Goal: Task Accomplishment & Management: Manage account settings

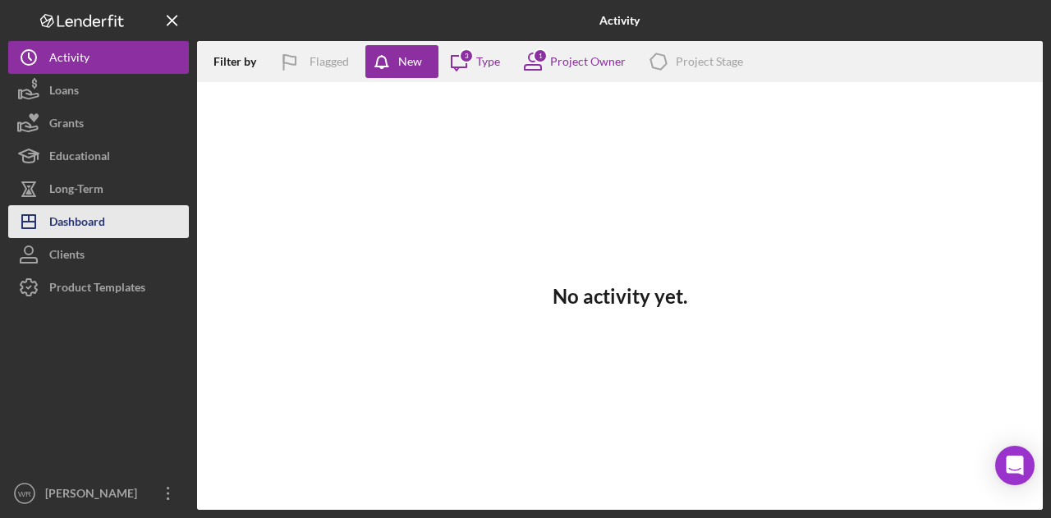
click at [113, 218] on button "Icon/Dashboard Dashboard" at bounding box center [98, 221] width 181 height 33
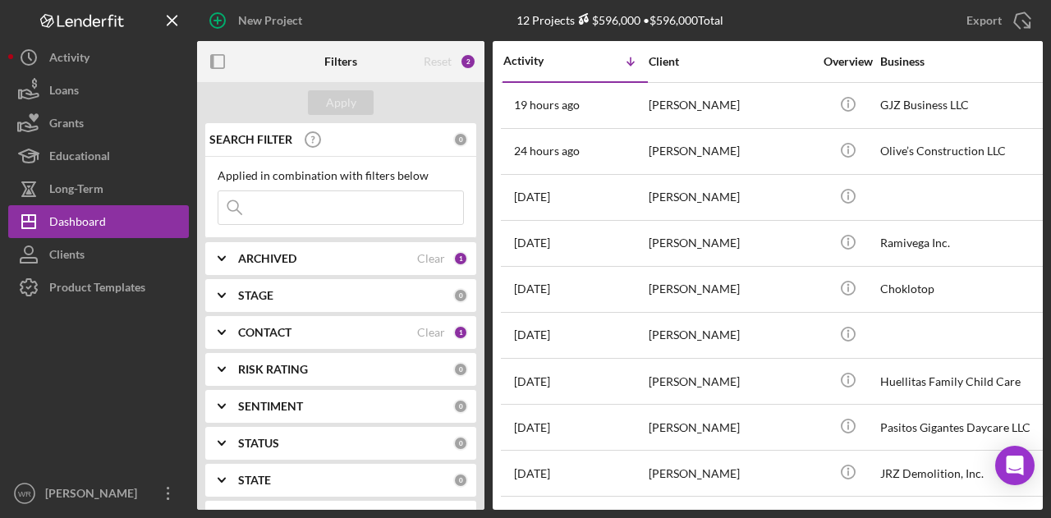
click at [317, 322] on div "CONTACT Clear 1" at bounding box center [353, 332] width 230 height 33
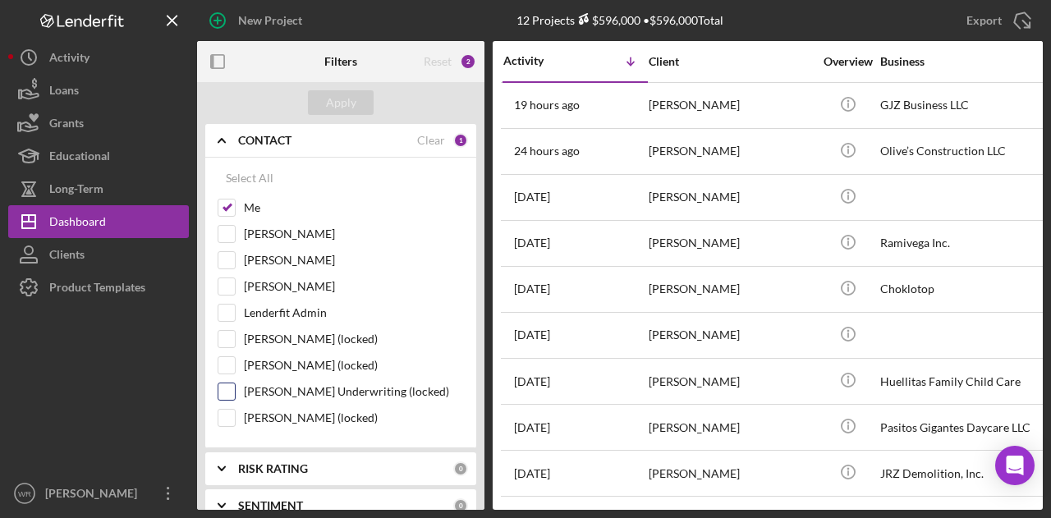
scroll to position [246, 0]
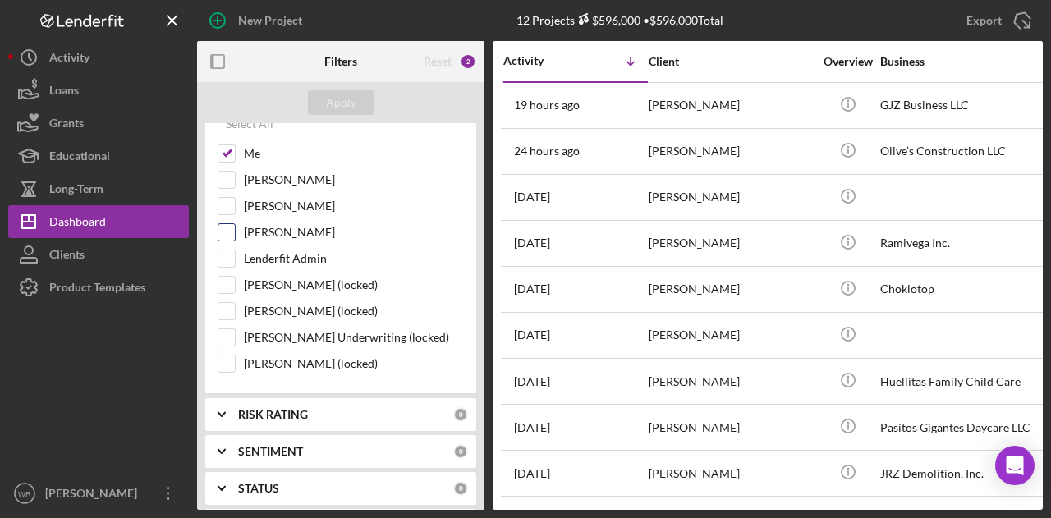
click at [296, 224] on label "[PERSON_NAME]" at bounding box center [354, 232] width 220 height 16
click at [235, 224] on input "[PERSON_NAME]" at bounding box center [226, 232] width 16 height 16
click at [357, 93] on button "Apply" at bounding box center [341, 102] width 66 height 25
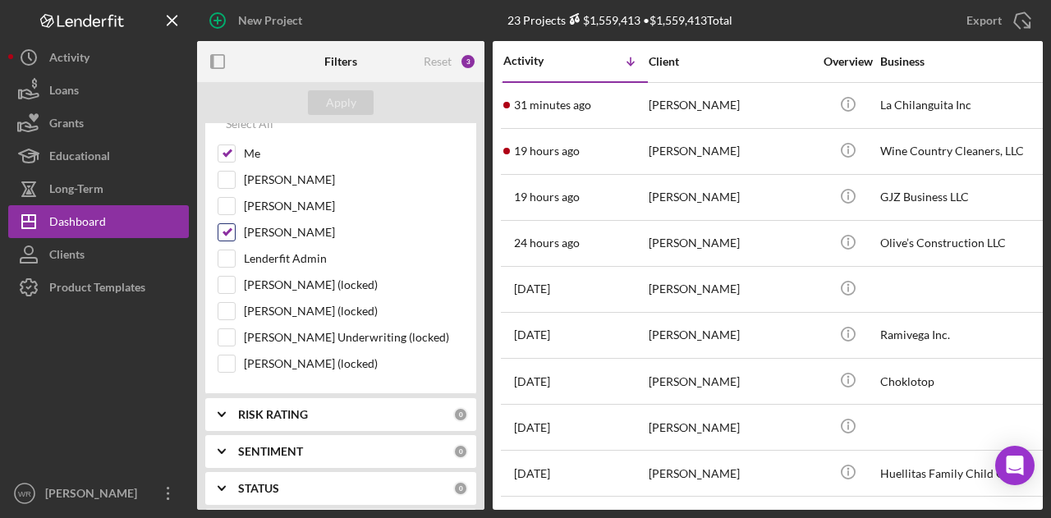
click at [271, 231] on label "[PERSON_NAME]" at bounding box center [354, 232] width 220 height 16
click at [235, 231] on input "[PERSON_NAME]" at bounding box center [226, 232] width 16 height 16
checkbox input "false"
click at [342, 99] on div "Apply" at bounding box center [341, 102] width 30 height 25
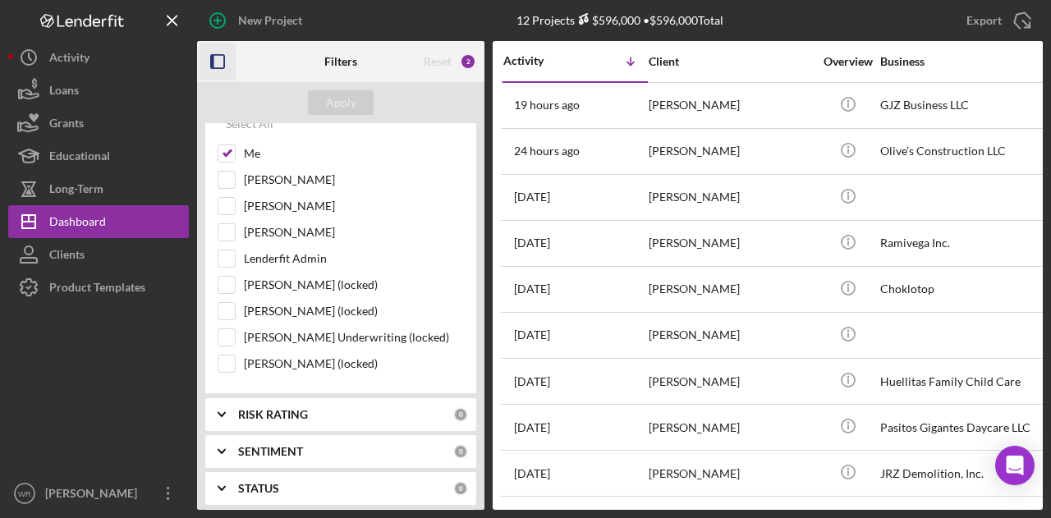
click at [224, 61] on rect "button" at bounding box center [217, 61] width 13 height 13
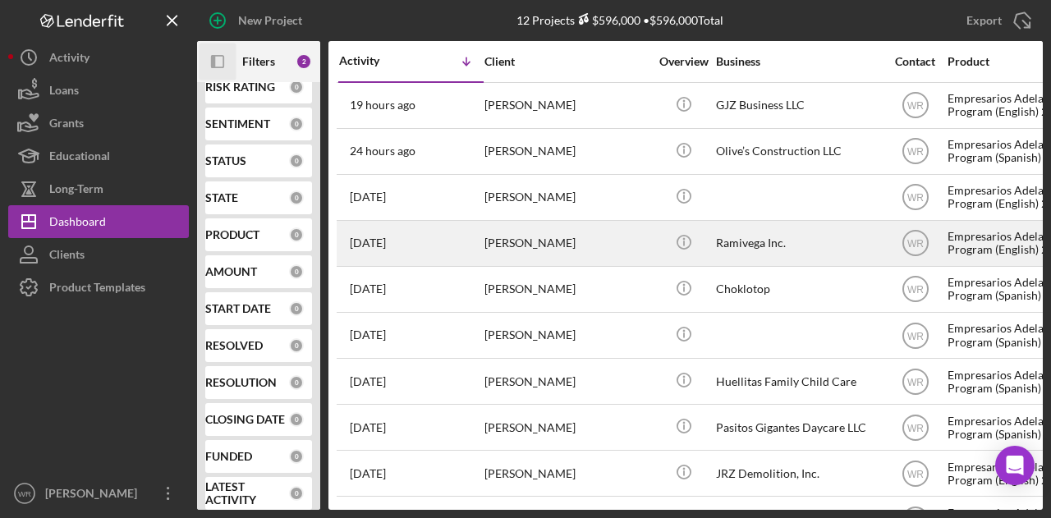
click at [535, 236] on div "[PERSON_NAME]" at bounding box center [566, 244] width 164 height 44
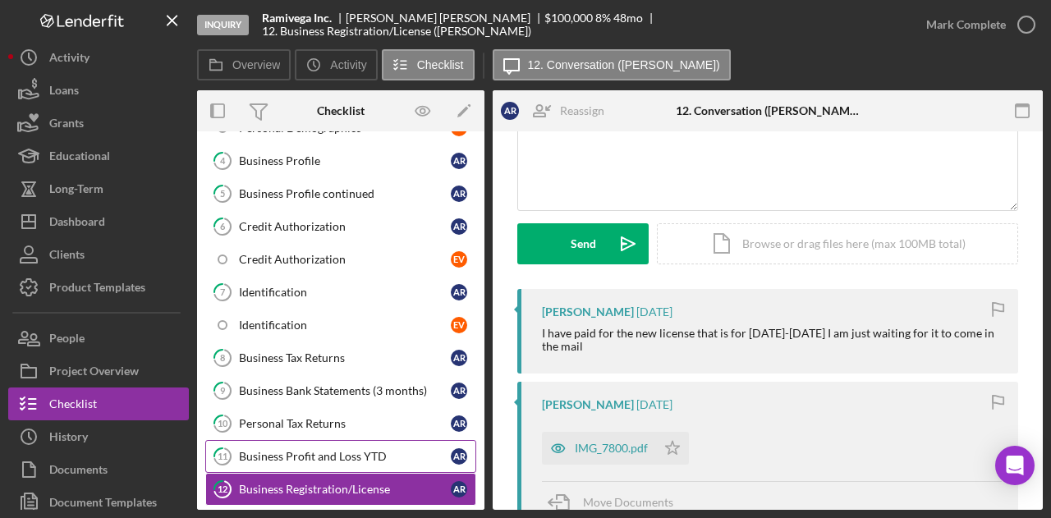
scroll to position [256, 0]
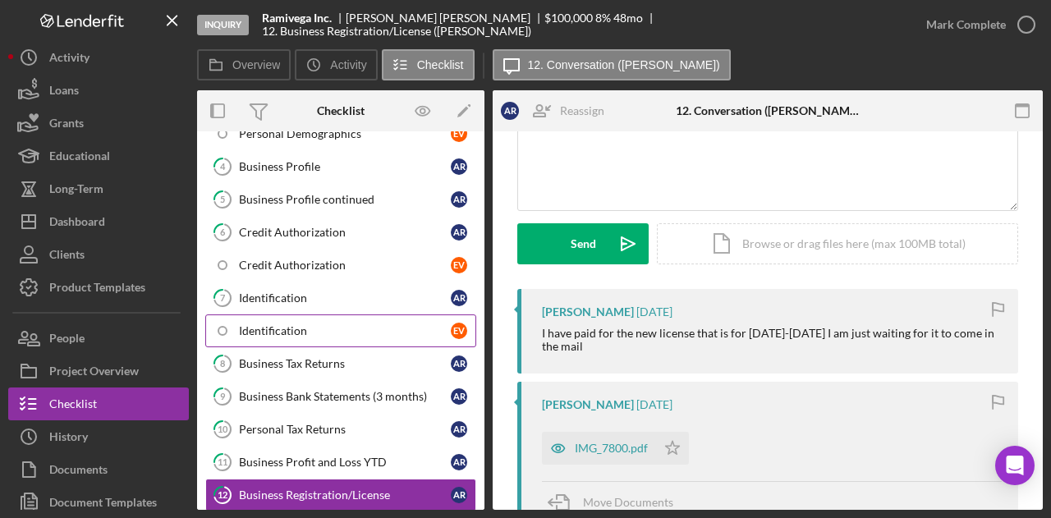
click at [311, 324] on div "Identification" at bounding box center [345, 330] width 212 height 13
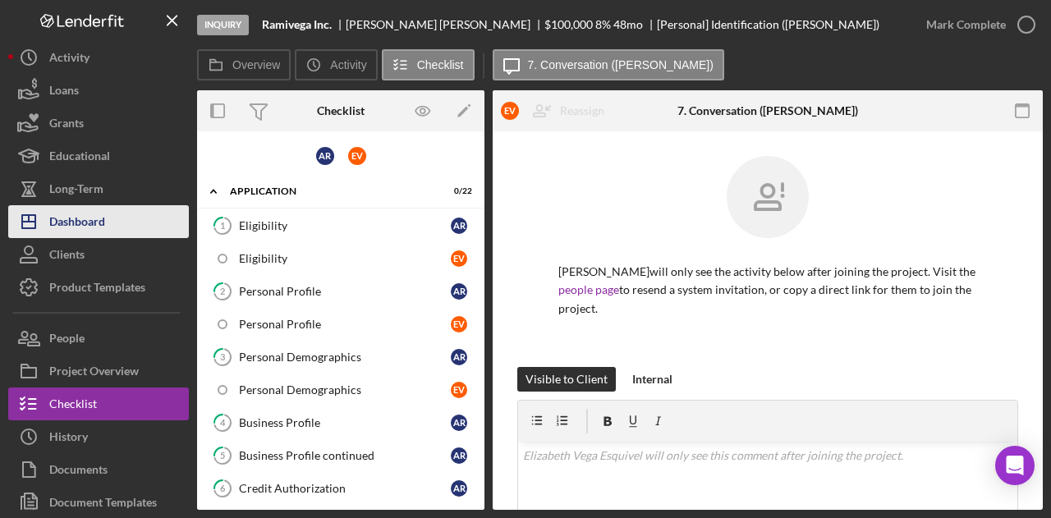
click at [113, 233] on button "Icon/Dashboard Dashboard" at bounding box center [98, 221] width 181 height 33
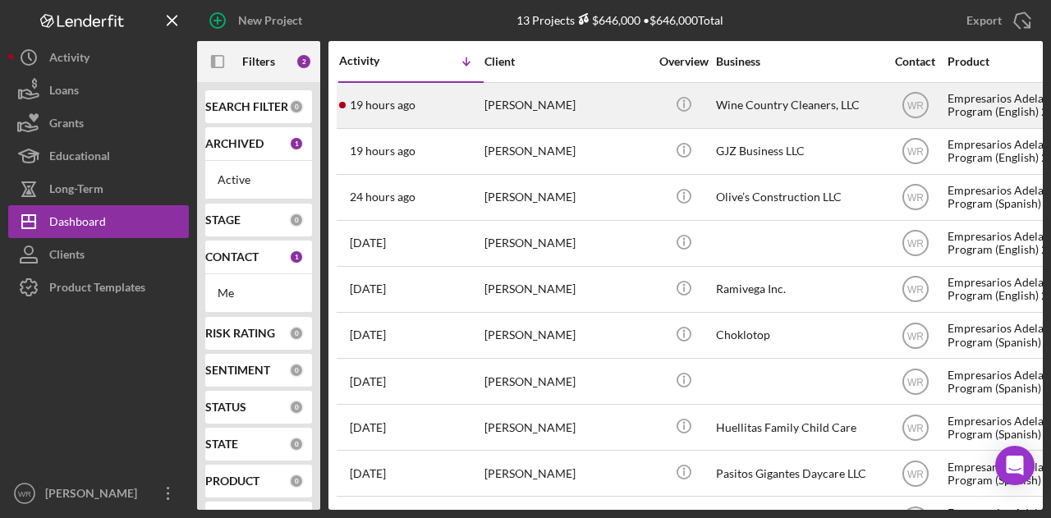
click at [519, 114] on div "[PERSON_NAME]" at bounding box center [566, 106] width 164 height 44
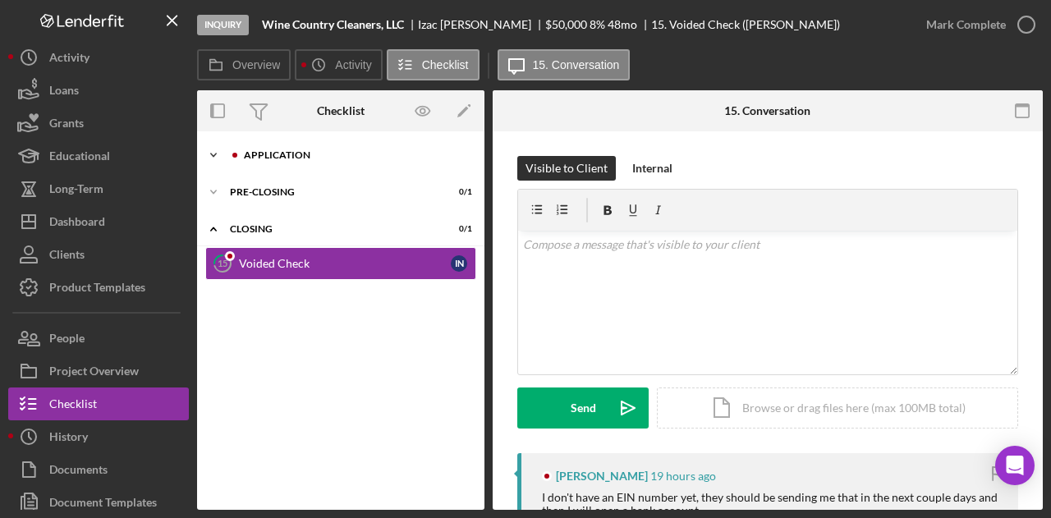
click at [339, 158] on div "Application" at bounding box center [354, 155] width 220 height 10
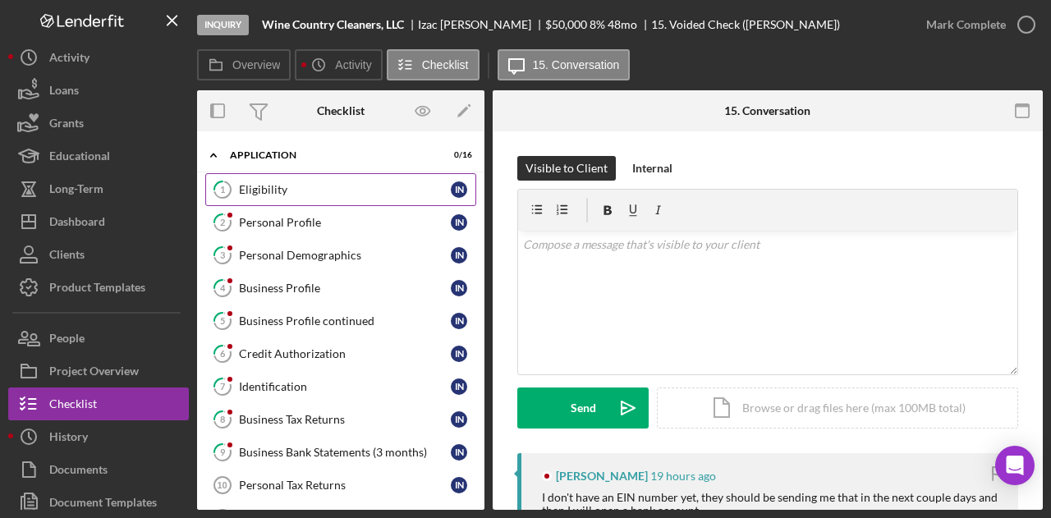
click at [345, 184] on div "Eligibility" at bounding box center [345, 189] width 212 height 13
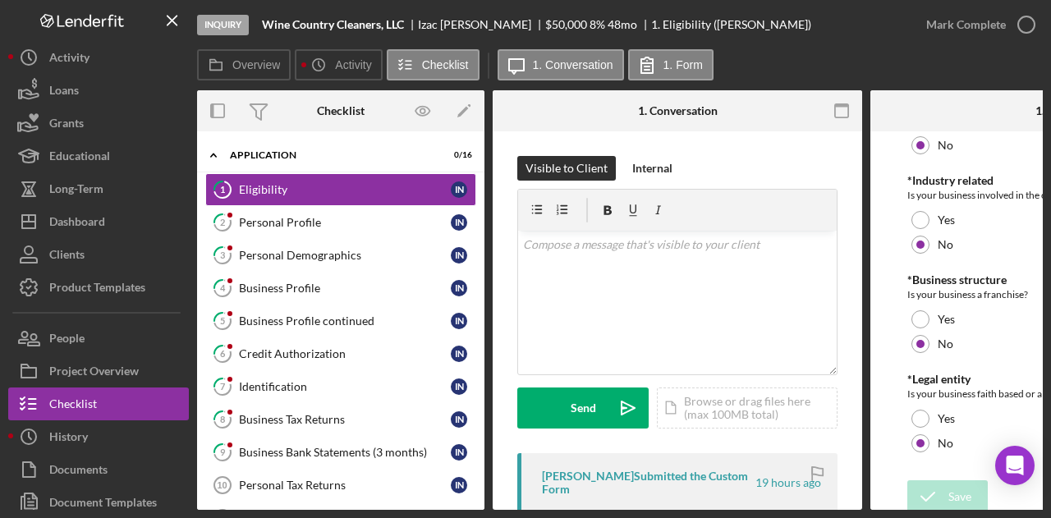
scroll to position [882, 0]
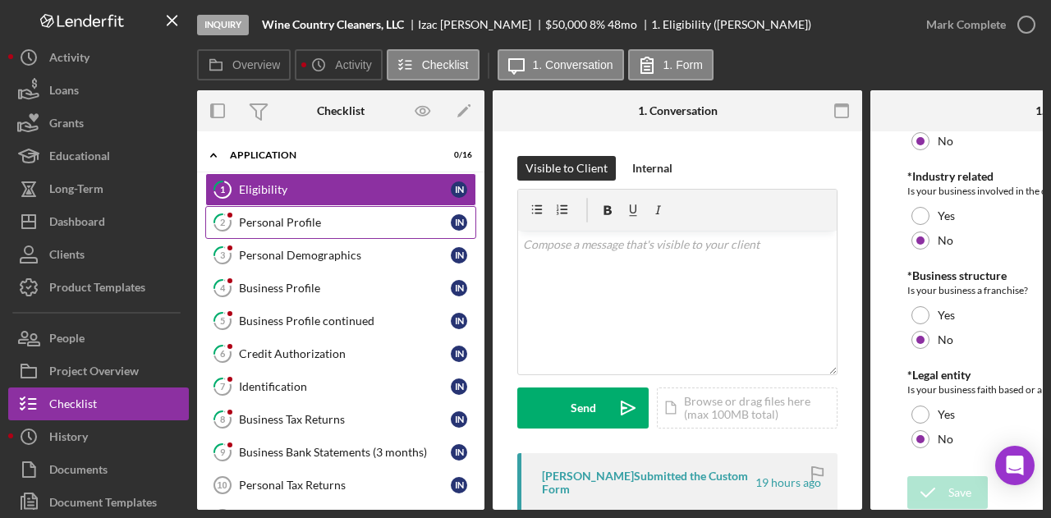
click at [329, 222] on div "Personal Profile" at bounding box center [345, 222] width 212 height 13
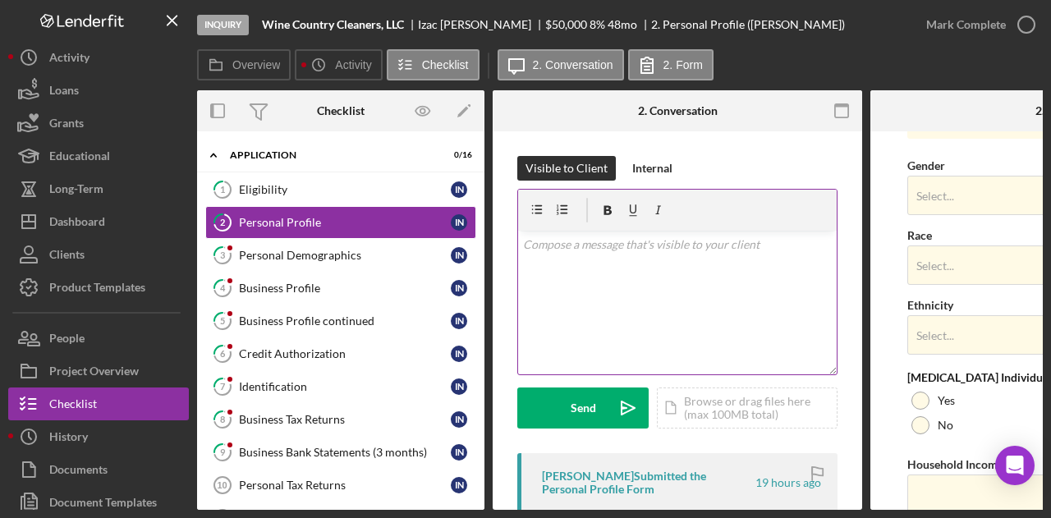
scroll to position [717, 0]
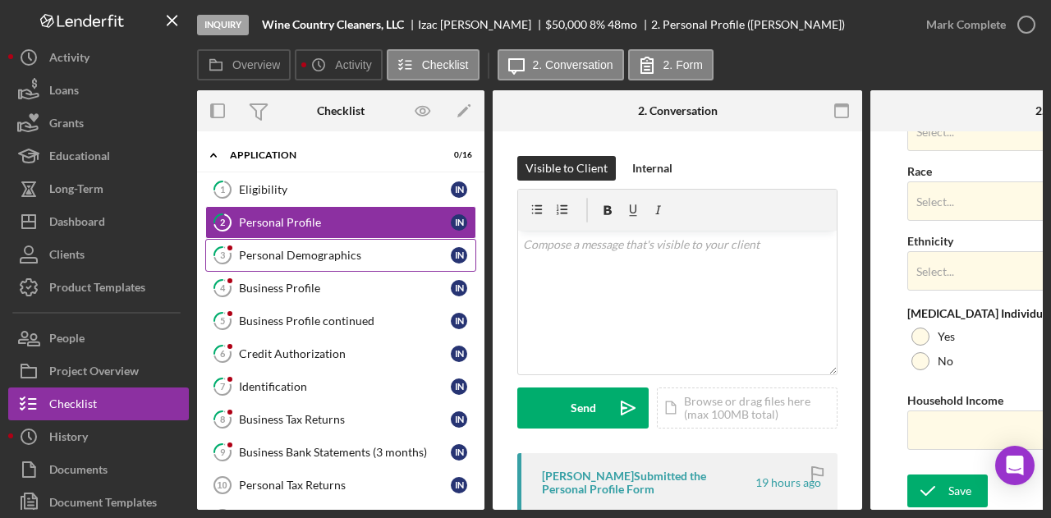
click at [323, 257] on div "Personal Demographics" at bounding box center [345, 255] width 212 height 13
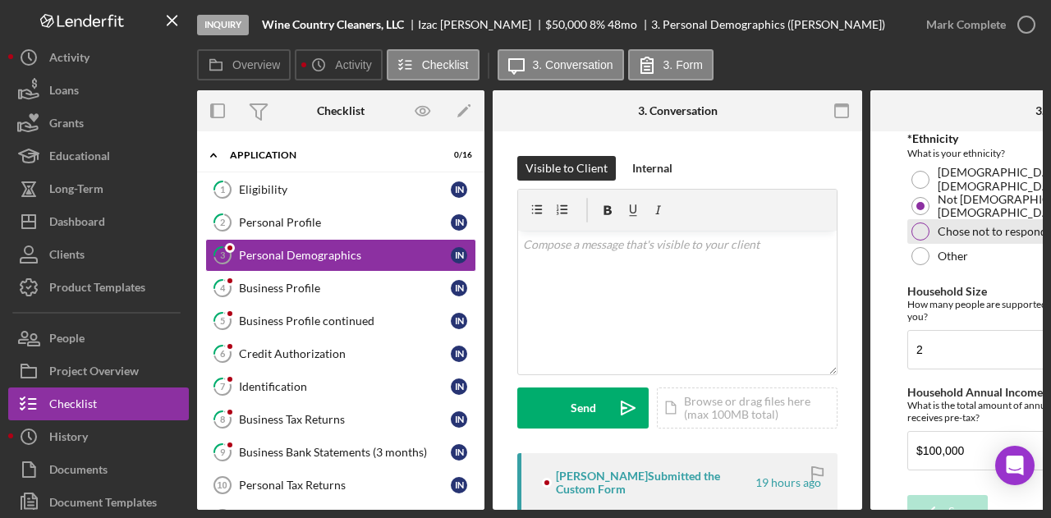
scroll to position [530, 0]
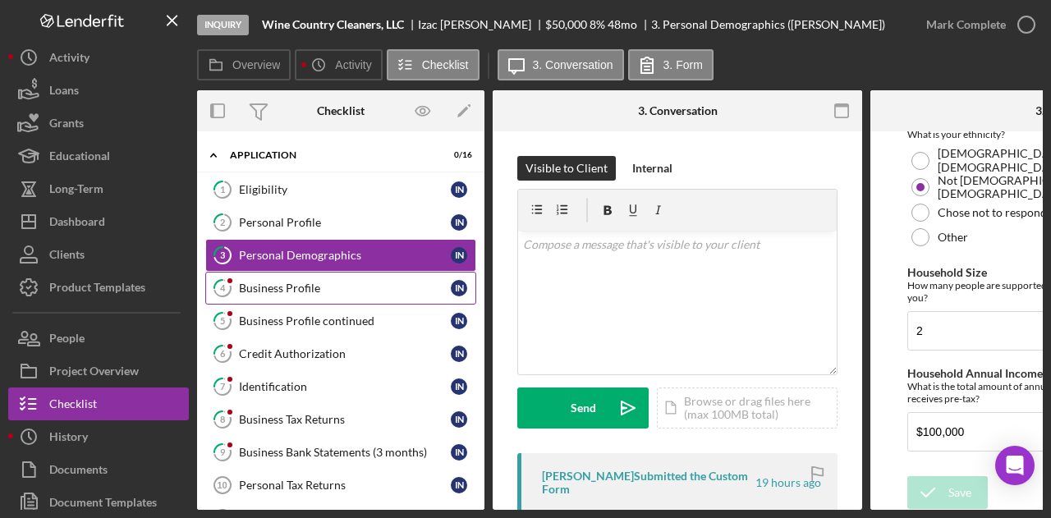
click at [287, 277] on link "4 Business Profile I N" at bounding box center [340, 288] width 271 height 33
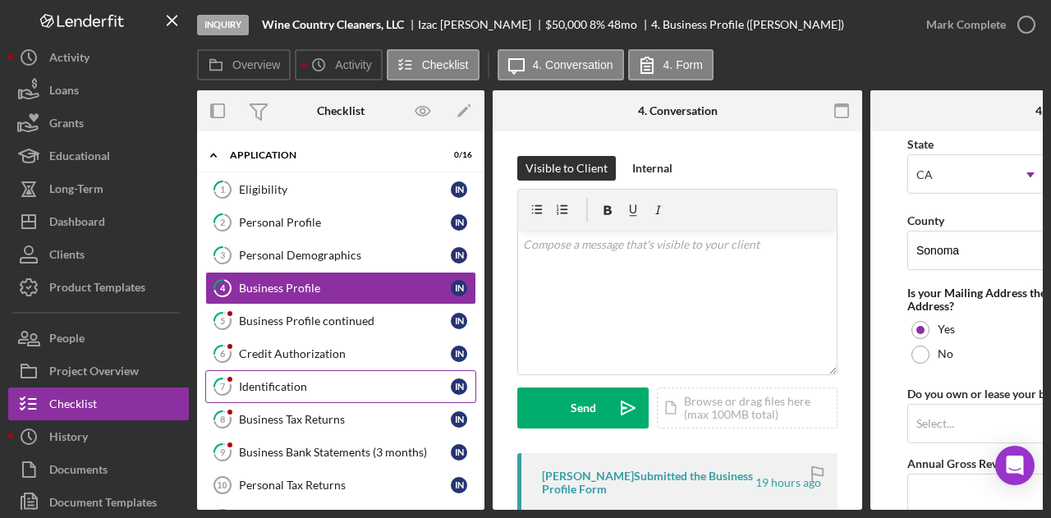
scroll to position [1149, 0]
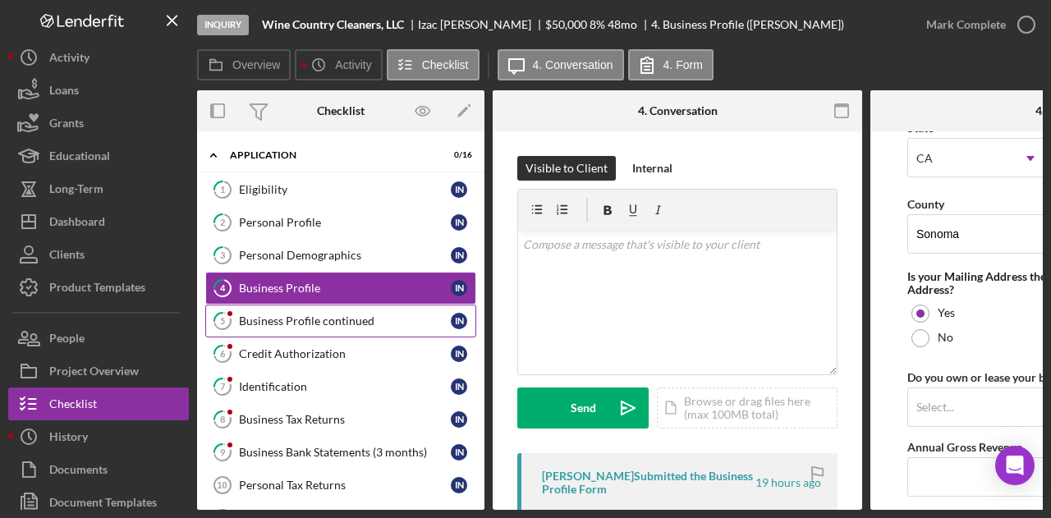
click at [289, 305] on link "5 Business Profile continued I N" at bounding box center [340, 321] width 271 height 33
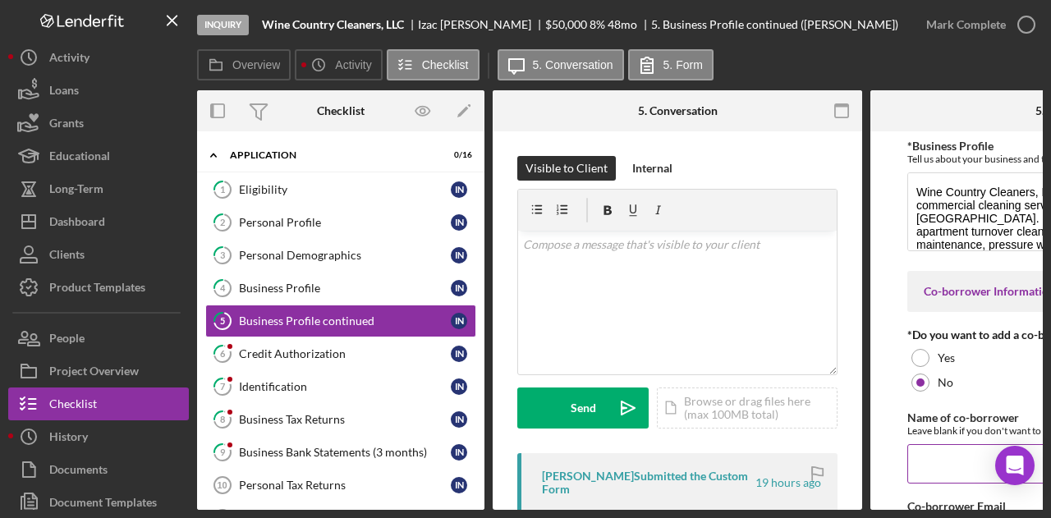
scroll to position [125, 0]
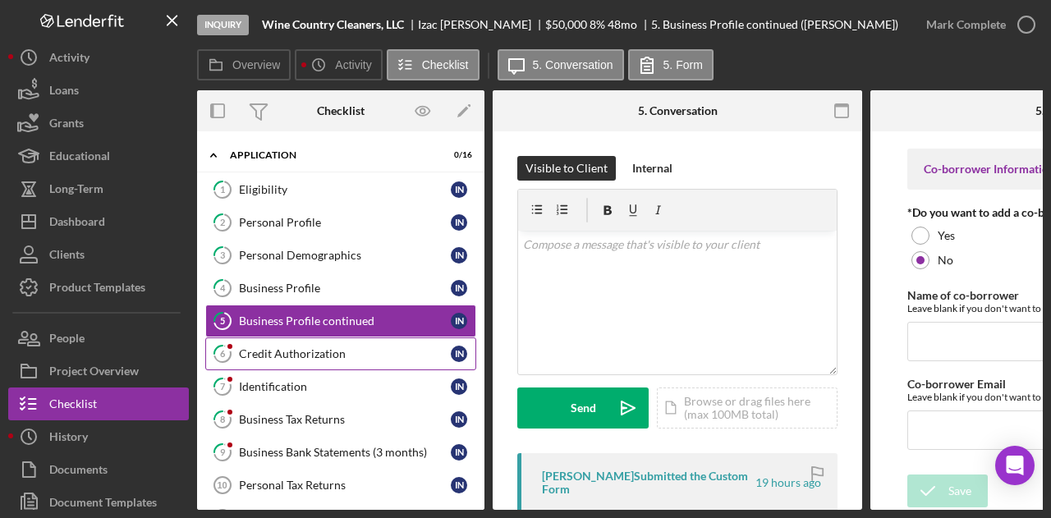
click at [342, 351] on div "Credit Authorization" at bounding box center [345, 353] width 212 height 13
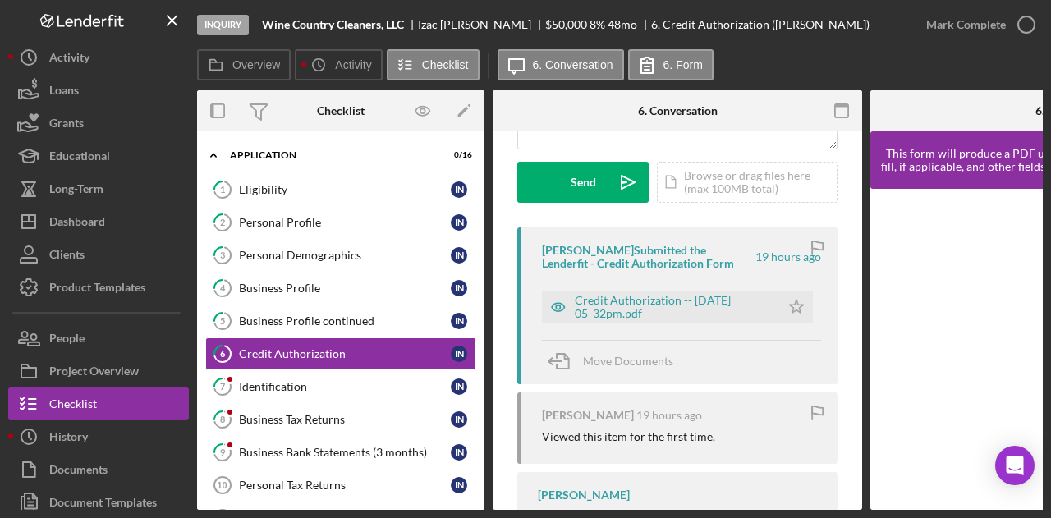
scroll to position [323, 0]
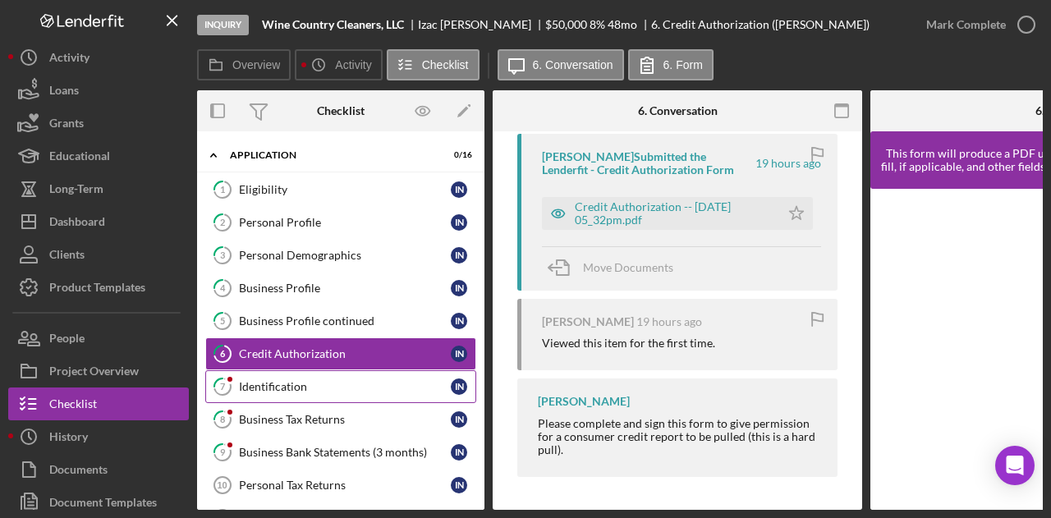
click at [346, 380] on div "Identification" at bounding box center [345, 386] width 212 height 13
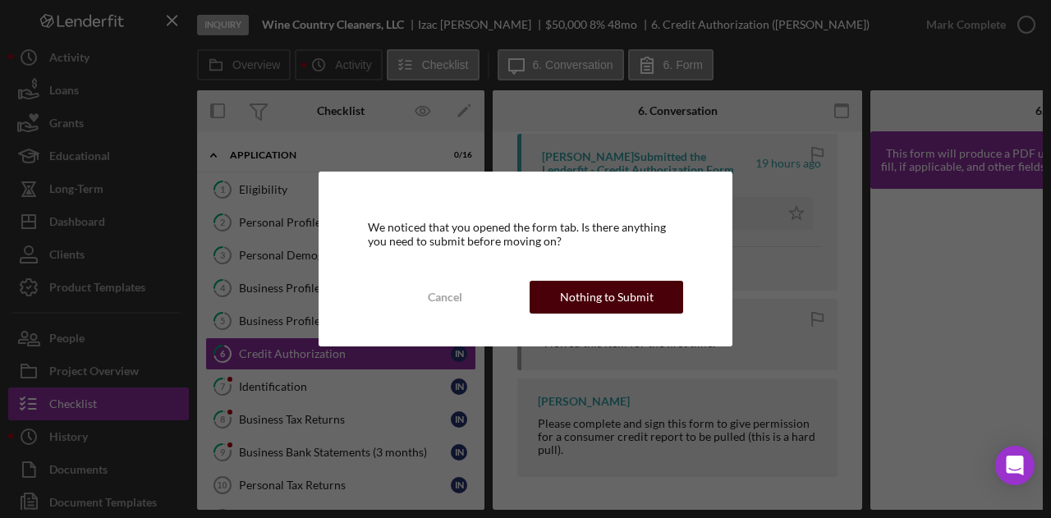
click at [623, 295] on div "Nothing to Submit" at bounding box center [607, 297] width 94 height 33
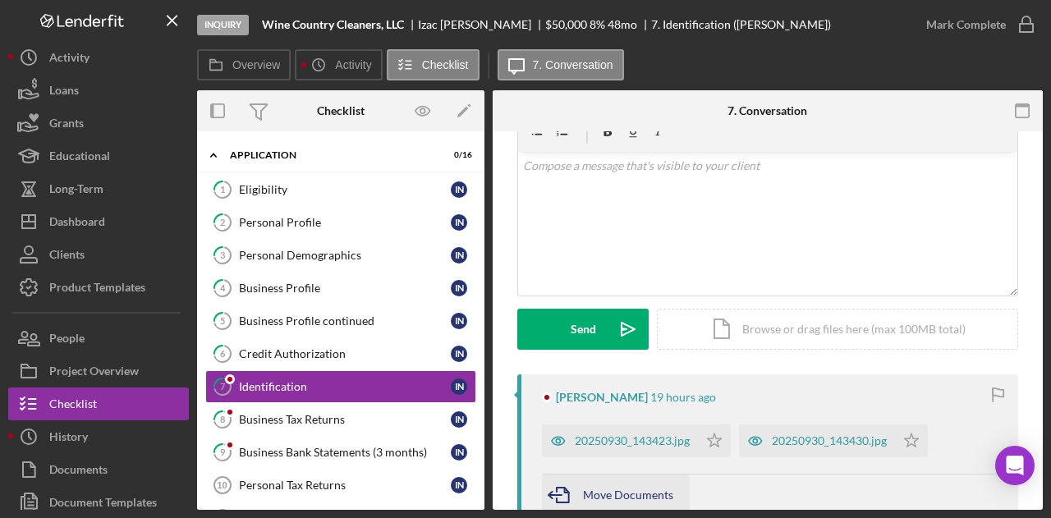
scroll to position [246, 0]
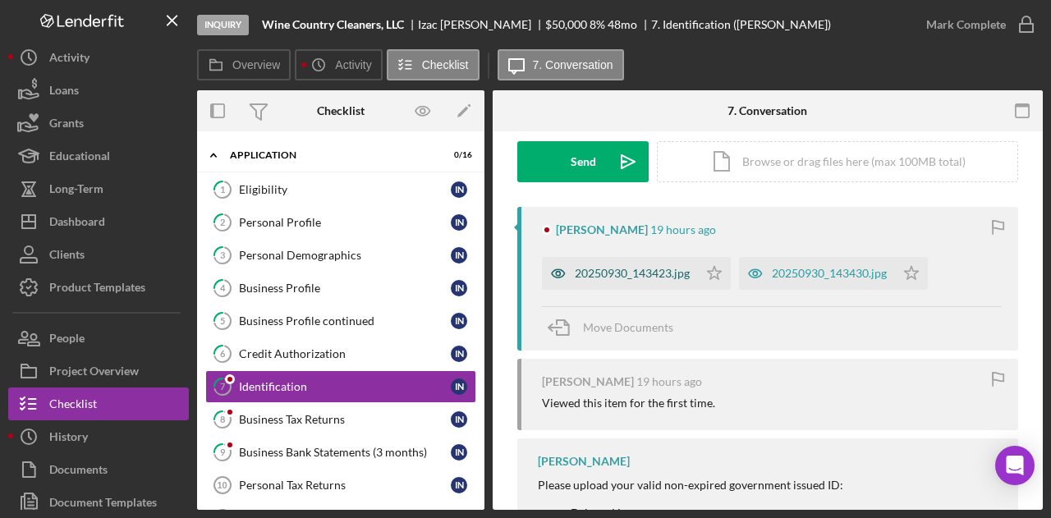
click at [636, 268] on div "20250930_143423.jpg" at bounding box center [632, 273] width 115 height 13
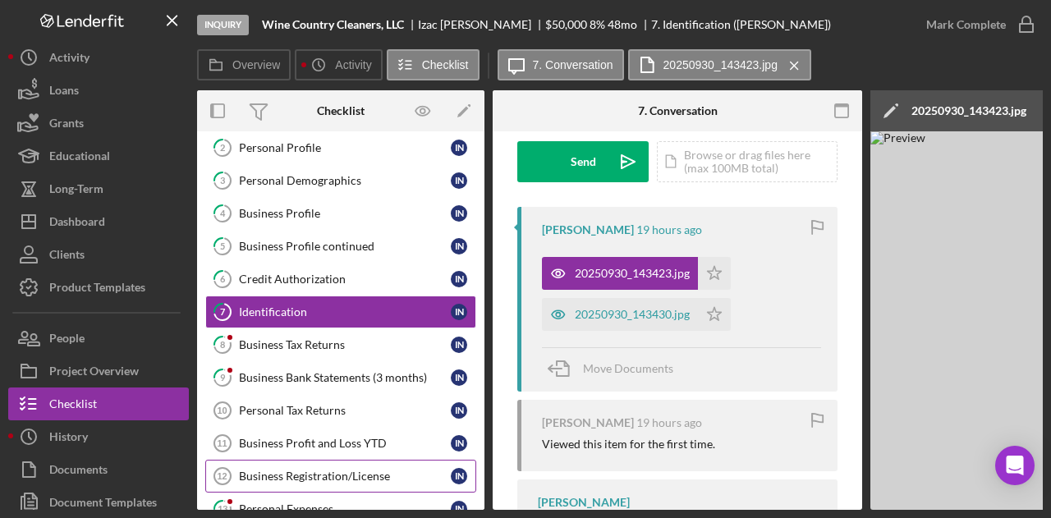
scroll to position [164, 0]
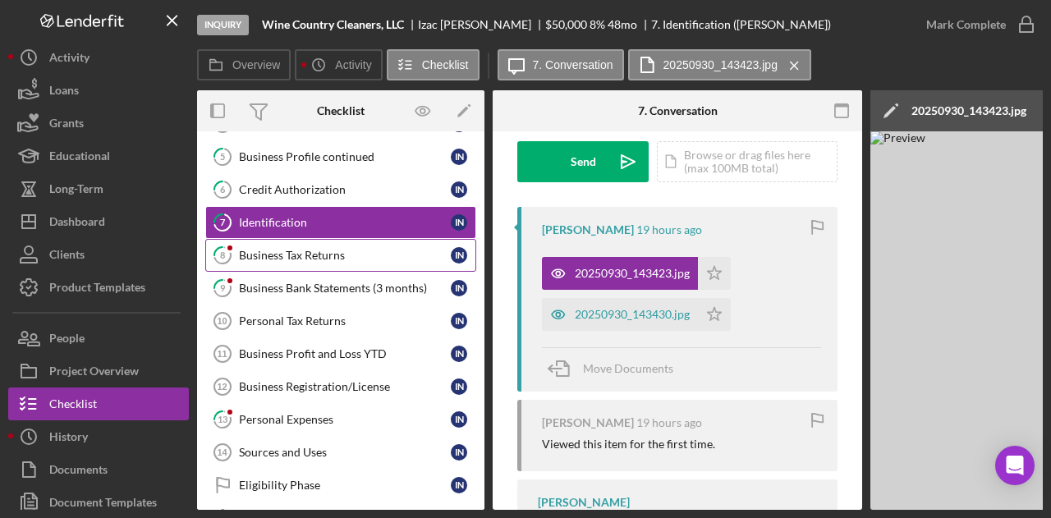
click at [327, 251] on div "Business Tax Returns" at bounding box center [345, 255] width 212 height 13
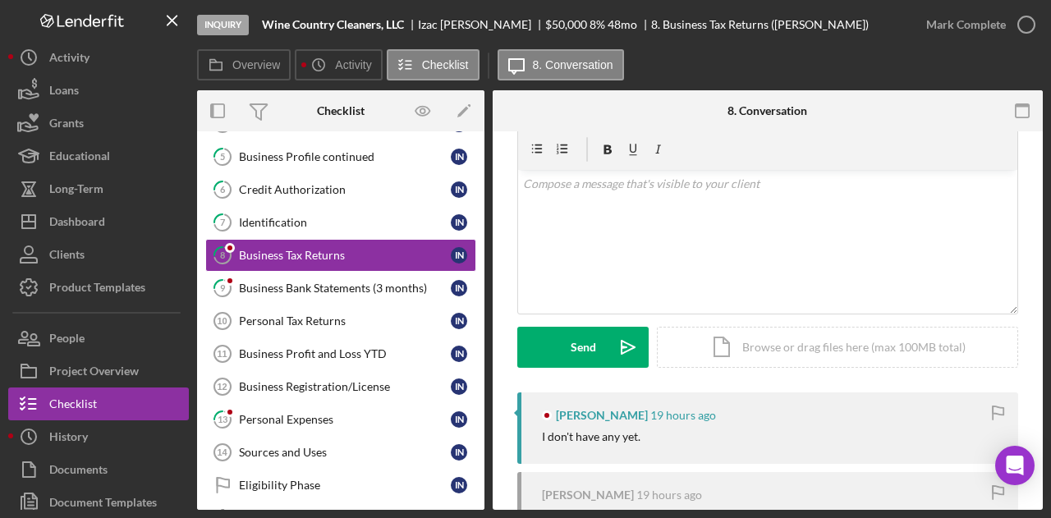
scroll to position [164, 0]
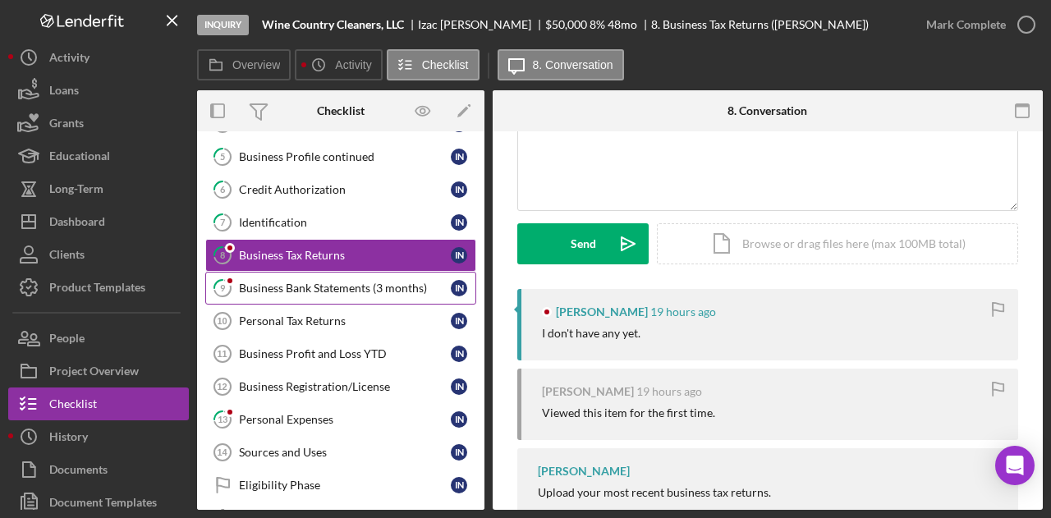
click at [333, 282] on div "Business Bank Statements (3 months)" at bounding box center [345, 288] width 212 height 13
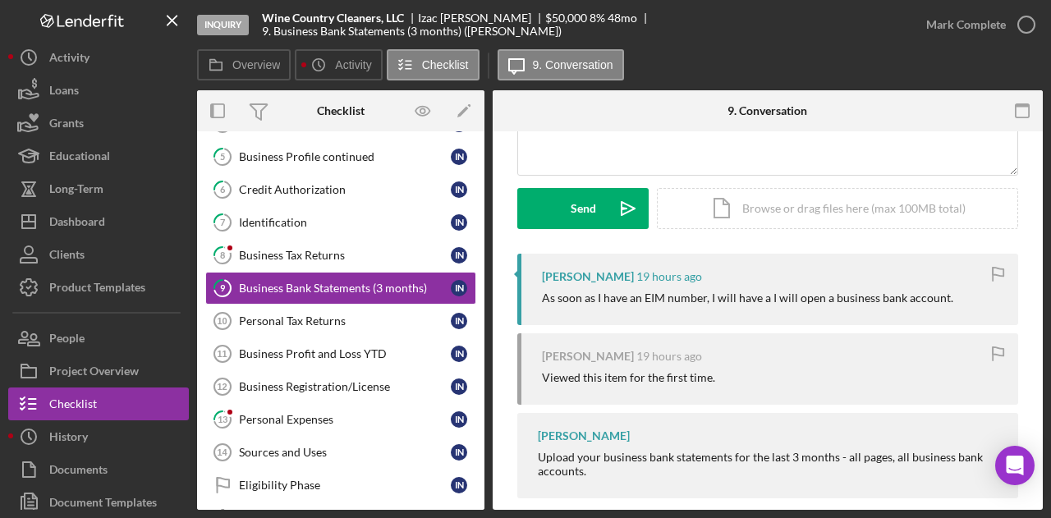
scroll to position [219, 0]
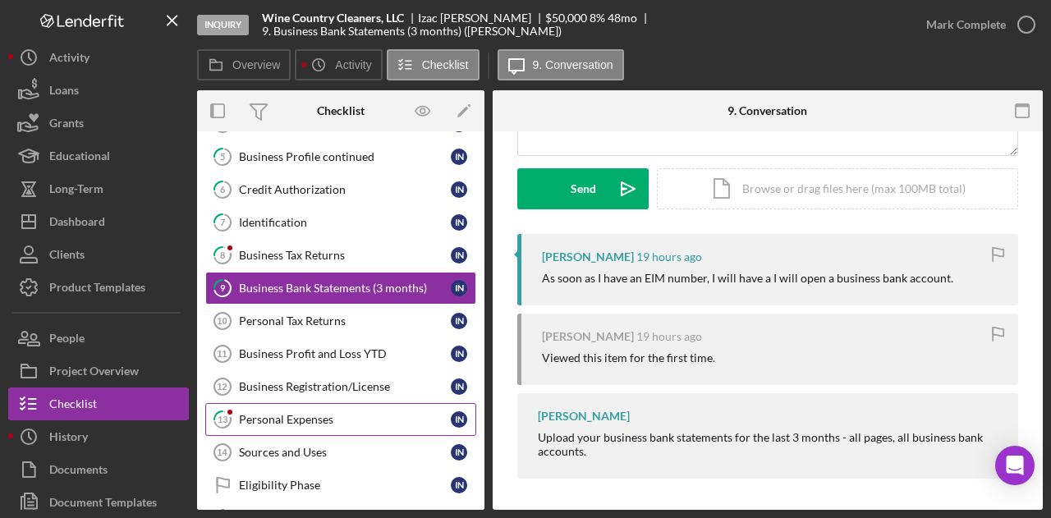
drag, startPoint x: 287, startPoint y: 383, endPoint x: 280, endPoint y: 412, distance: 29.5
click at [280, 413] on div "Personal Expenses" at bounding box center [345, 419] width 212 height 13
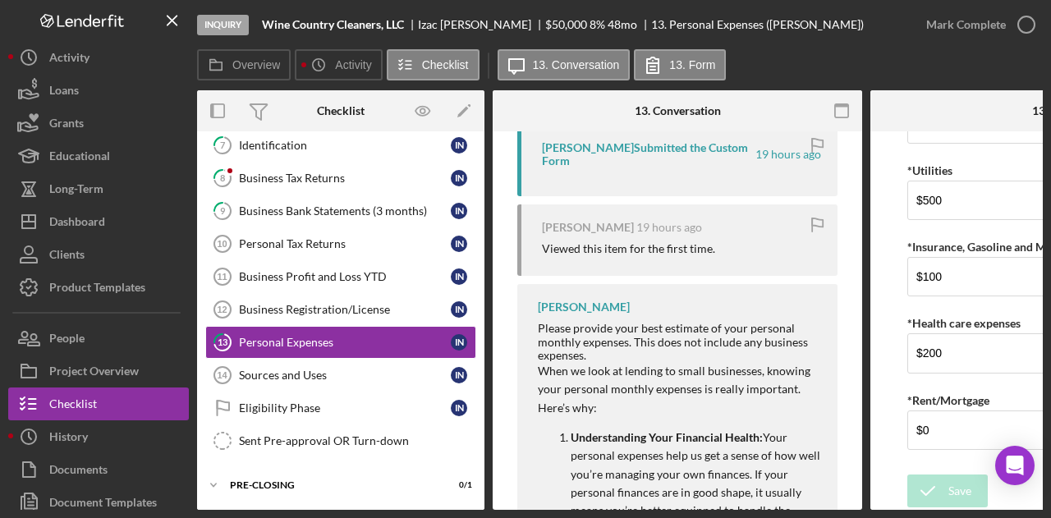
scroll to position [315, 0]
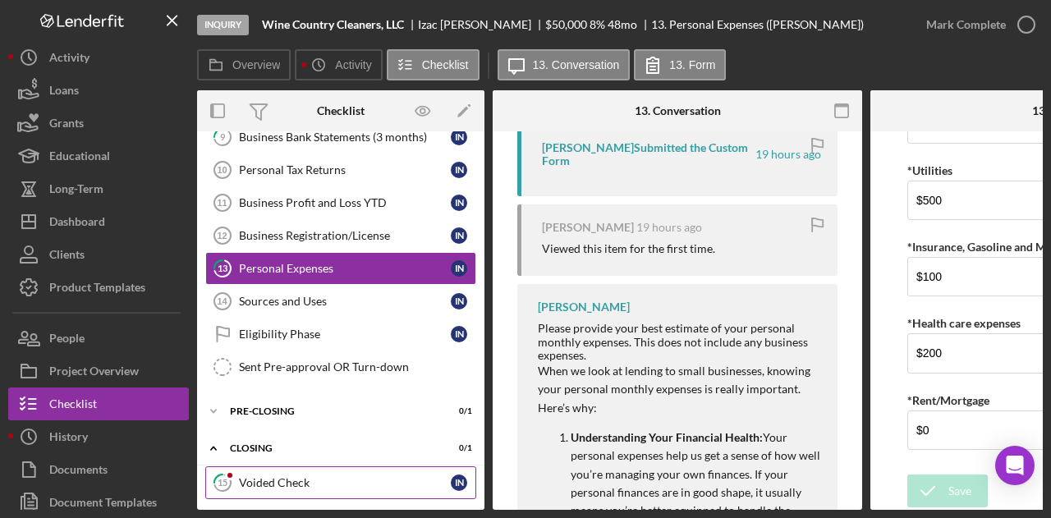
click at [299, 476] on div "Voided Check" at bounding box center [345, 482] width 212 height 13
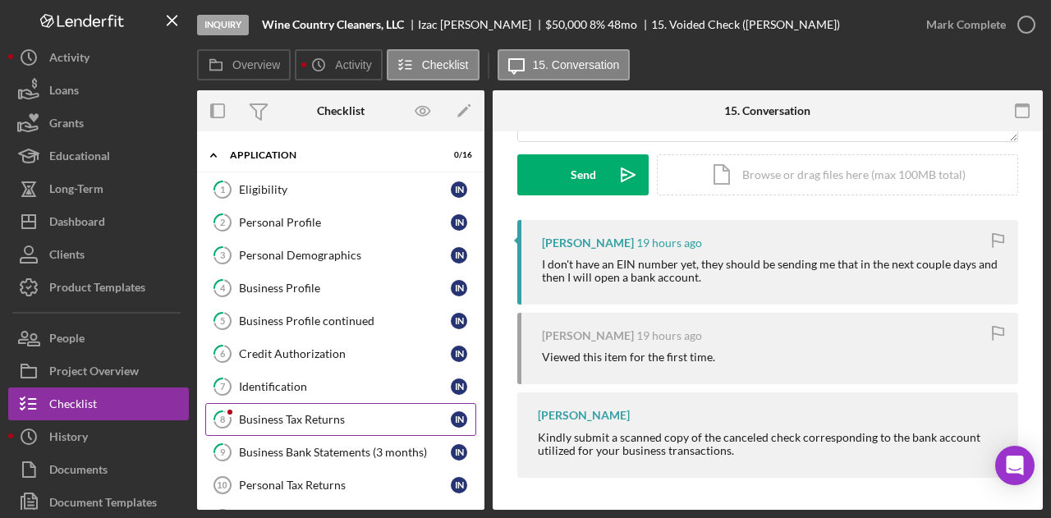
click at [287, 413] on div "Business Tax Returns" at bounding box center [345, 419] width 212 height 13
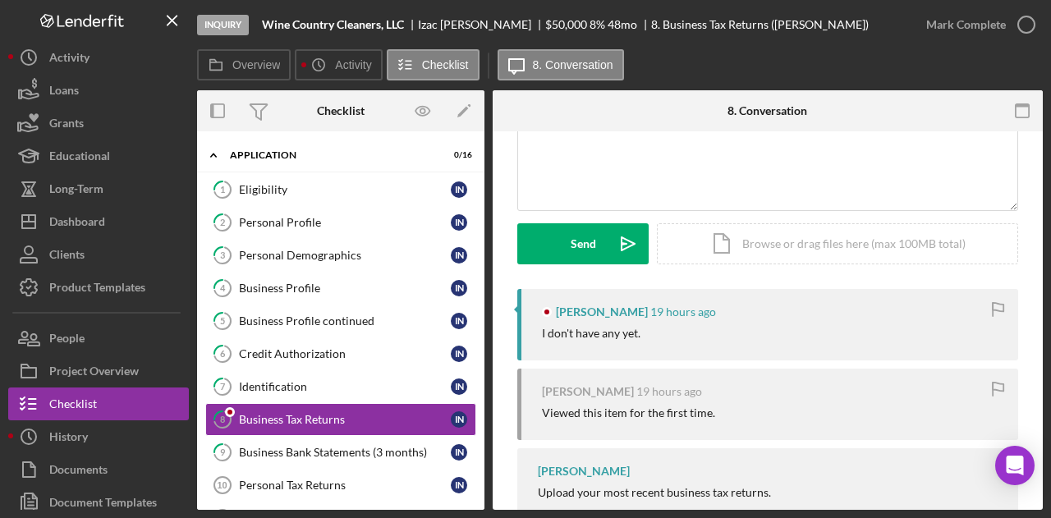
scroll to position [296, 0]
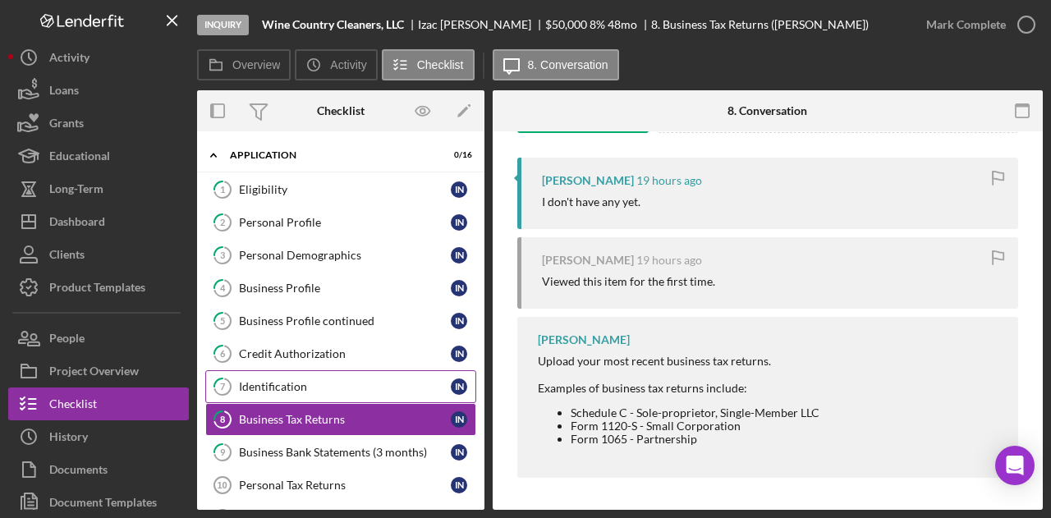
click at [342, 370] on link "7 Identification I N" at bounding box center [340, 386] width 271 height 33
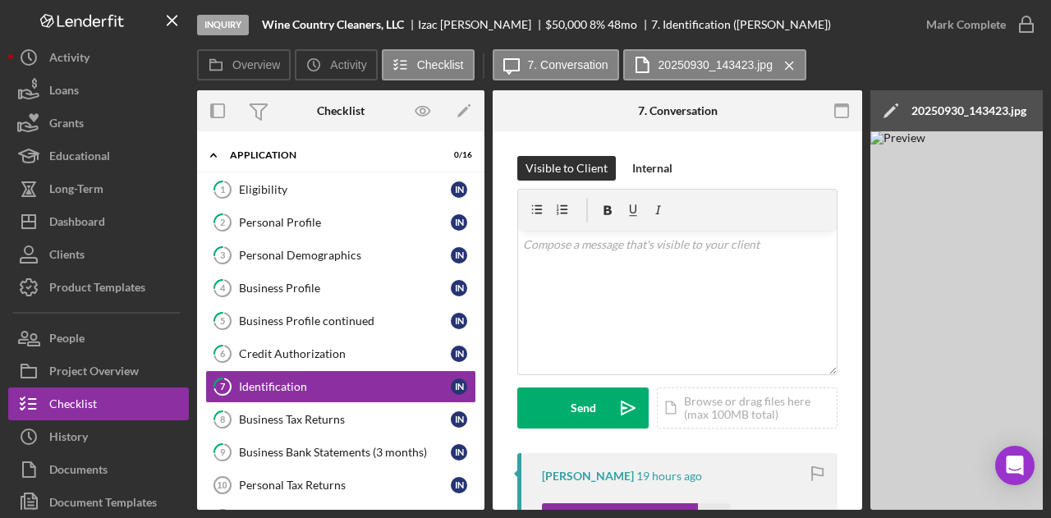
click at [461, 510] on div "Overview Internal Workflow Stage Inquiry Icon/Dropdown Arrow Archive (can unarc…" at bounding box center [620, 299] width 846 height 419
click at [333, 403] on link "8 Business Tax Returns I N" at bounding box center [340, 419] width 271 height 33
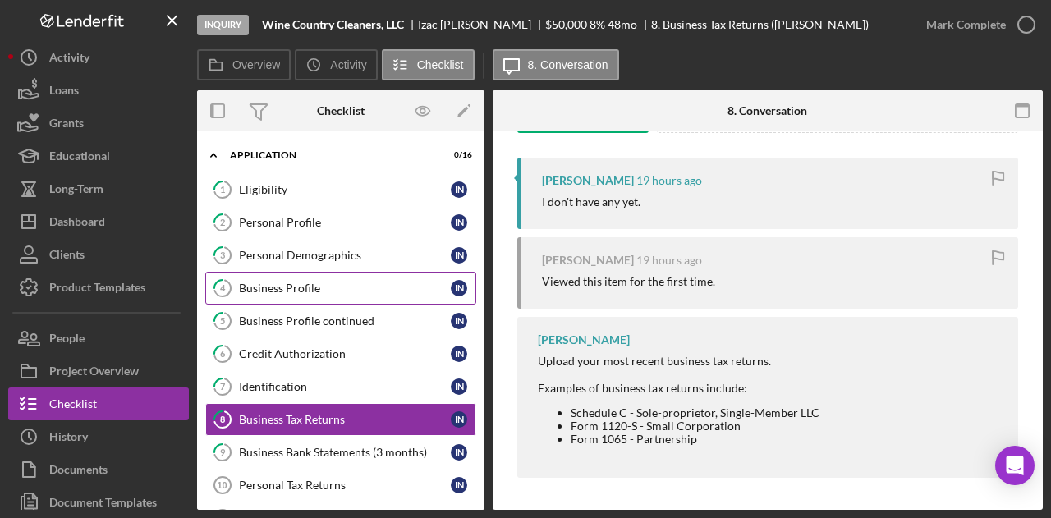
click at [300, 292] on div "Business Profile" at bounding box center [345, 288] width 212 height 13
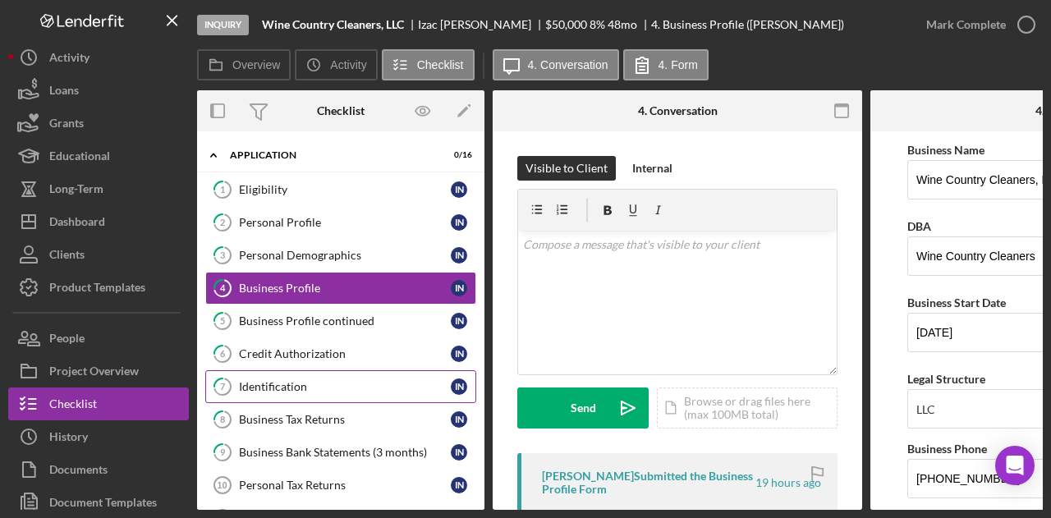
click at [299, 372] on link "7 Identification I N" at bounding box center [340, 386] width 271 height 33
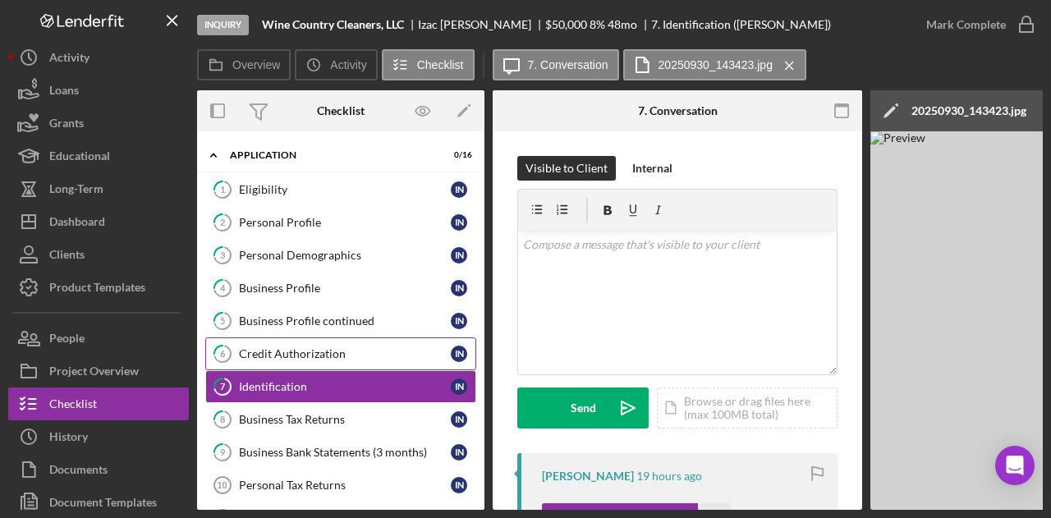
click at [320, 355] on div "Credit Authorization" at bounding box center [345, 353] width 212 height 13
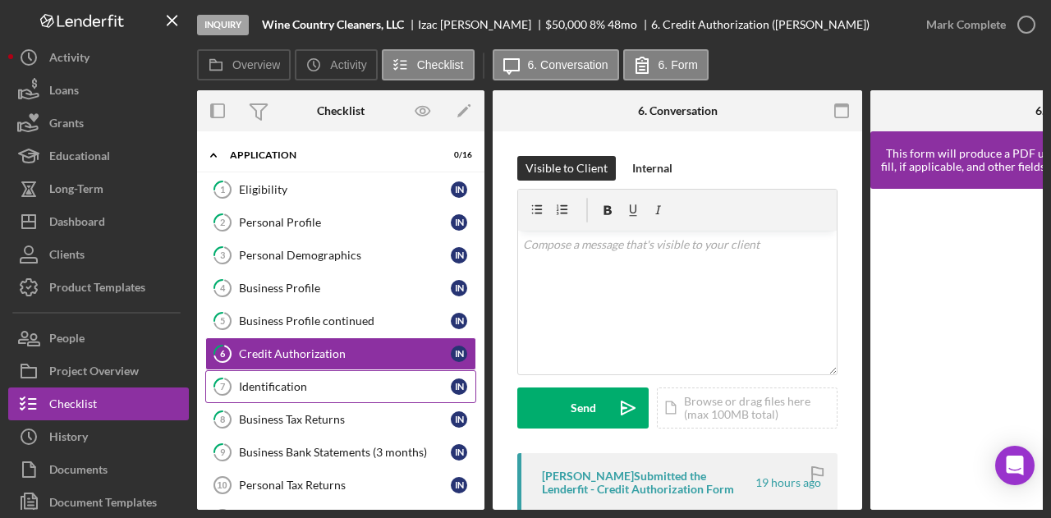
click at [340, 385] on div "Identification" at bounding box center [345, 386] width 212 height 13
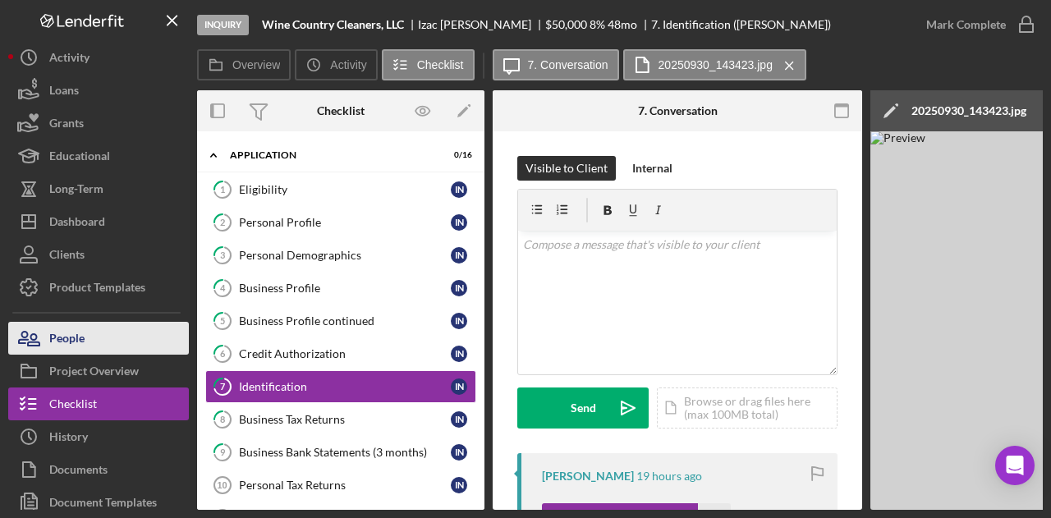
click at [75, 339] on div "People" at bounding box center [66, 340] width 35 height 37
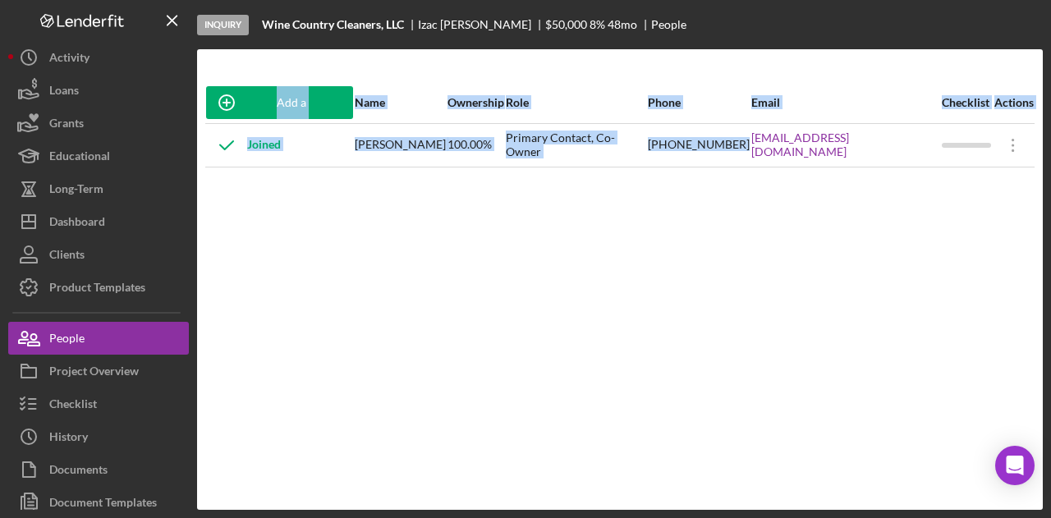
drag, startPoint x: 782, startPoint y: 158, endPoint x: 892, endPoint y: 171, distance: 109.9
click at [892, 171] on div "Add a Participant Name Ownership Role Phone Email Checklist Actions Joined [PER…" at bounding box center [620, 279] width 846 height 395
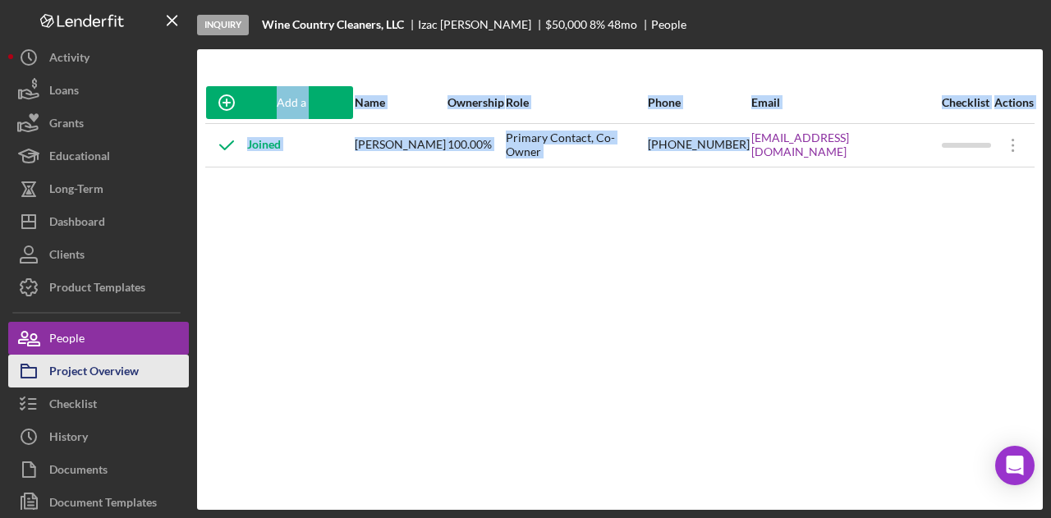
click at [141, 375] on button "Project Overview" at bounding box center [98, 371] width 181 height 33
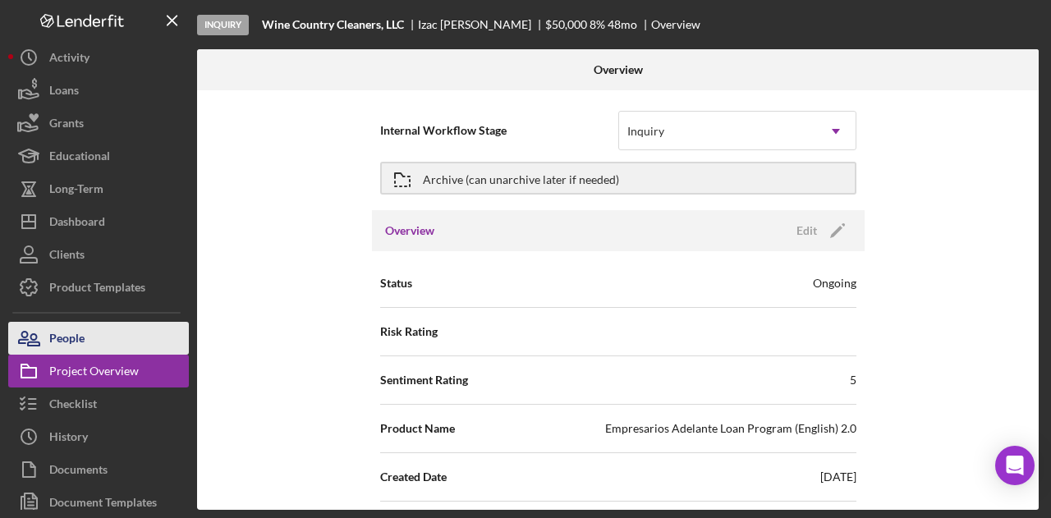
click at [149, 347] on button "People" at bounding box center [98, 338] width 181 height 33
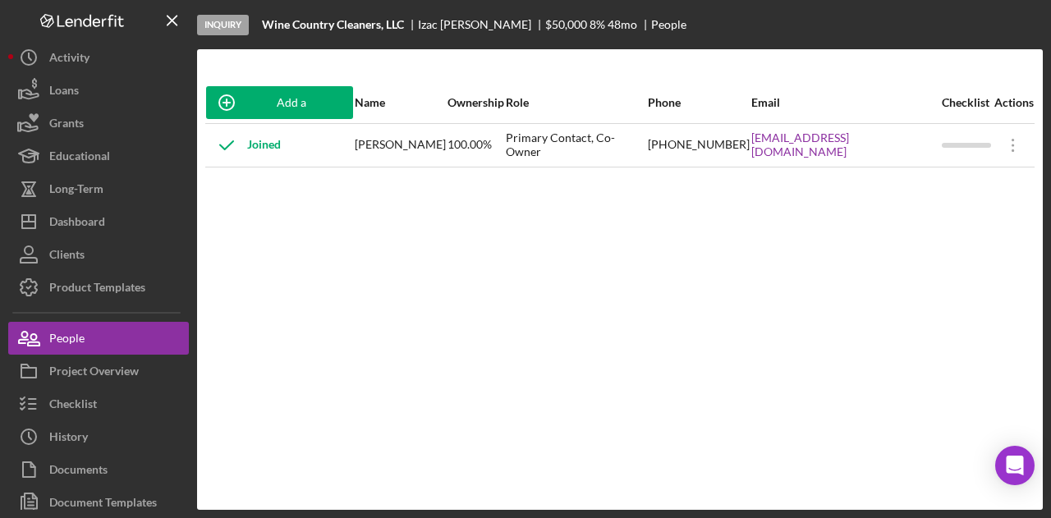
click at [414, 321] on div "Add a Participant Name Ownership Role Phone Email Checklist Actions Joined [PER…" at bounding box center [620, 279] width 846 height 395
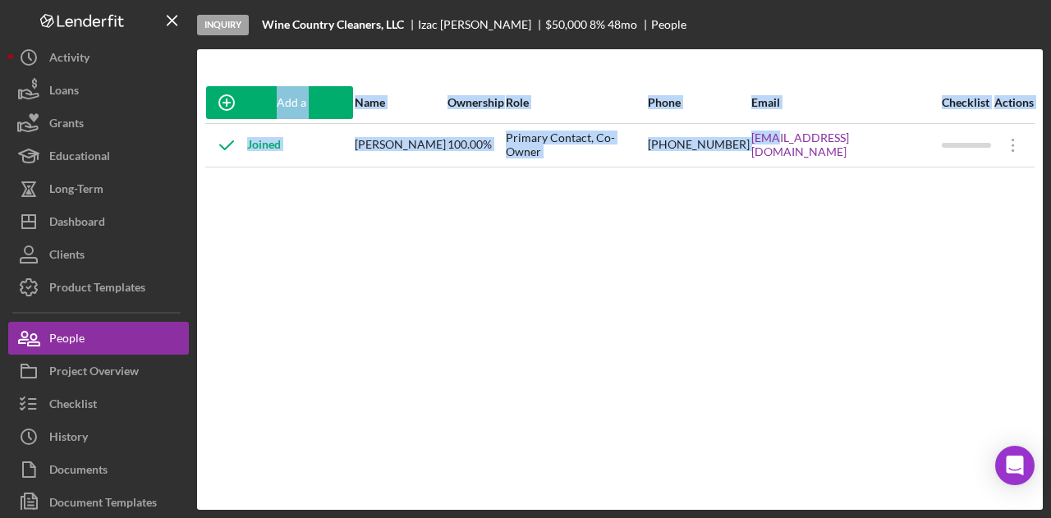
drag, startPoint x: 807, startPoint y: 158, endPoint x: 938, endPoint y: 181, distance: 132.7
click at [940, 181] on div "Add a Participant Name Ownership Role Phone Email Checklist Actions Joined [PER…" at bounding box center [620, 279] width 846 height 395
click at [915, 163] on div "[EMAIL_ADDRESS][DOMAIN_NAME]" at bounding box center [845, 145] width 189 height 41
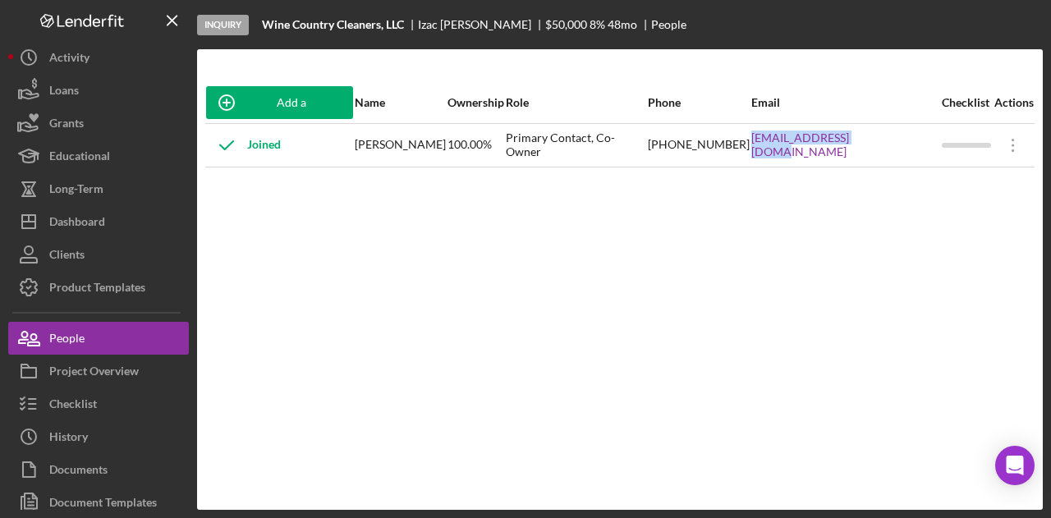
drag, startPoint x: 913, startPoint y: 157, endPoint x: 777, endPoint y: 158, distance: 136.3
click at [777, 158] on tr "Joined [PERSON_NAME] 100.00% Primary Contact, Co-Owner [PHONE_NUMBER] [EMAIL_AD…" at bounding box center [619, 145] width 829 height 44
copy tr "[EMAIL_ADDRESS][DOMAIN_NAME]"
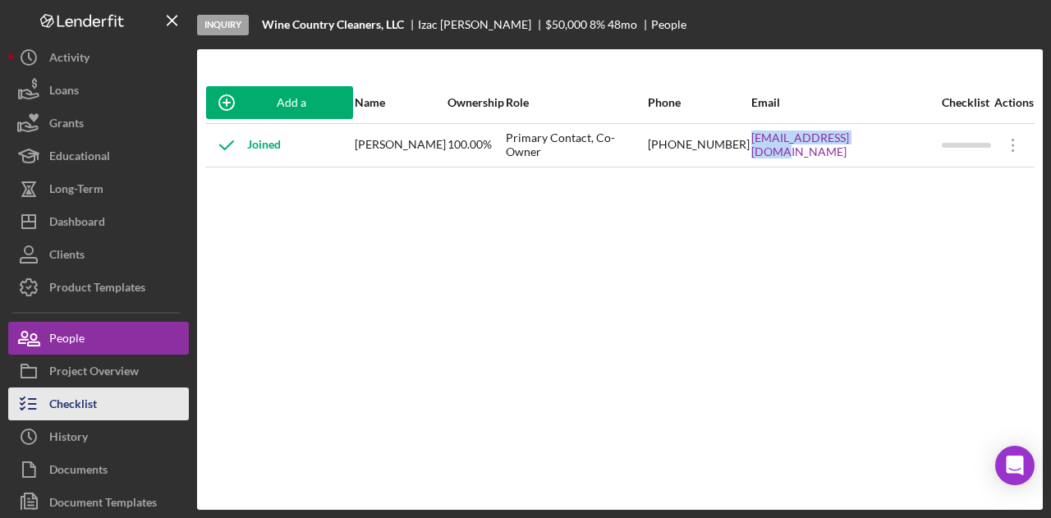
click at [88, 390] on div "Checklist" at bounding box center [73, 405] width 48 height 37
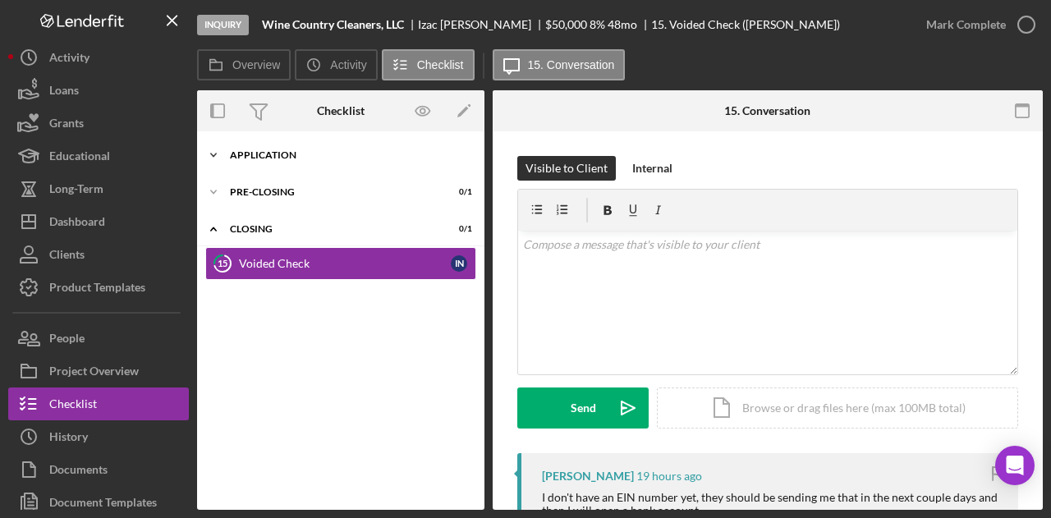
click at [305, 151] on div "Application" at bounding box center [347, 155] width 234 height 10
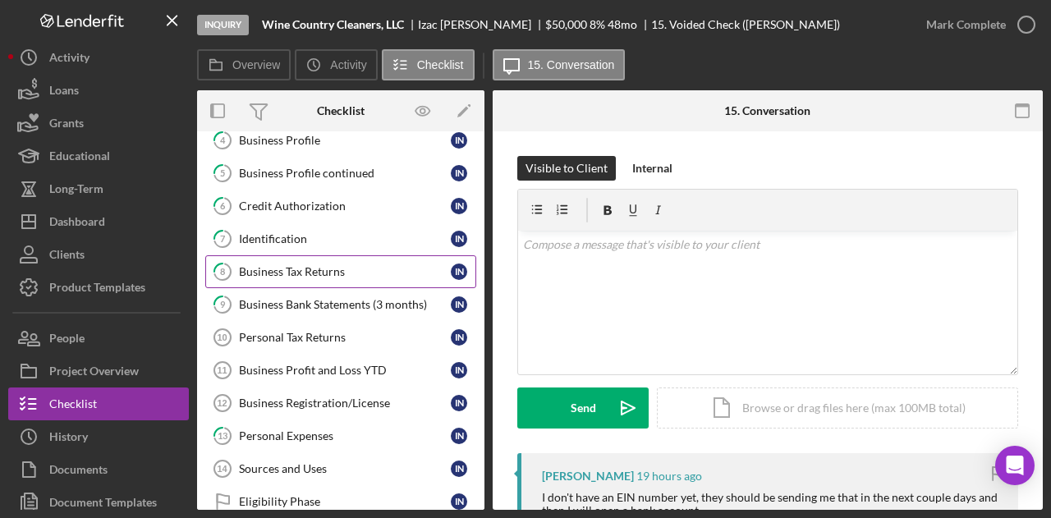
scroll to position [246, 0]
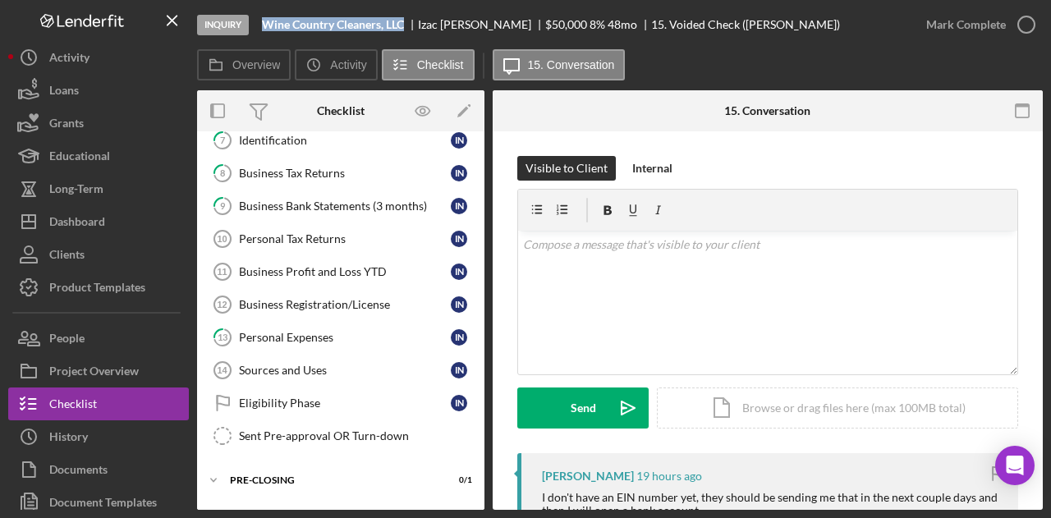
drag, startPoint x: 410, startPoint y: 24, endPoint x: 266, endPoint y: 25, distance: 144.5
click at [266, 25] on div "Wine Country Cleaners, LLC" at bounding box center [340, 24] width 156 height 13
copy b "Wine Country Cleaners, LLC"
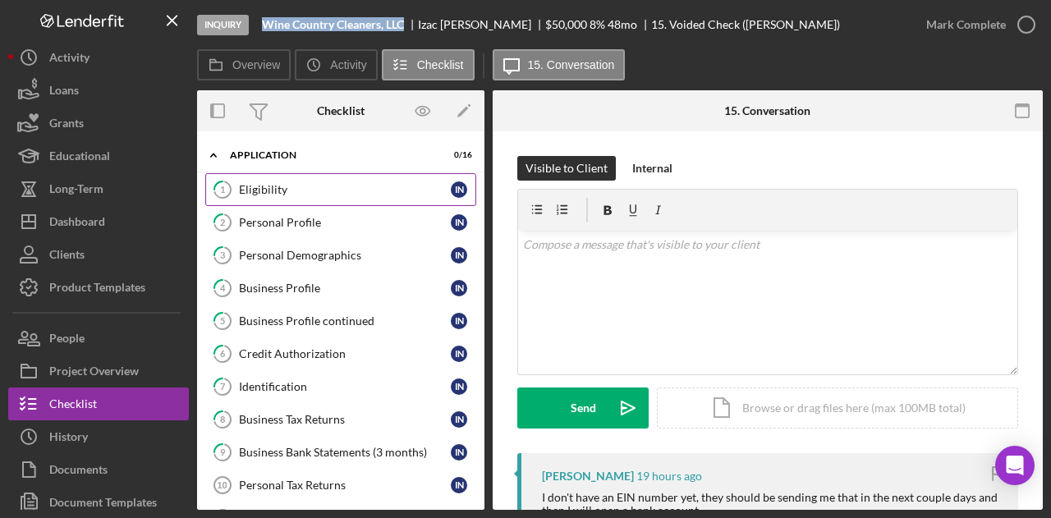
click at [328, 196] on link "1 Eligibility I N" at bounding box center [340, 189] width 271 height 33
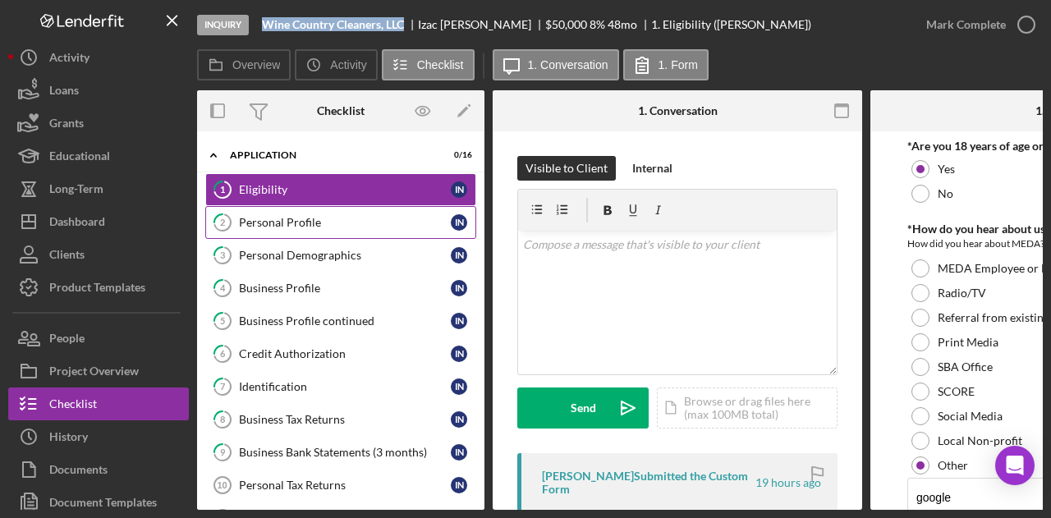
click at [314, 236] on link "2 Personal Profile I N" at bounding box center [340, 222] width 271 height 33
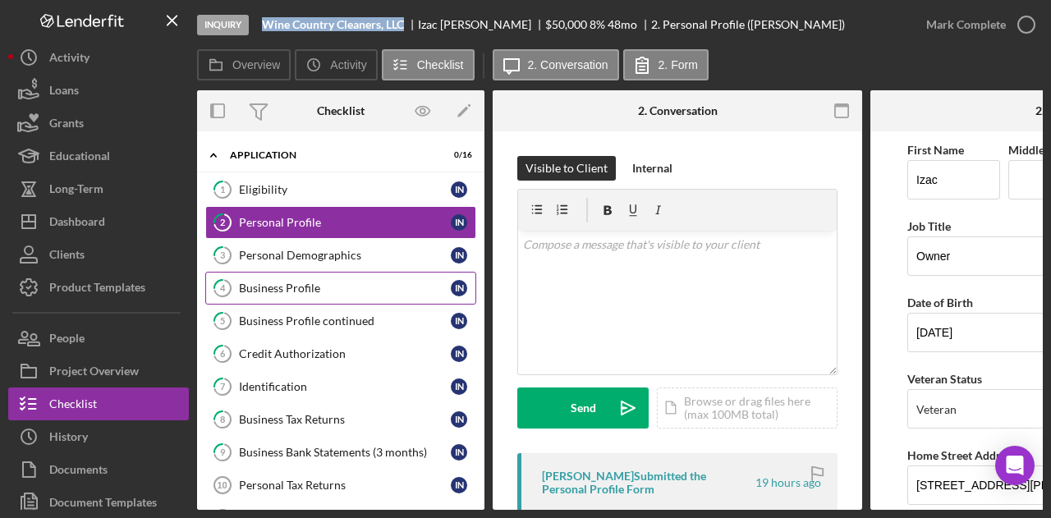
click at [314, 295] on link "4 Business Profile I N" at bounding box center [340, 288] width 271 height 33
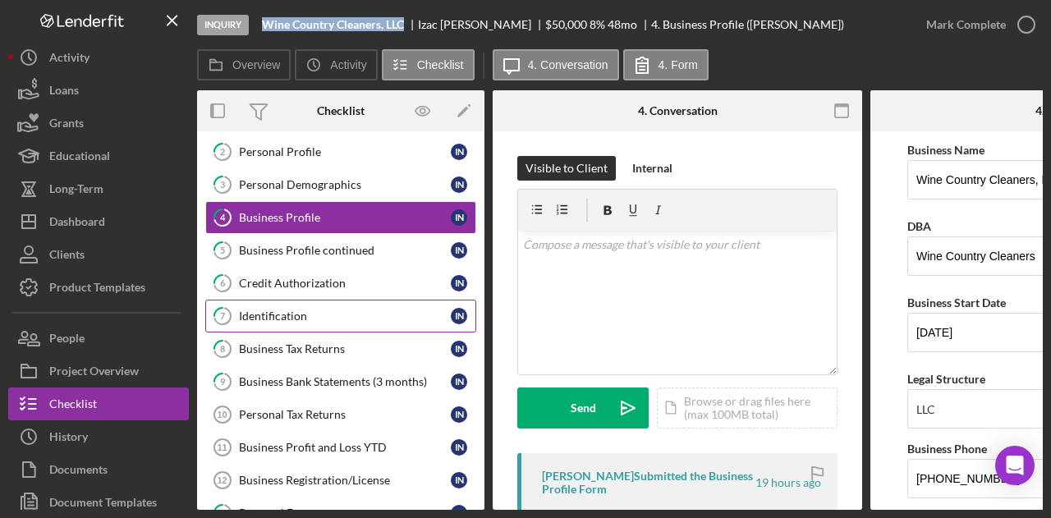
scroll to position [164, 0]
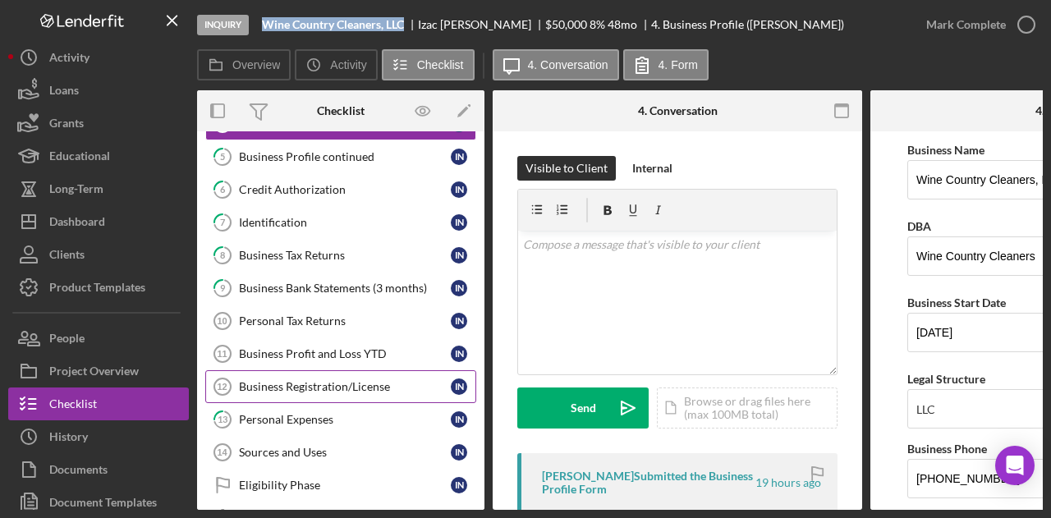
click at [314, 385] on div "Business Registration/License" at bounding box center [345, 386] width 212 height 13
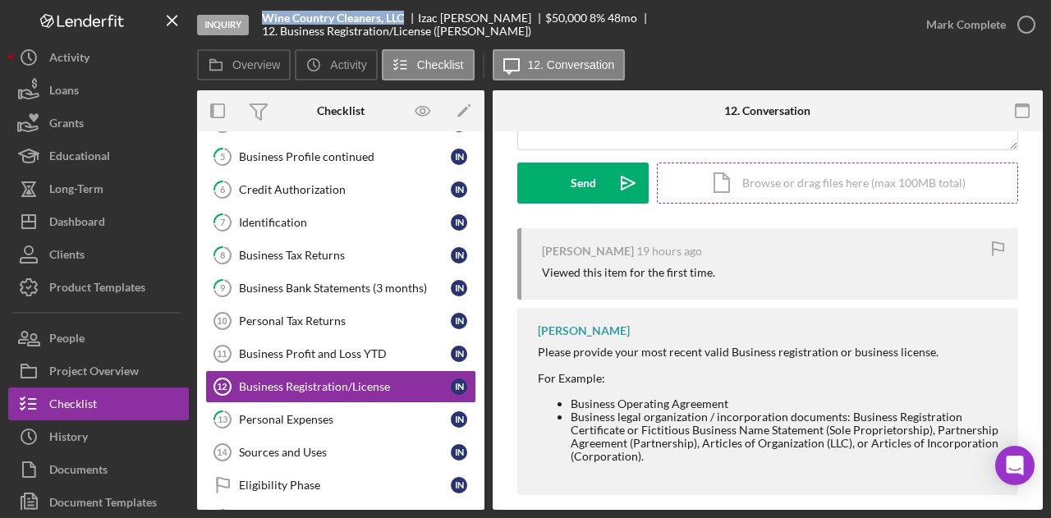
scroll to position [242, 0]
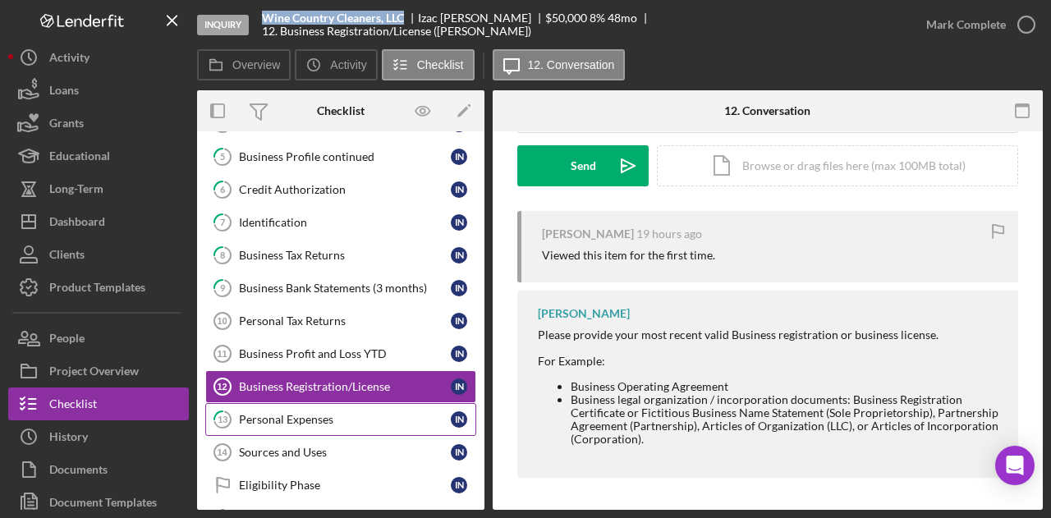
click at [317, 413] on div "Personal Expenses" at bounding box center [345, 419] width 212 height 13
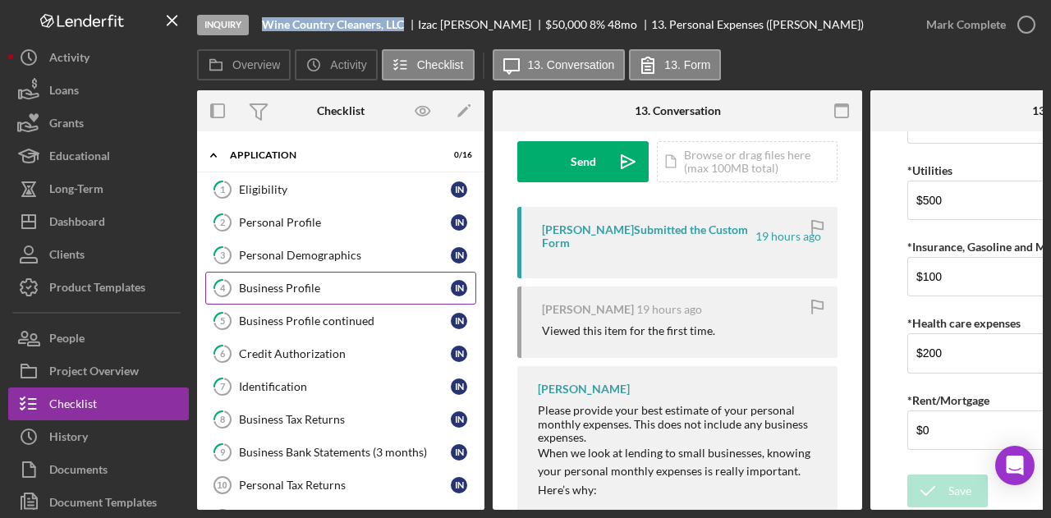
click at [287, 282] on div "Business Profile" at bounding box center [345, 288] width 212 height 13
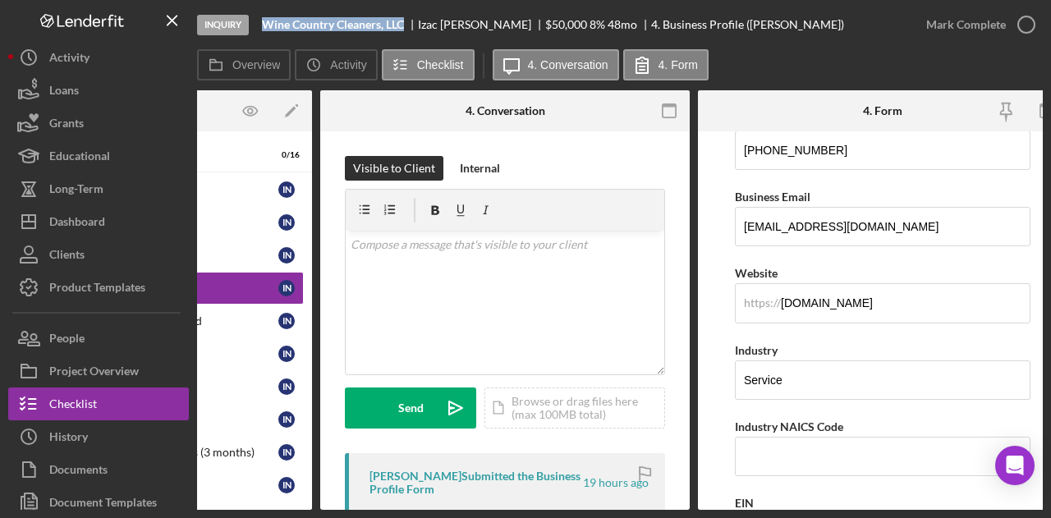
scroll to position [0, 190]
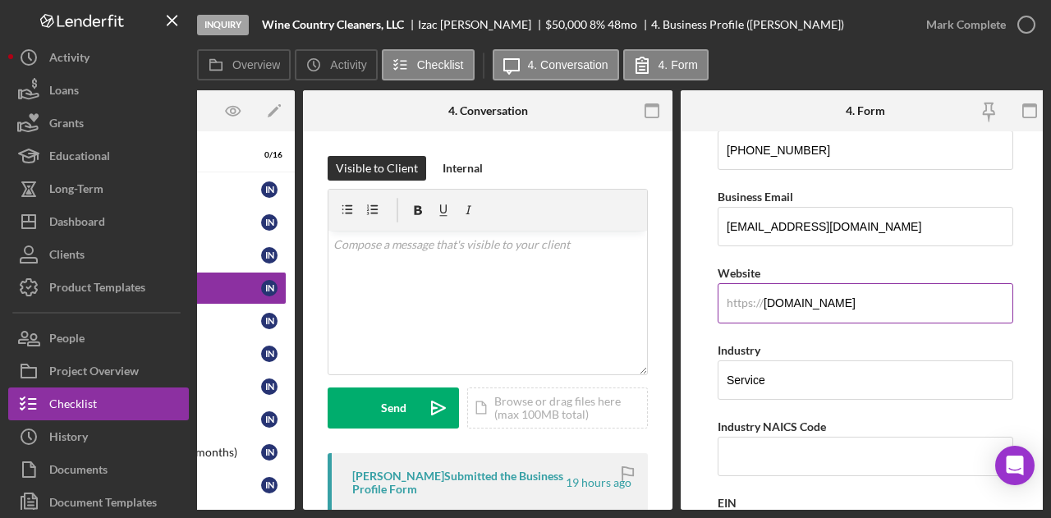
drag, startPoint x: 948, startPoint y: 309, endPoint x: 753, endPoint y: 298, distance: 195.7
click at [753, 298] on div "https:// Website [DOMAIN_NAME]" at bounding box center [865, 293] width 296 height 60
click at [694, 327] on form "Business Name Wine Country Cleaners, LLC DBA Wine Country Cleaners Business Sta…" at bounding box center [865, 320] width 369 height 378
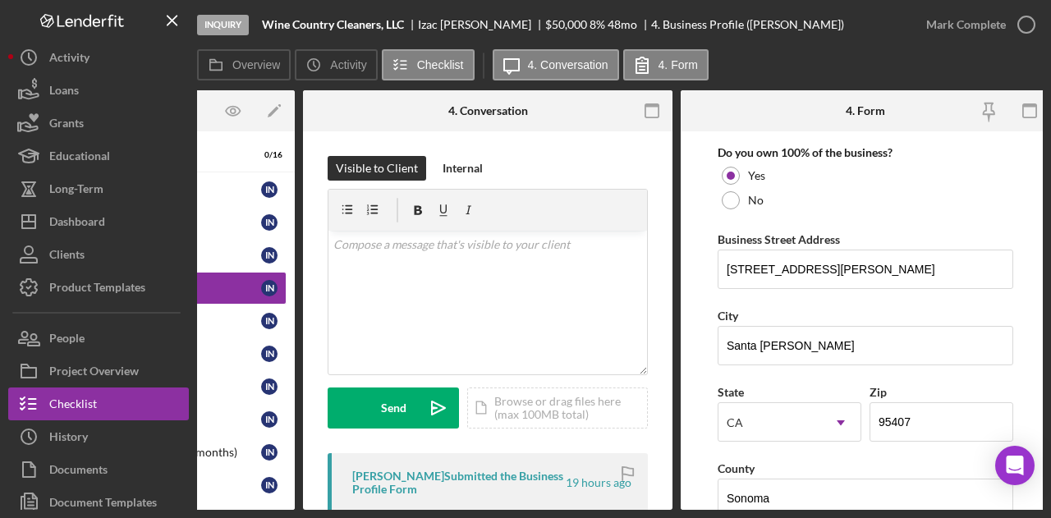
scroll to position [985, 0]
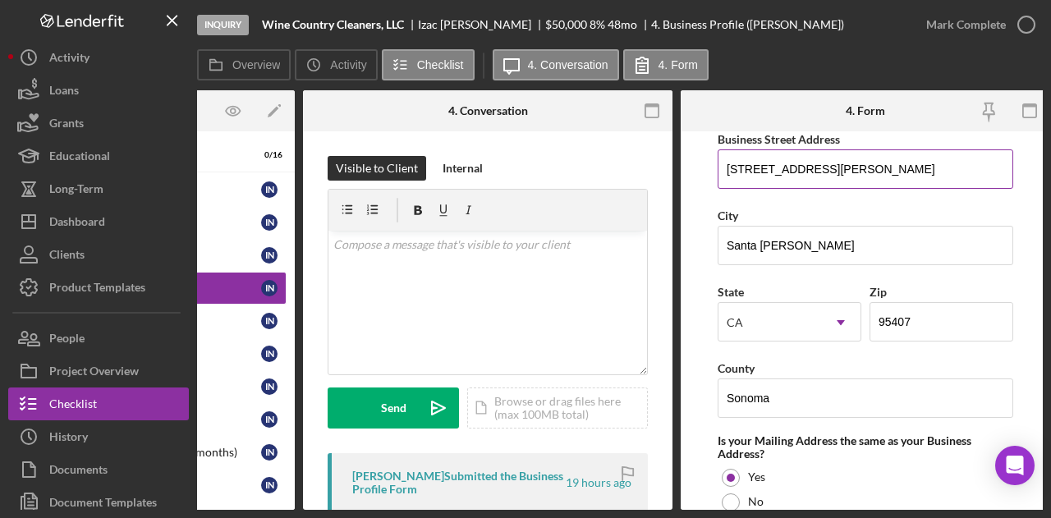
drag, startPoint x: 724, startPoint y: 168, endPoint x: 852, endPoint y: 168, distance: 128.1
click at [852, 168] on input "[STREET_ADDRESS][PERSON_NAME]" at bounding box center [865, 168] width 296 height 39
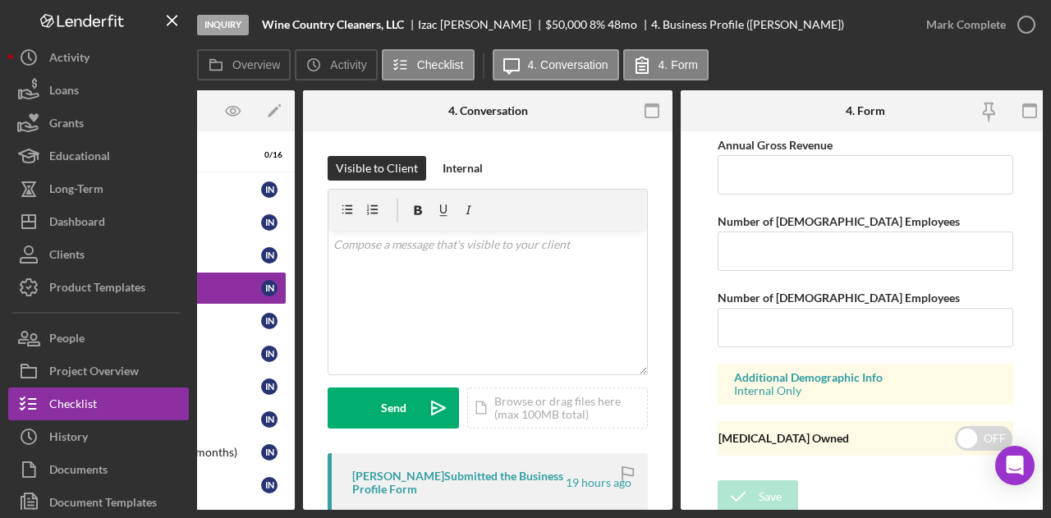
scroll to position [0, 0]
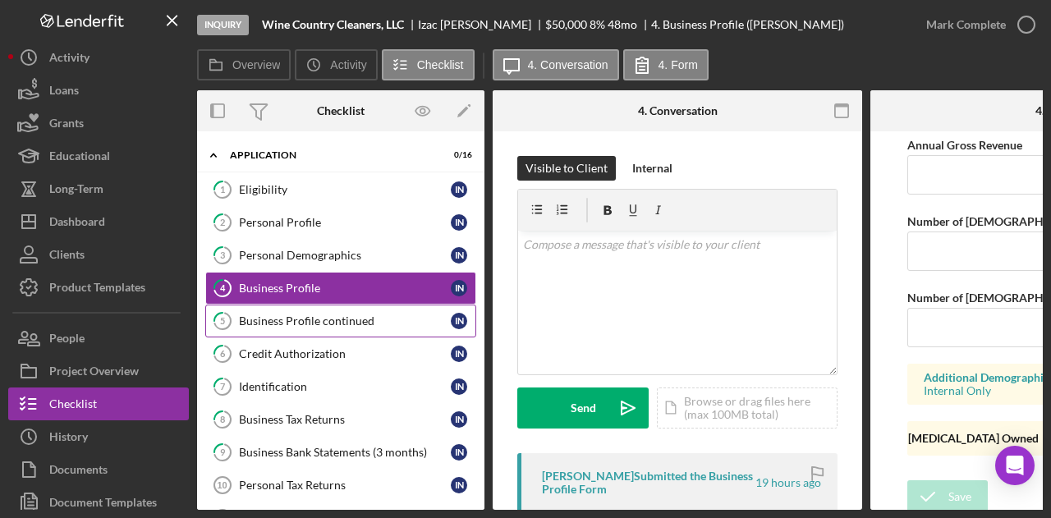
click at [307, 323] on div "Business Profile continued" at bounding box center [345, 320] width 212 height 13
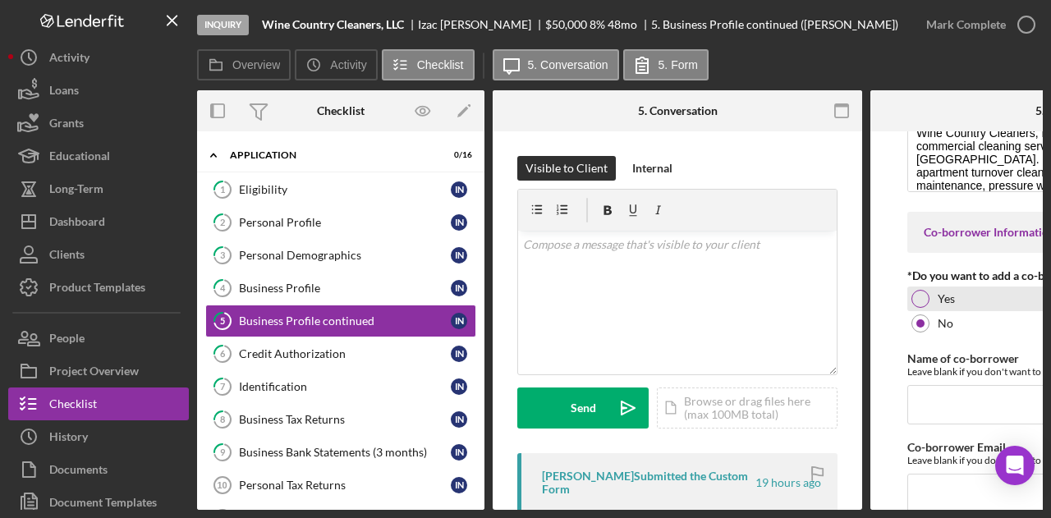
scroll to position [125, 0]
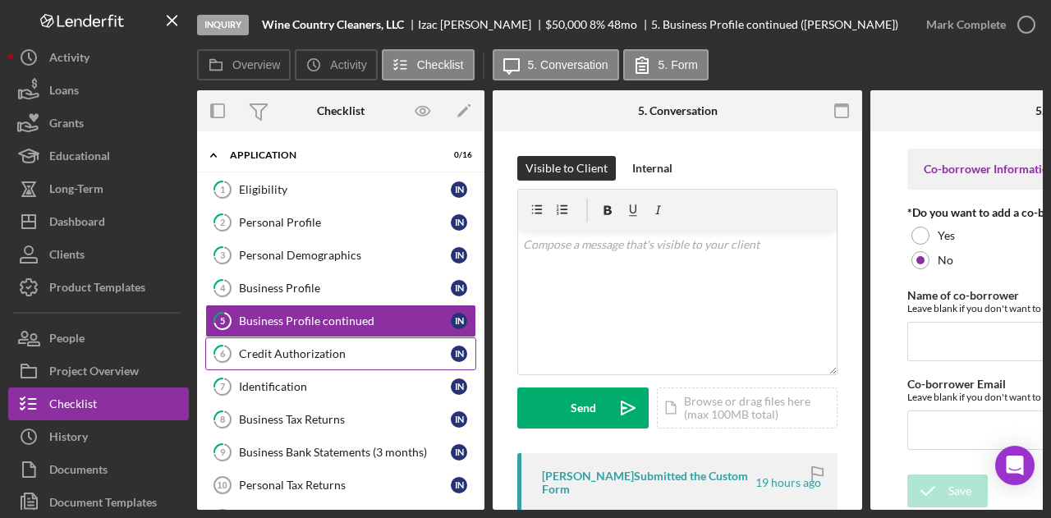
click at [300, 348] on div "Credit Authorization" at bounding box center [345, 353] width 212 height 13
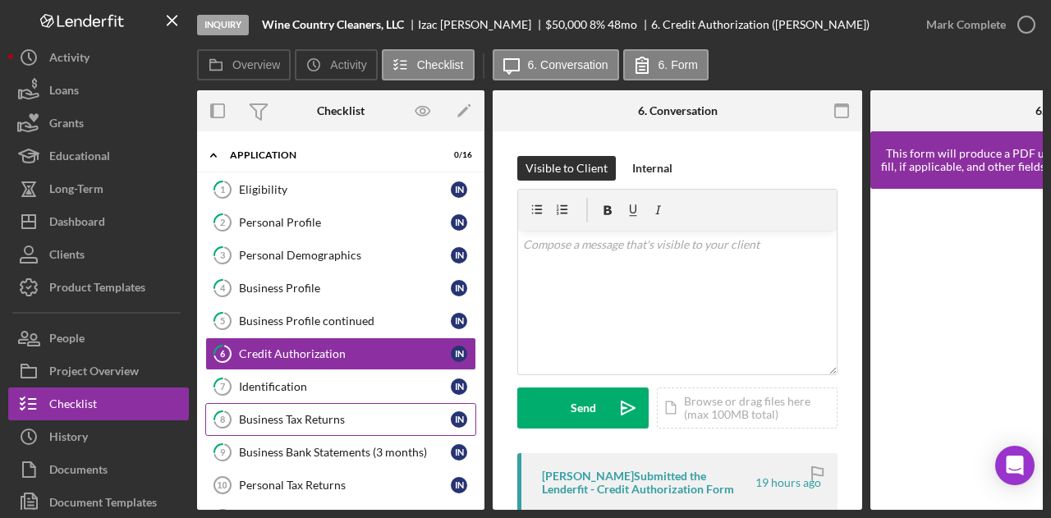
click at [319, 421] on div "Business Tax Returns" at bounding box center [345, 419] width 212 height 13
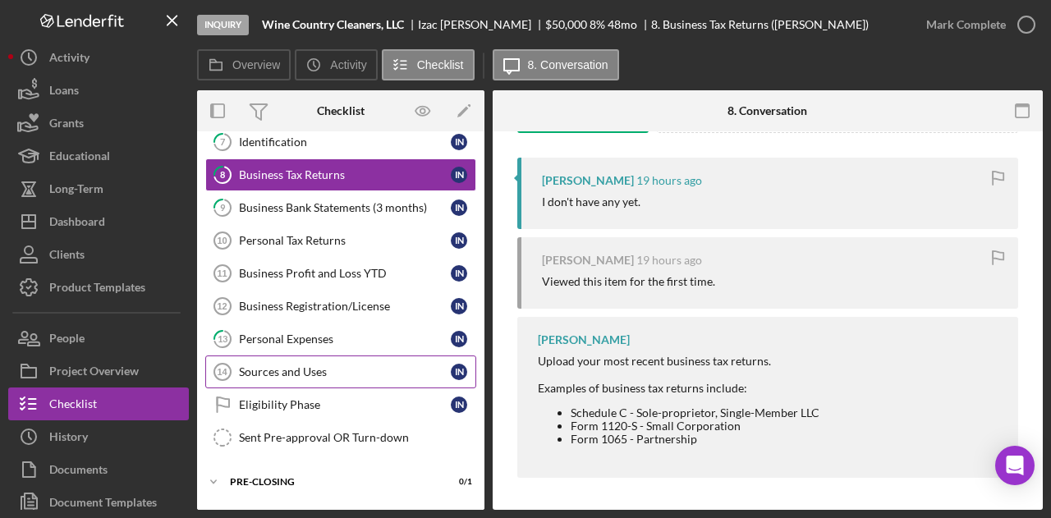
scroll to position [246, 0]
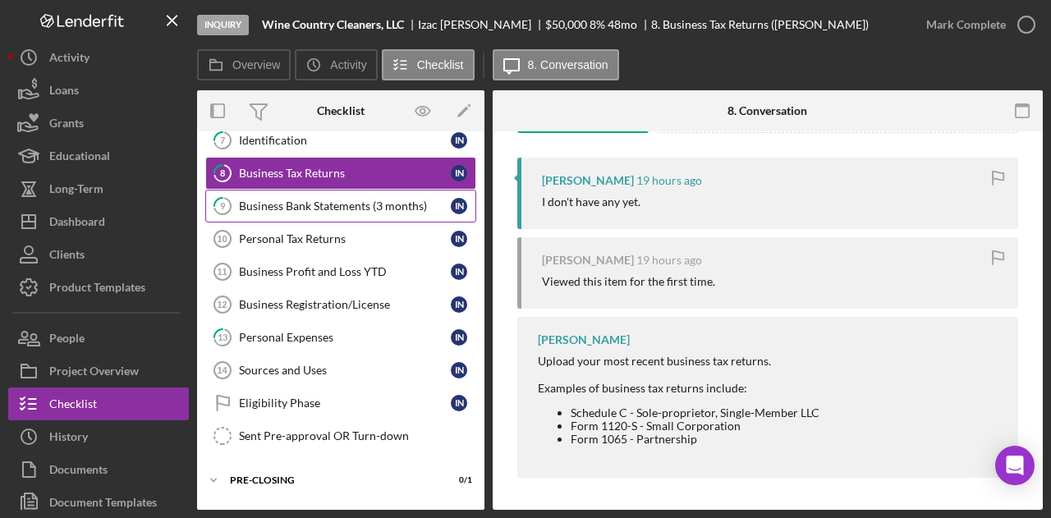
click at [294, 208] on link "9 Business Bank Statements (3 months) I N" at bounding box center [340, 206] width 271 height 33
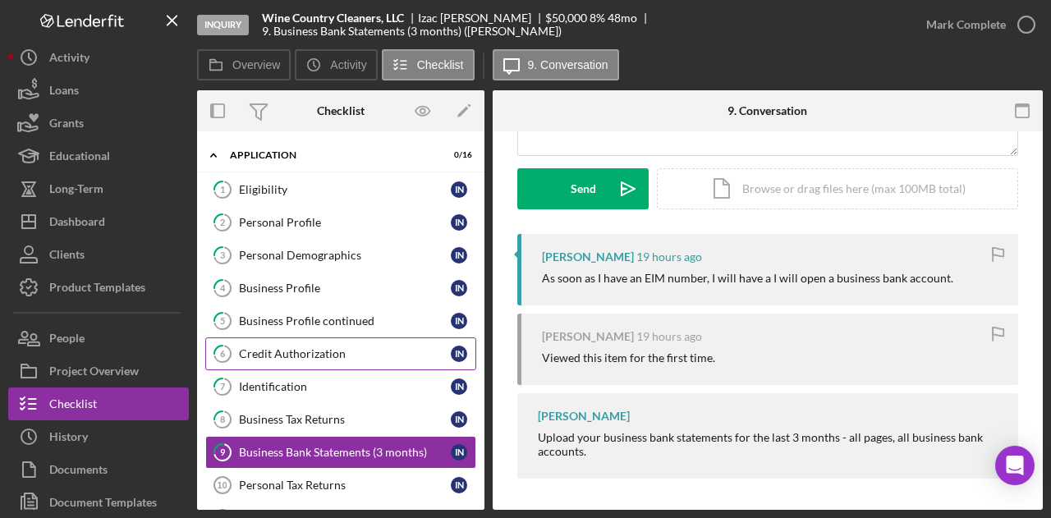
click at [291, 347] on div "Credit Authorization" at bounding box center [345, 353] width 212 height 13
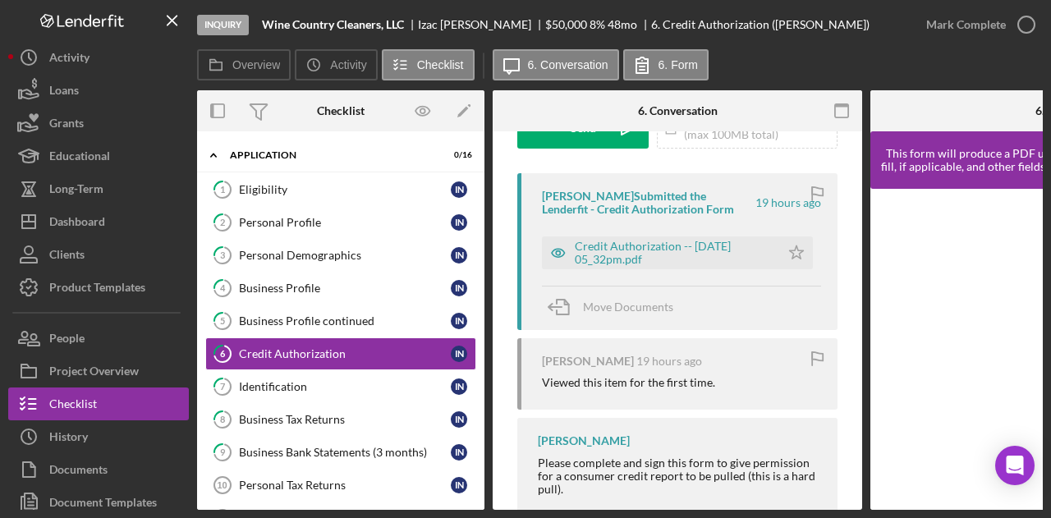
scroll to position [323, 0]
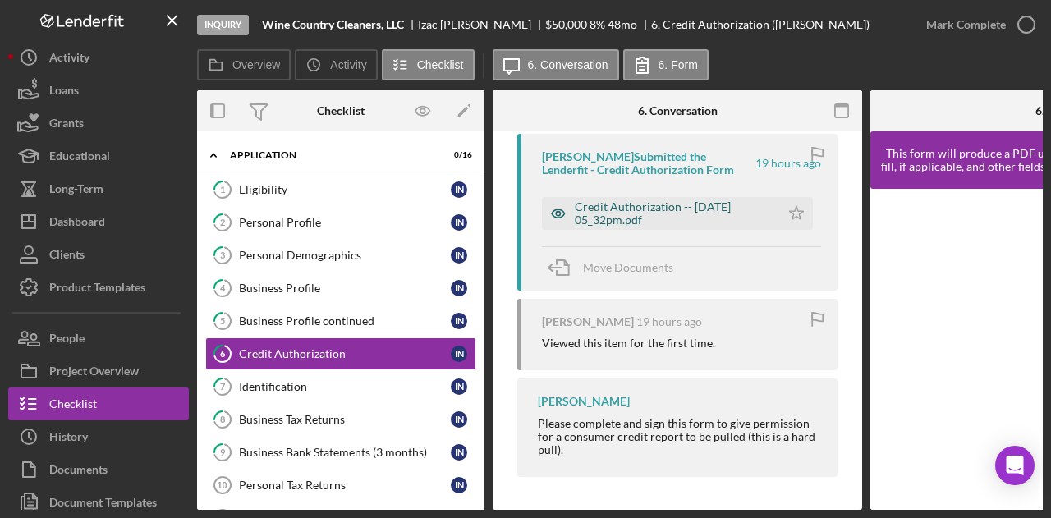
click at [637, 212] on div "Credit Authorization -- [DATE] 05_32pm.pdf" at bounding box center [673, 213] width 197 height 26
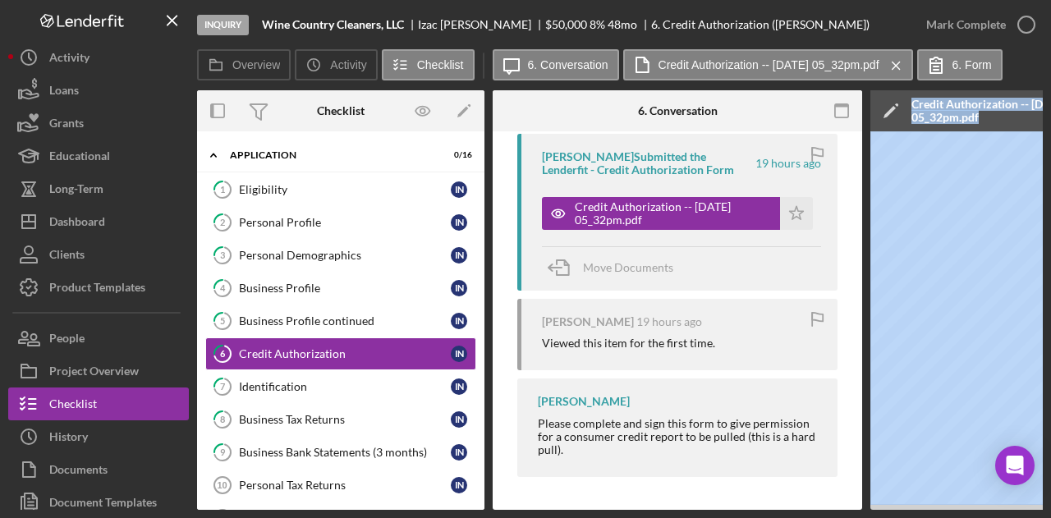
drag, startPoint x: 614, startPoint y: 511, endPoint x: 854, endPoint y: 503, distance: 239.9
click at [34, 326] on div "Inquiry Wine Country Cleaners, LLC [PERSON_NAME] $50,000 $50,000 8 % 48 mo 6. C…" at bounding box center [525, 259] width 1051 height 518
click at [855, 511] on div "Inquiry Wine Country Cleaners, LLC [PERSON_NAME] $50,000 $50,000 8 % 48 mo 6. C…" at bounding box center [525, 259] width 1051 height 518
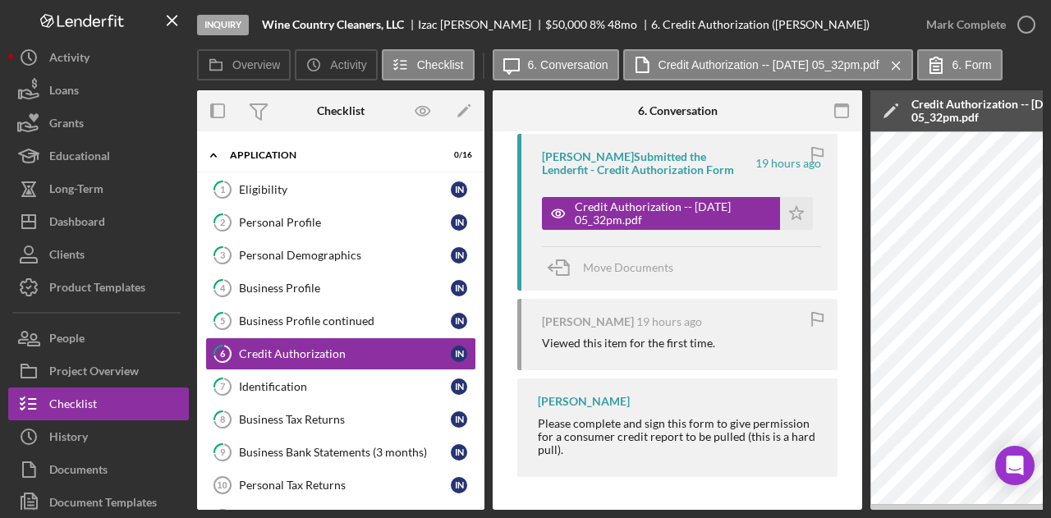
click at [855, 511] on div "Inquiry Wine Country Cleaners, LLC [PERSON_NAME] $50,000 $50,000 8 % 48 mo 6. C…" at bounding box center [525, 259] width 1051 height 518
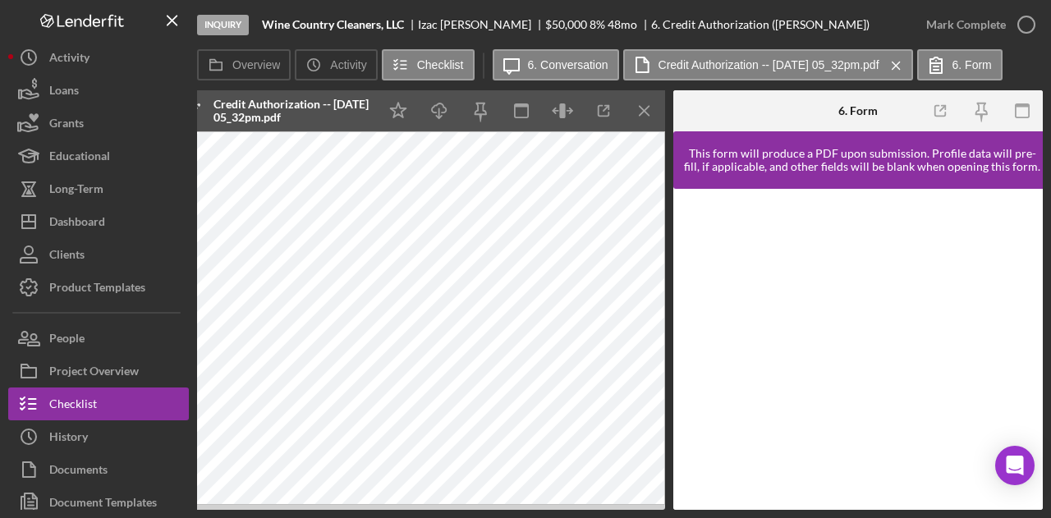
scroll to position [0, 0]
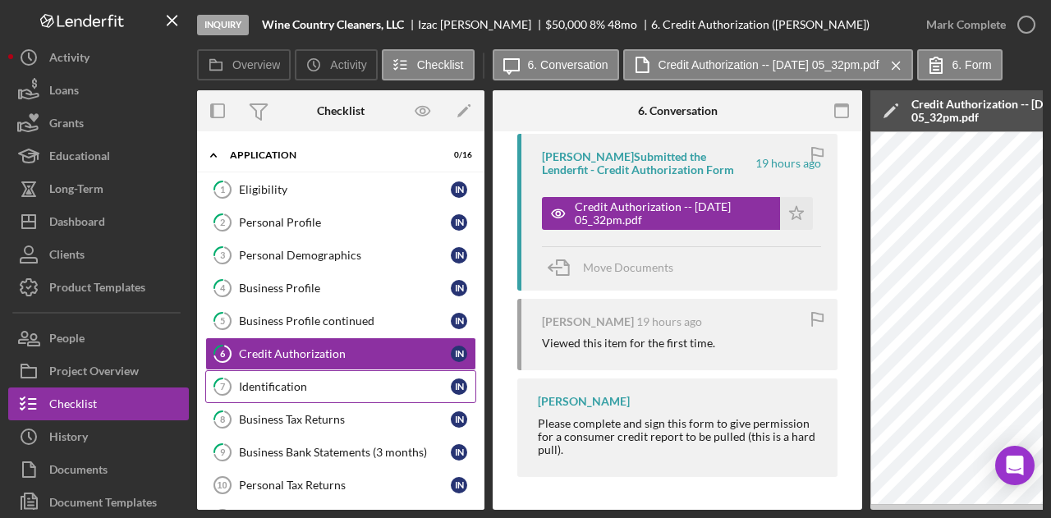
click at [322, 374] on link "7 Identification I N" at bounding box center [340, 386] width 271 height 33
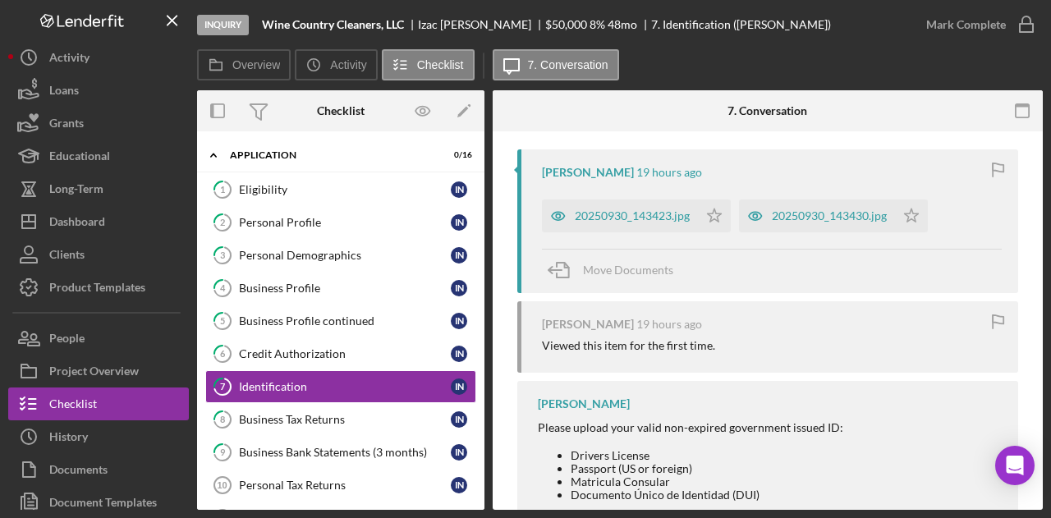
scroll to position [328, 0]
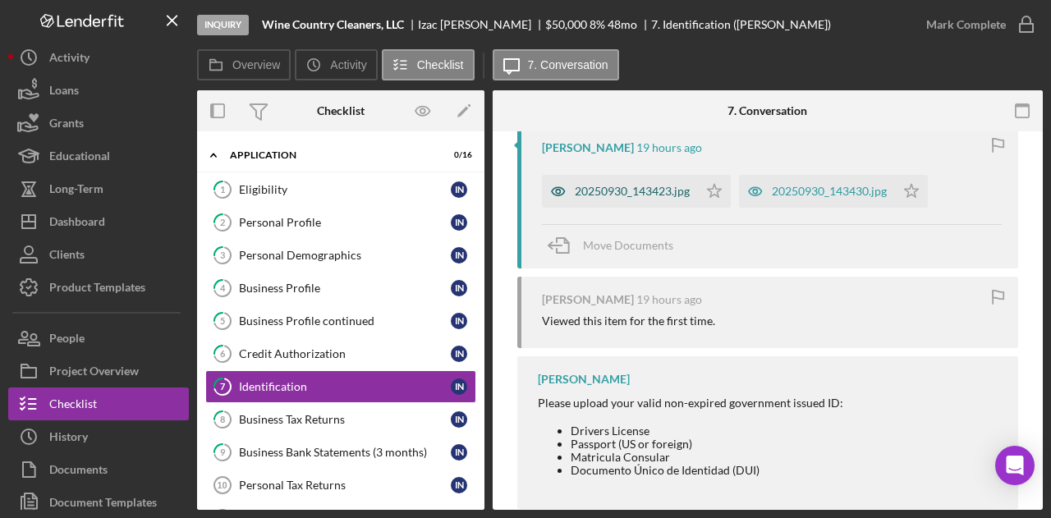
click at [648, 191] on div "20250930_143423.jpg" at bounding box center [632, 191] width 115 height 13
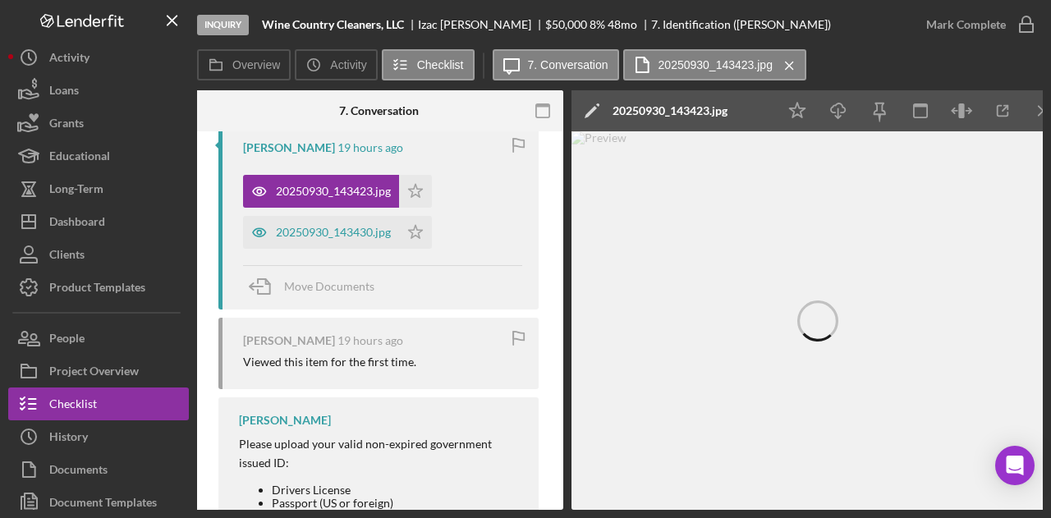
scroll to position [0, 320]
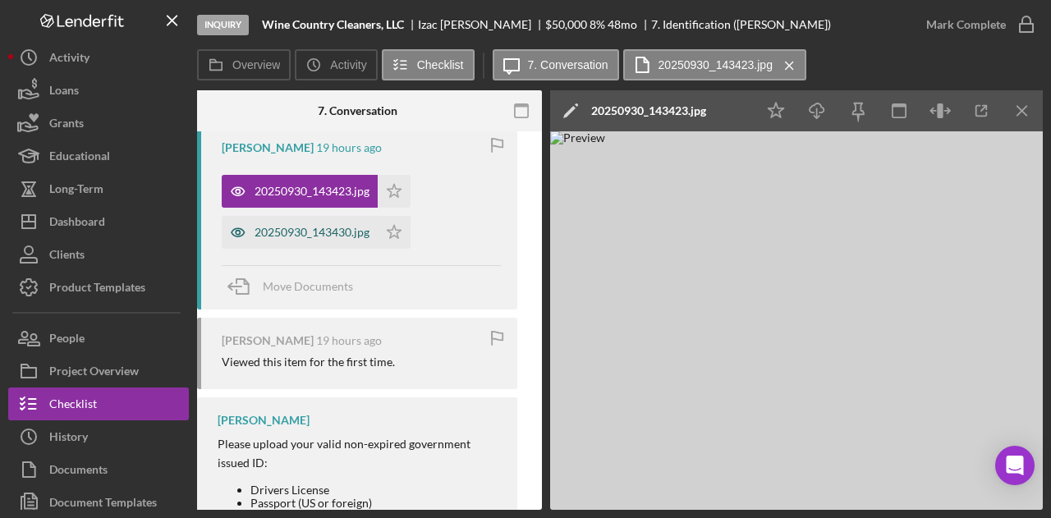
click at [318, 232] on div "20250930_143430.jpg" at bounding box center [311, 232] width 115 height 13
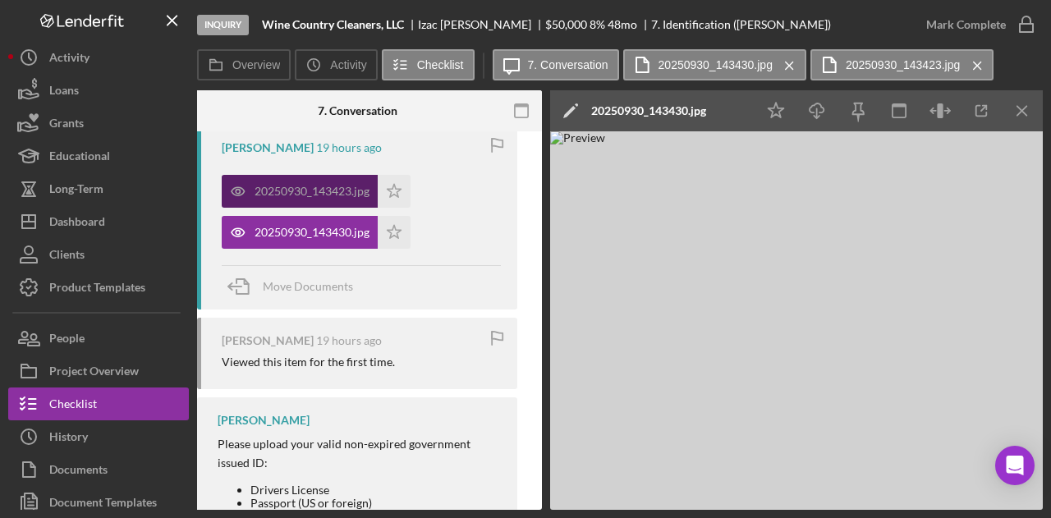
click at [337, 196] on div "20250930_143423.jpg" at bounding box center [311, 191] width 115 height 13
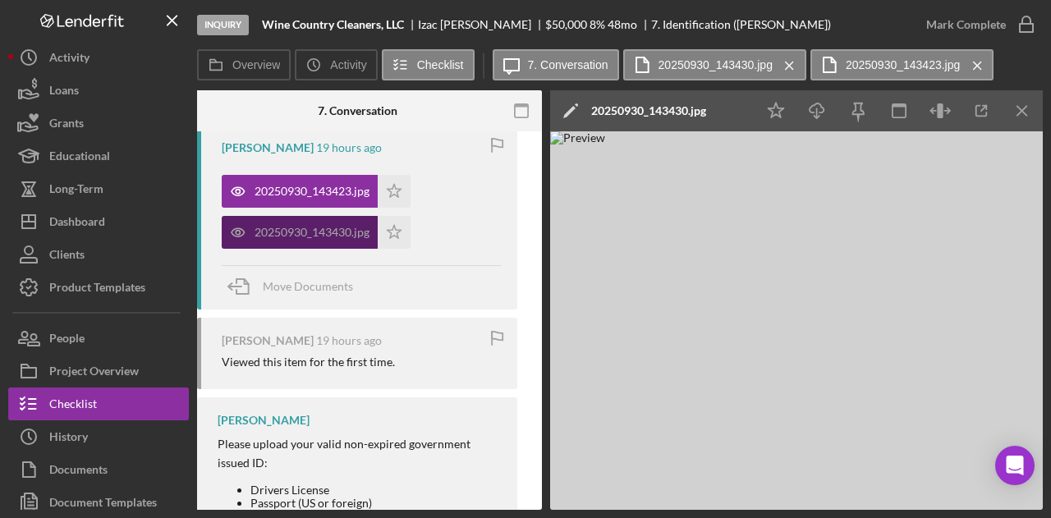
click at [304, 236] on div "20250930_143430.jpg" at bounding box center [311, 232] width 115 height 13
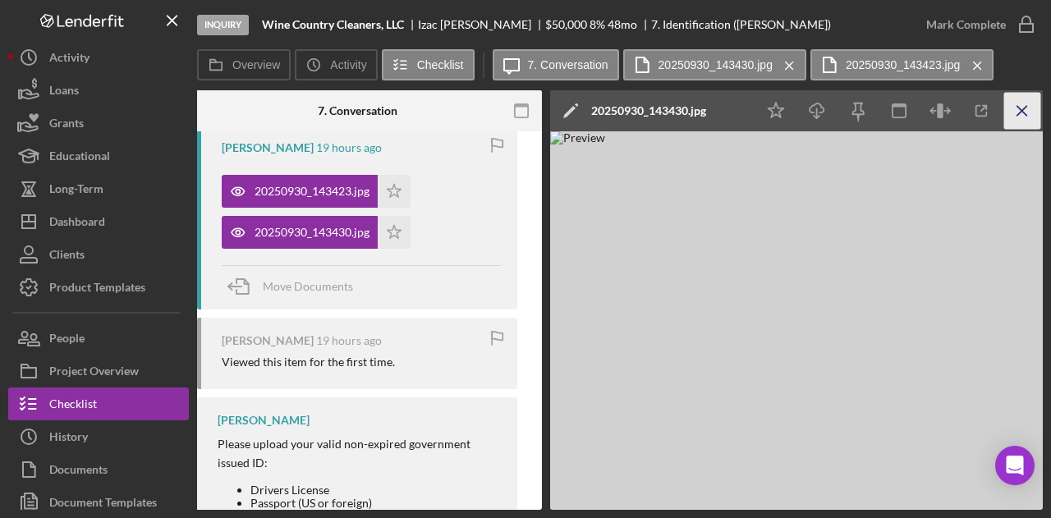
click at [1026, 111] on icon "Icon/Menu Close" at bounding box center [1022, 111] width 37 height 37
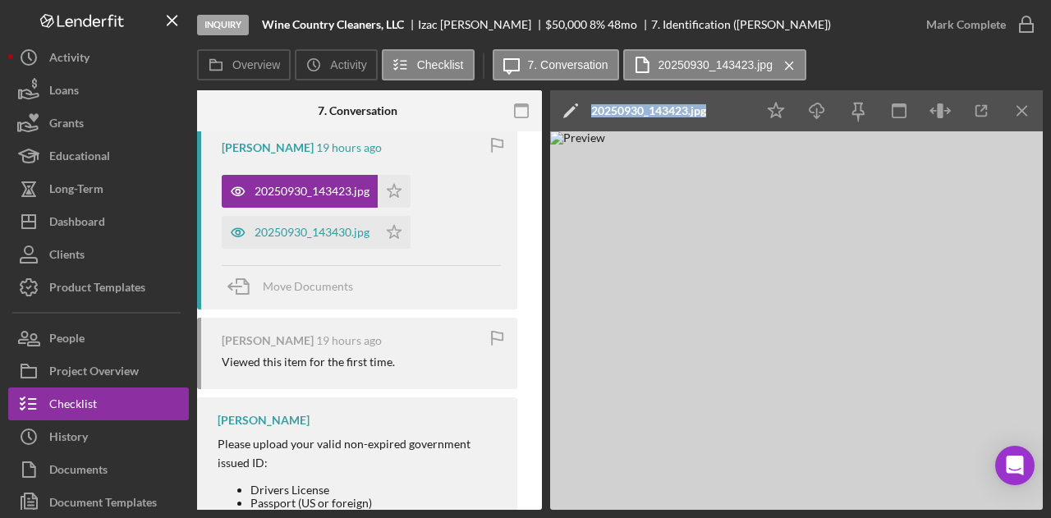
drag, startPoint x: 558, startPoint y: 513, endPoint x: 373, endPoint y: 511, distance: 185.5
click at [373, 511] on div "Inquiry Wine Country Cleaners, LLC [PERSON_NAME] $50,000 $50,000 8 % 48 mo 7. I…" at bounding box center [525, 259] width 1051 height 518
click at [374, 512] on div "Inquiry Wine Country Cleaners, LLC [PERSON_NAME] $50,000 $50,000 8 % 48 mo 7. I…" at bounding box center [525, 259] width 1051 height 518
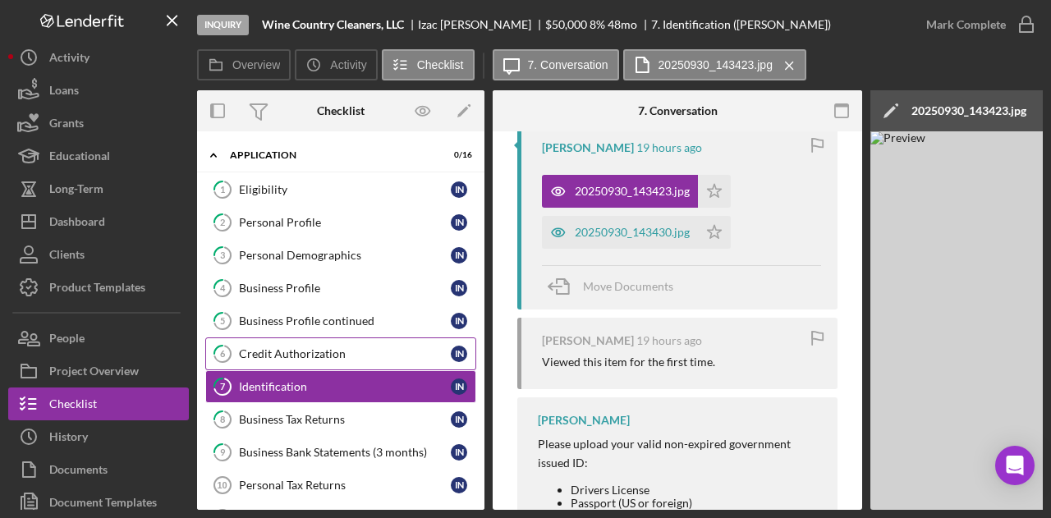
drag, startPoint x: 305, startPoint y: 353, endPoint x: 316, endPoint y: 352, distance: 10.7
click at [312, 353] on div "Credit Authorization" at bounding box center [345, 353] width 212 height 13
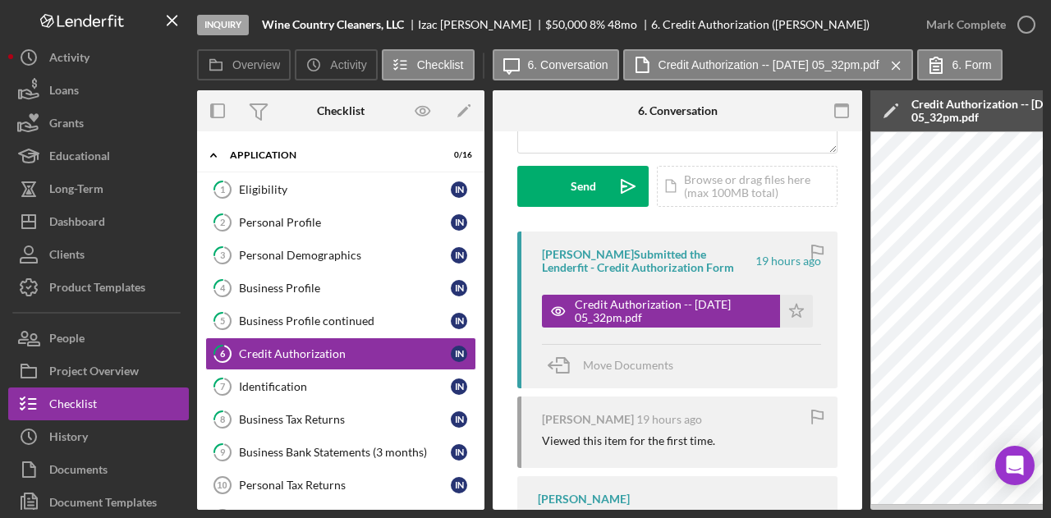
scroll to position [246, 0]
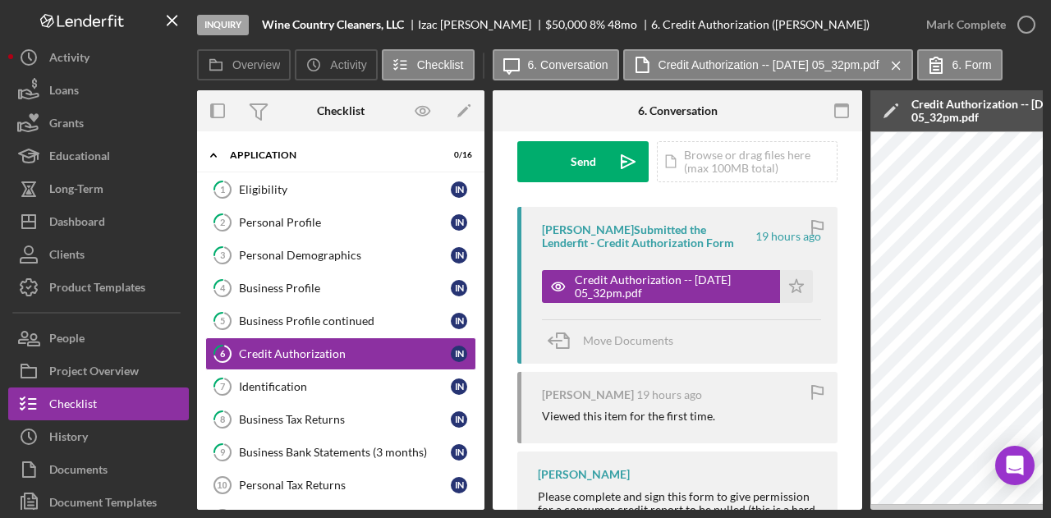
click at [712, 504] on div "Please complete and sign this form to give permission for a consumer credit rep…" at bounding box center [679, 509] width 283 height 39
click at [716, 511] on div "Inquiry Wine Country Cleaners, LLC [PERSON_NAME] $50,000 $50,000 8 % 48 mo 6. C…" at bounding box center [525, 259] width 1051 height 518
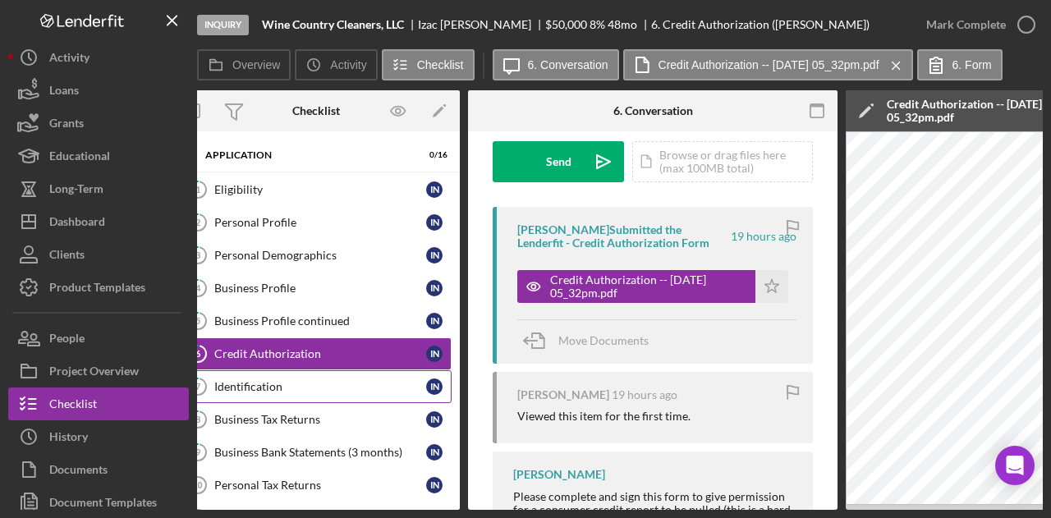
scroll to position [0, 0]
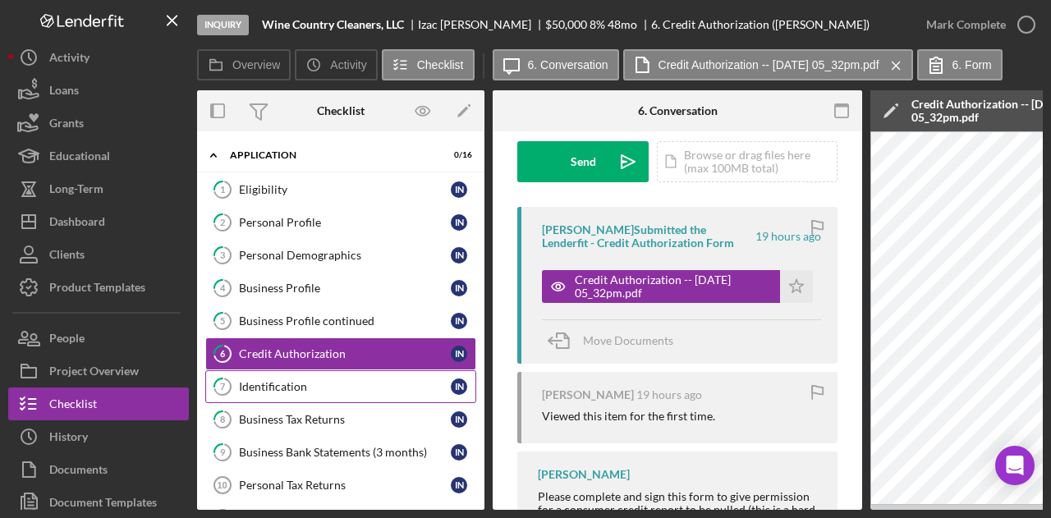
click at [320, 370] on link "7 Identification I N" at bounding box center [340, 386] width 271 height 33
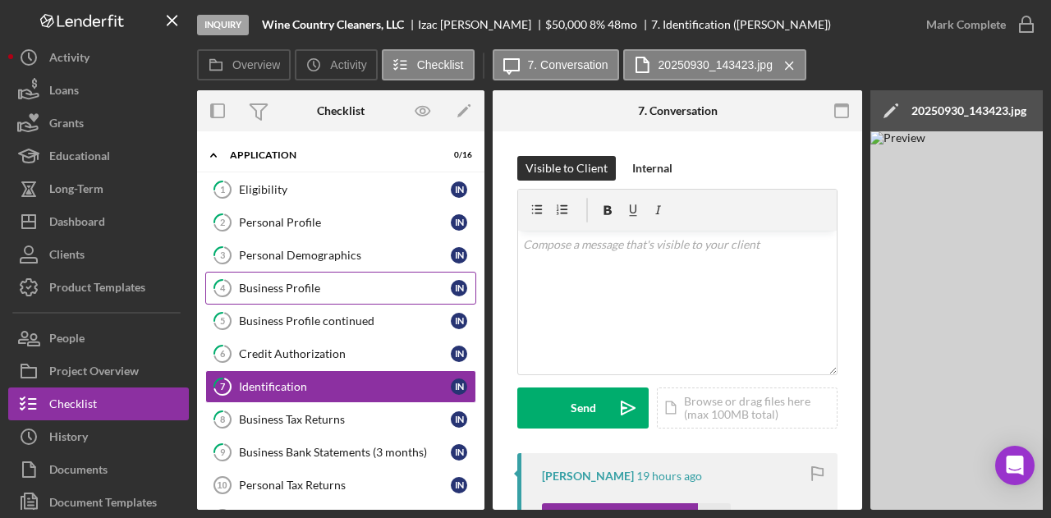
click at [316, 290] on div "Business Profile" at bounding box center [345, 288] width 212 height 13
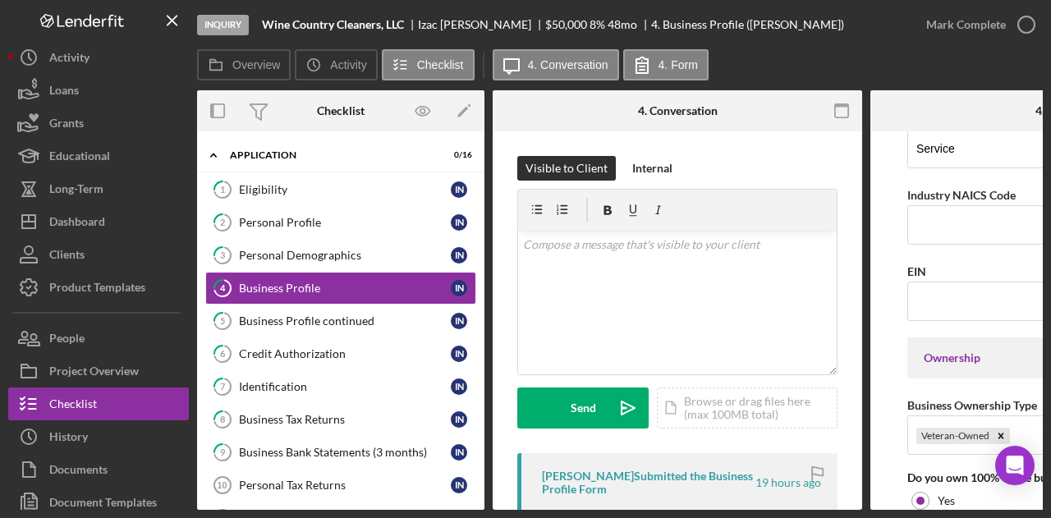
scroll to position [575, 0]
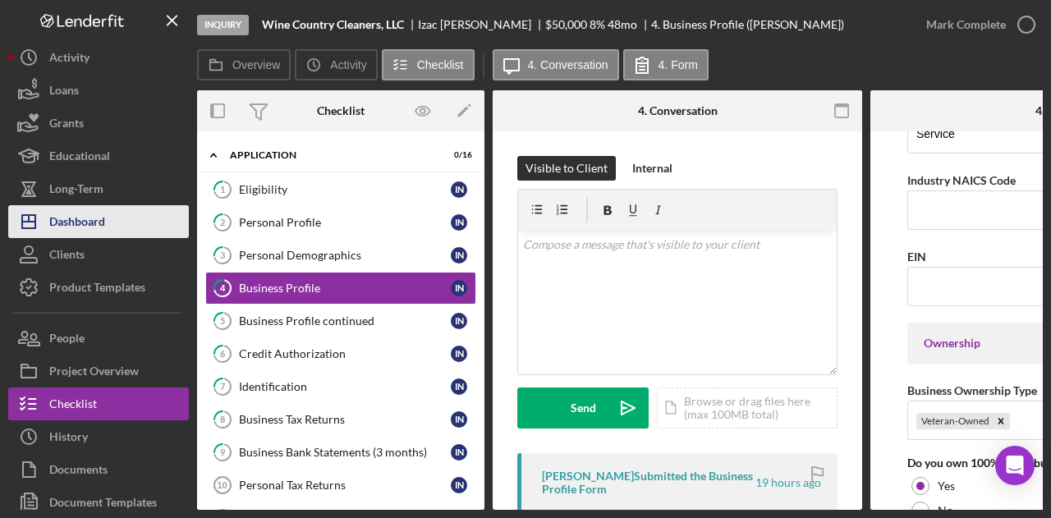
click at [138, 219] on button "Icon/Dashboard Dashboard" at bounding box center [98, 221] width 181 height 33
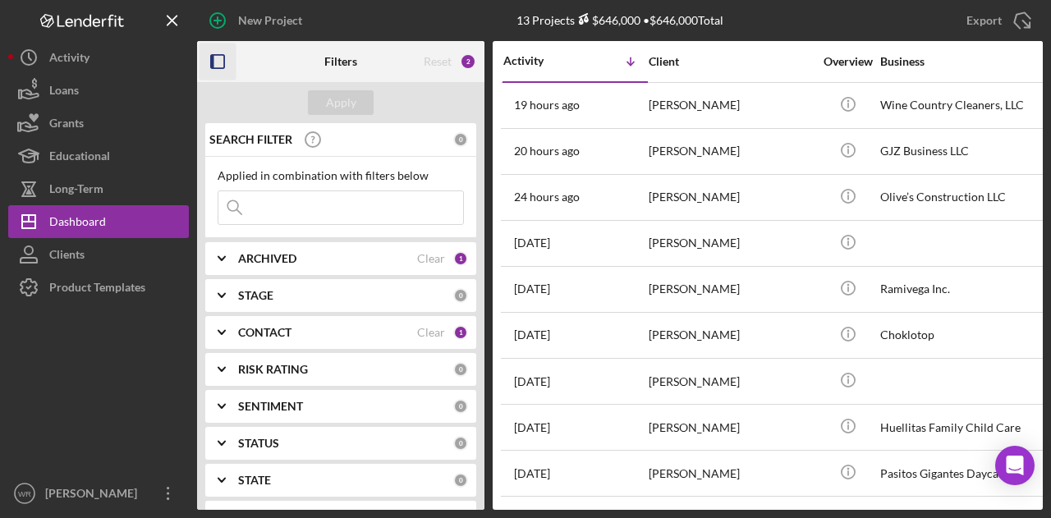
click at [222, 57] on icon "button" at bounding box center [217, 62] width 37 height 37
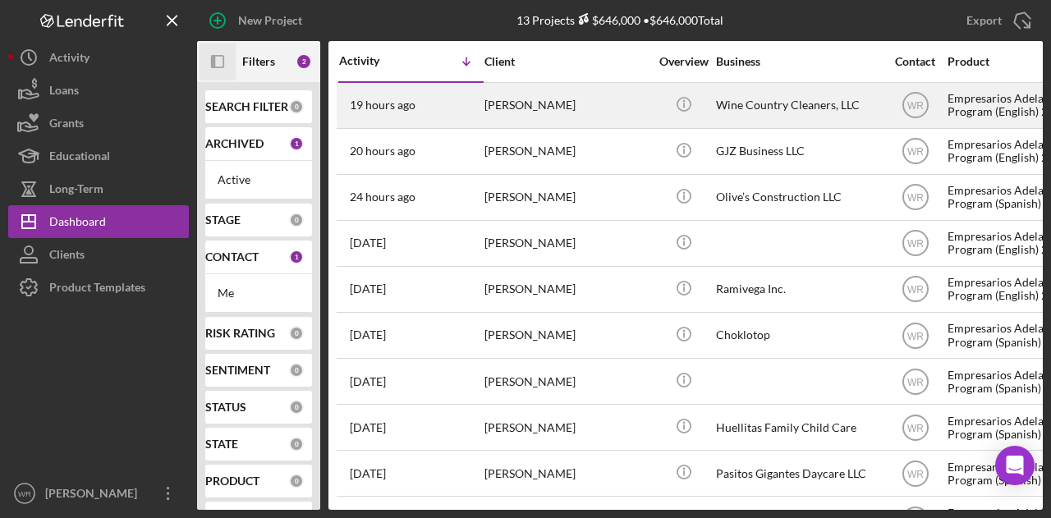
click at [555, 116] on div "[PERSON_NAME]" at bounding box center [566, 106] width 164 height 44
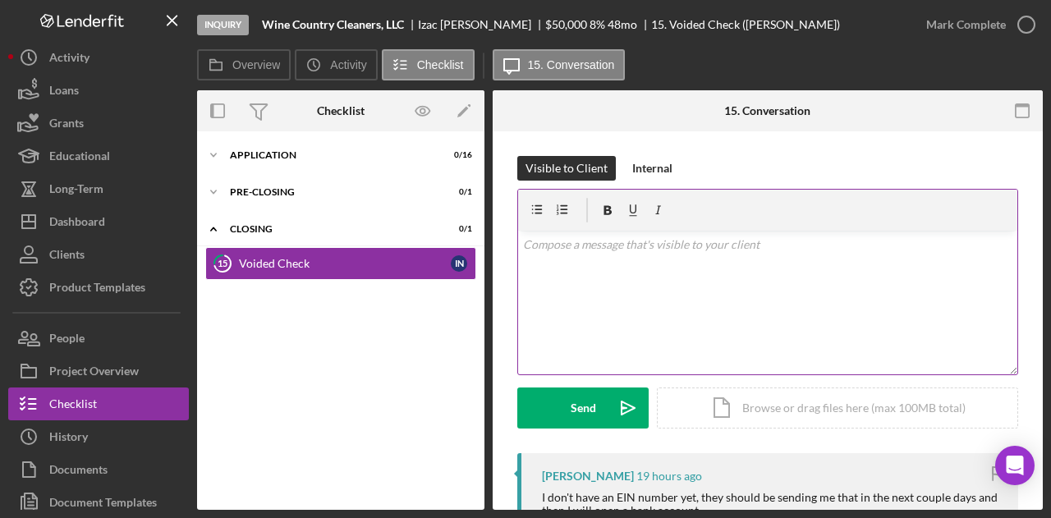
scroll to position [164, 0]
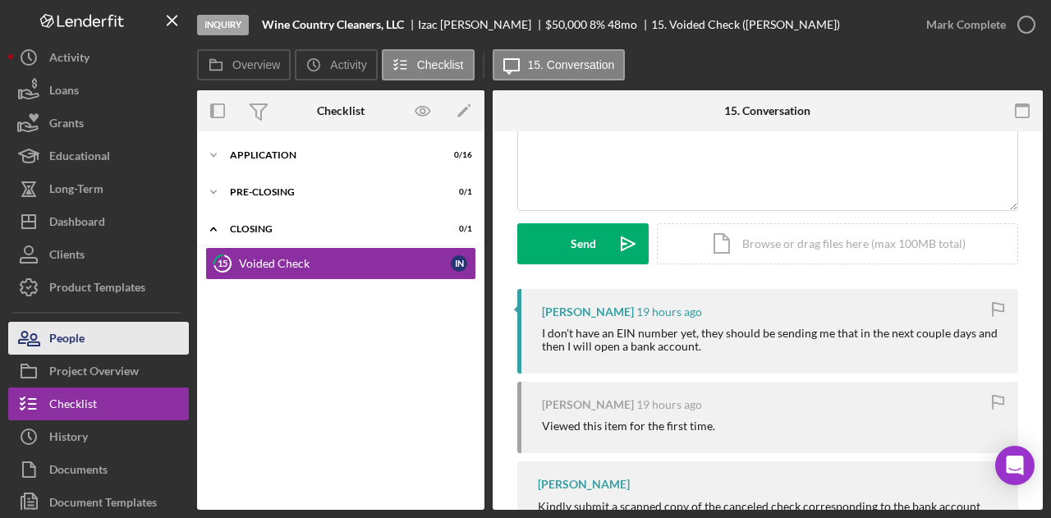
click at [96, 342] on button "People" at bounding box center [98, 338] width 181 height 33
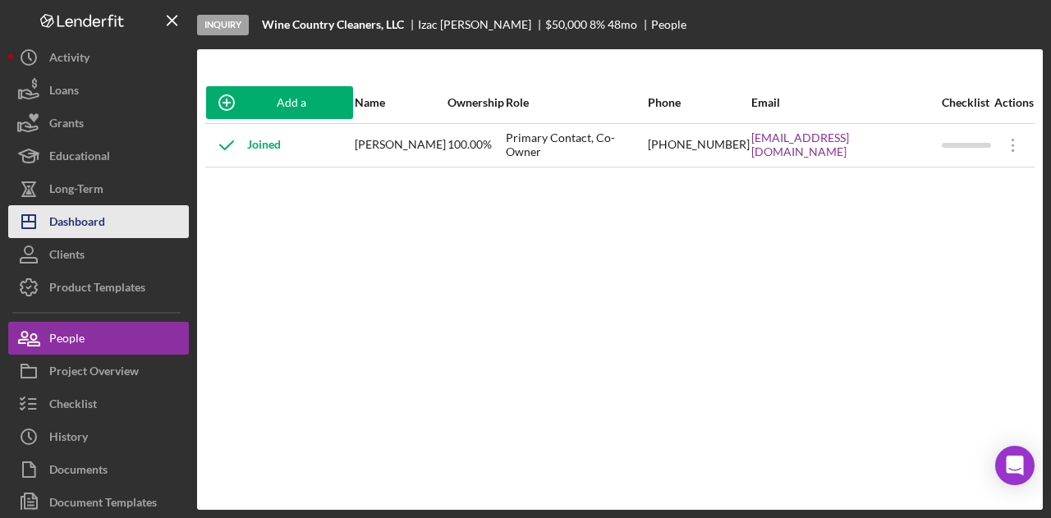
click at [121, 227] on button "Icon/Dashboard Dashboard" at bounding box center [98, 221] width 181 height 33
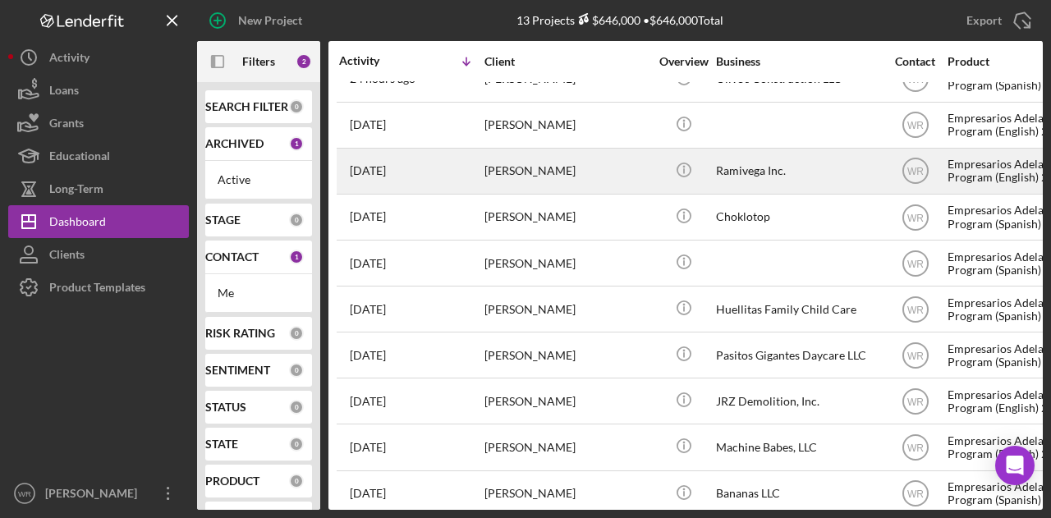
scroll to position [184, 0]
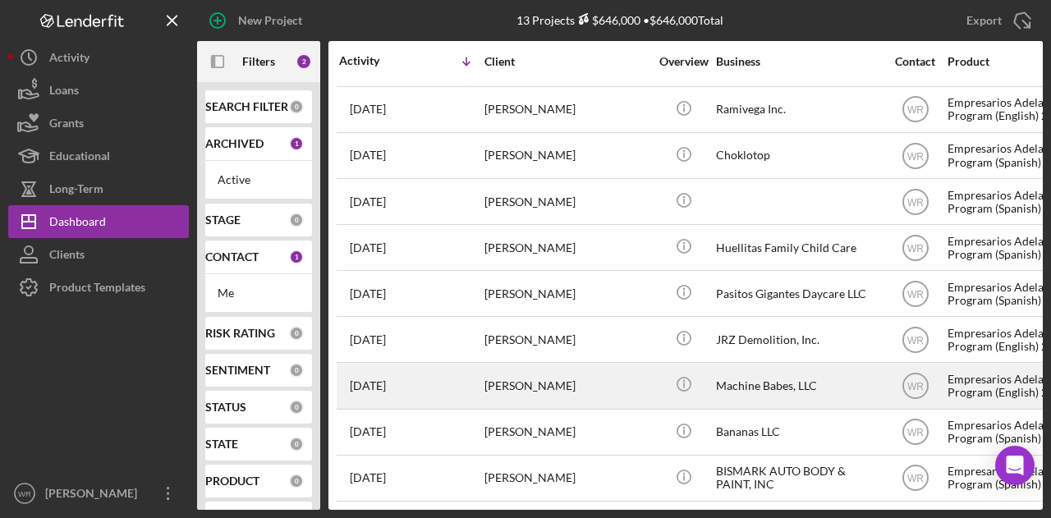
click at [522, 375] on div "[PERSON_NAME]" at bounding box center [566, 386] width 164 height 44
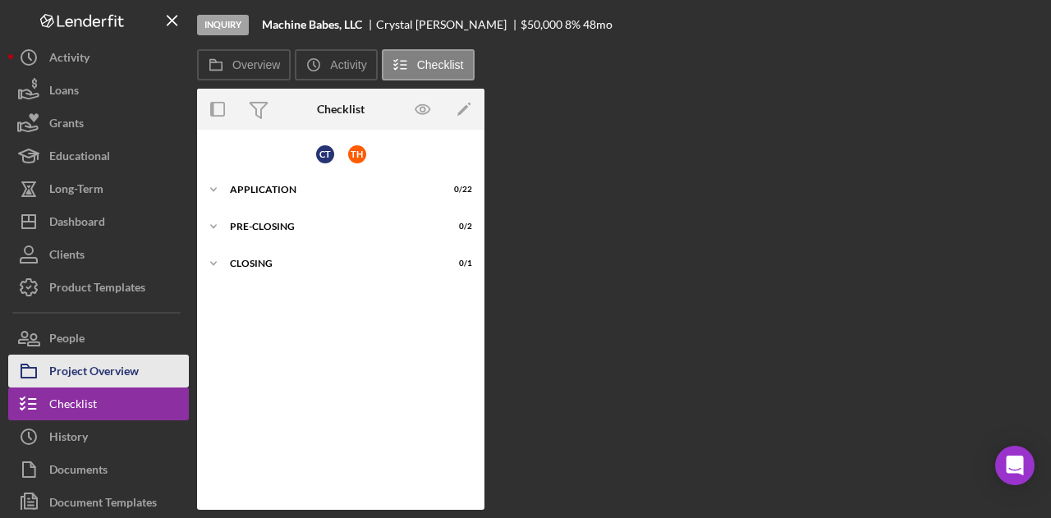
click at [140, 374] on button "Project Overview" at bounding box center [98, 371] width 181 height 33
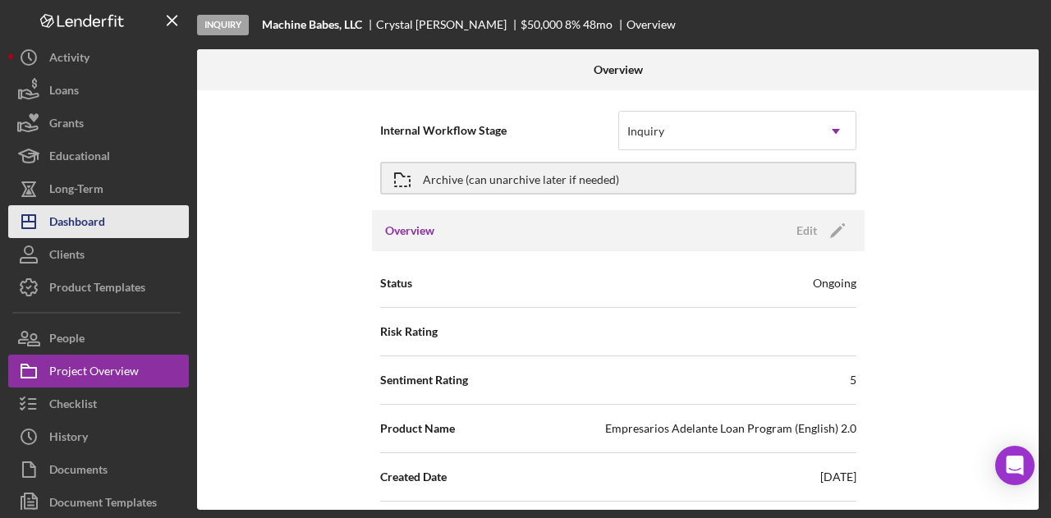
click at [88, 213] on div "Dashboard" at bounding box center [77, 223] width 56 height 37
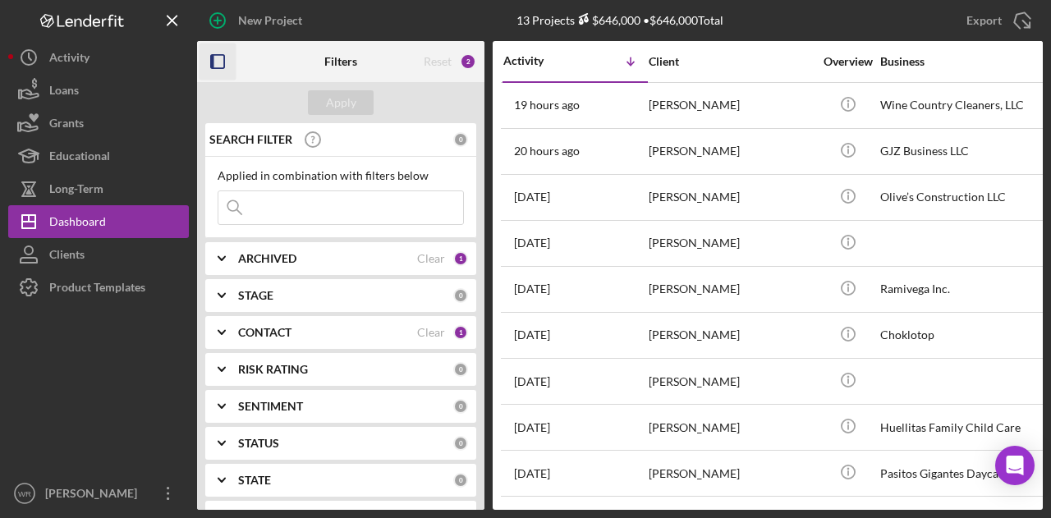
click at [224, 57] on rect "button" at bounding box center [217, 61] width 13 height 13
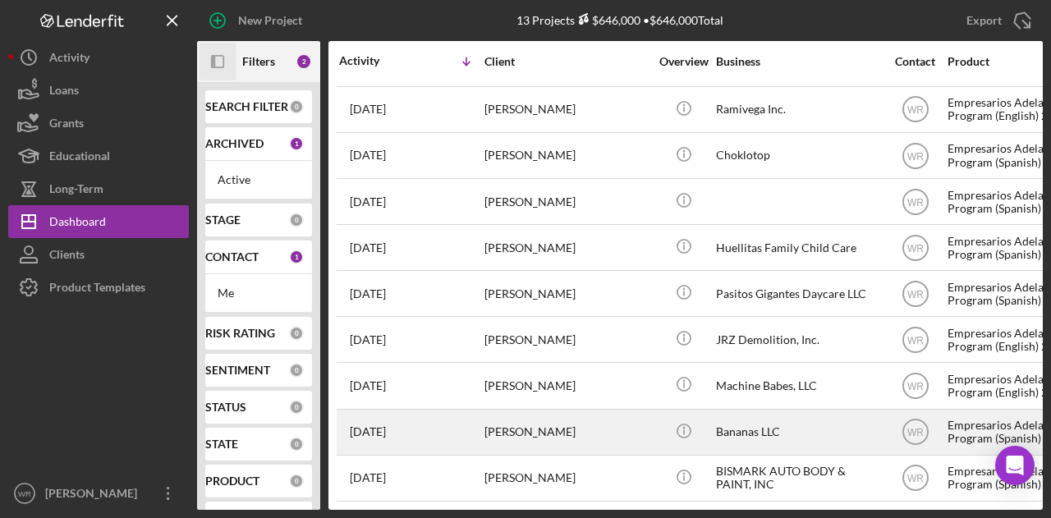
scroll to position [184, 0]
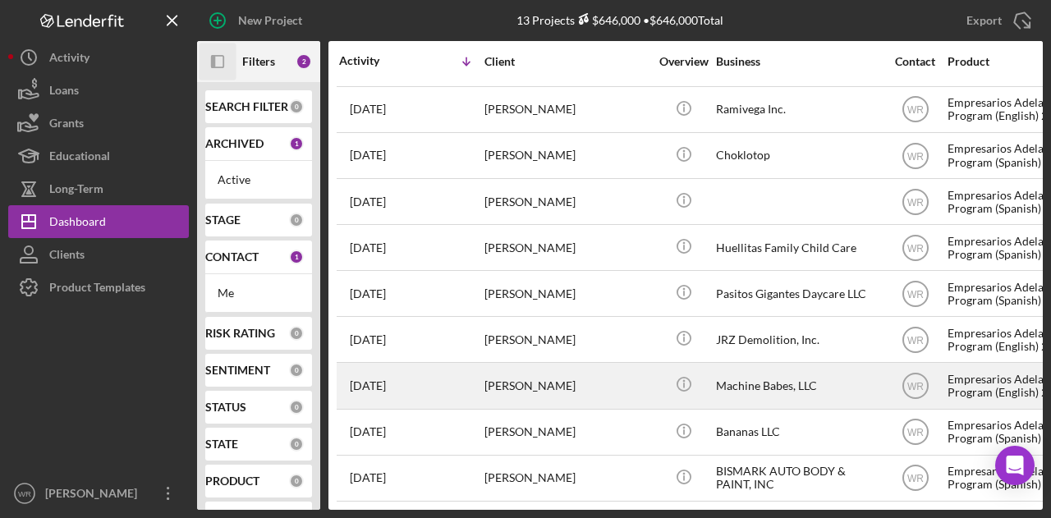
click at [543, 376] on div "[PERSON_NAME]" at bounding box center [566, 386] width 164 height 44
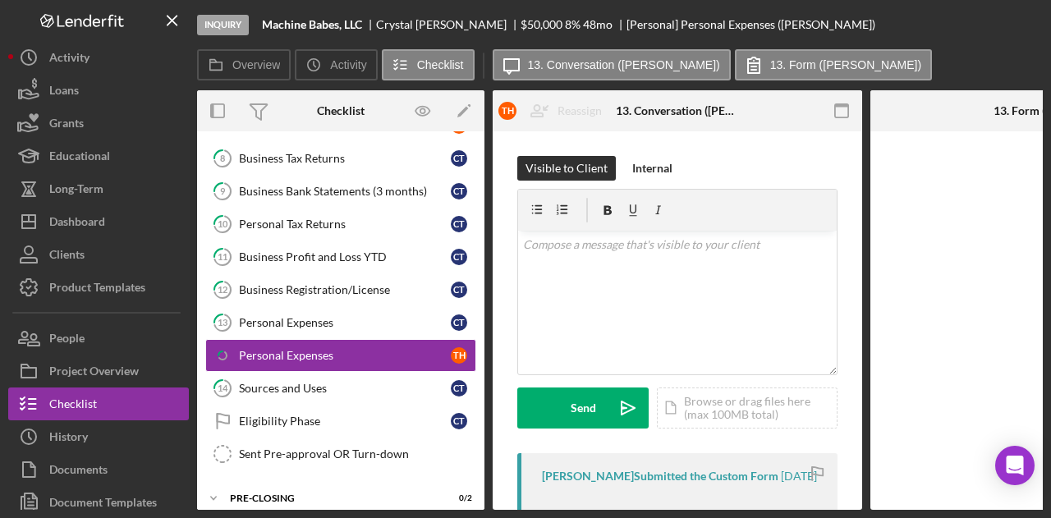
scroll to position [484, 0]
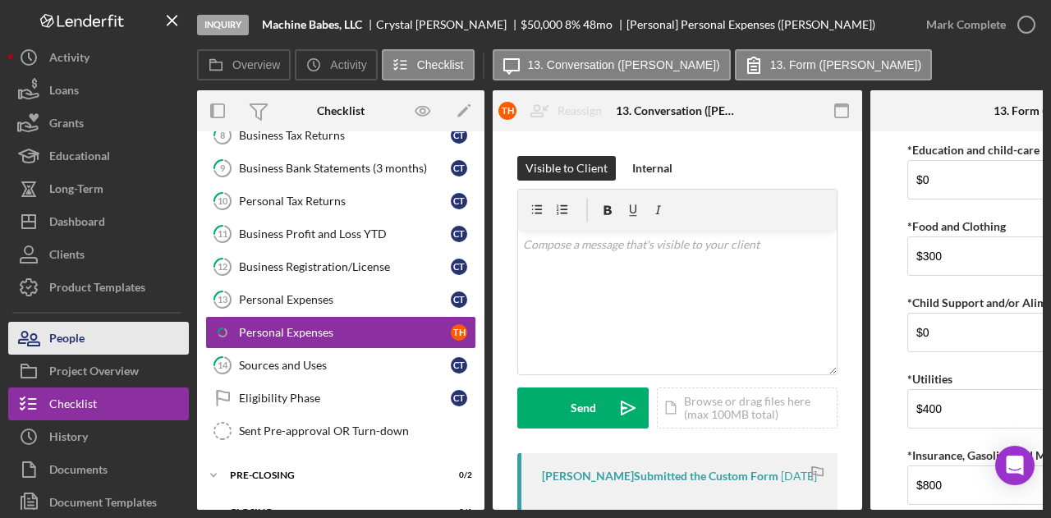
click at [90, 329] on button "People" at bounding box center [98, 338] width 181 height 33
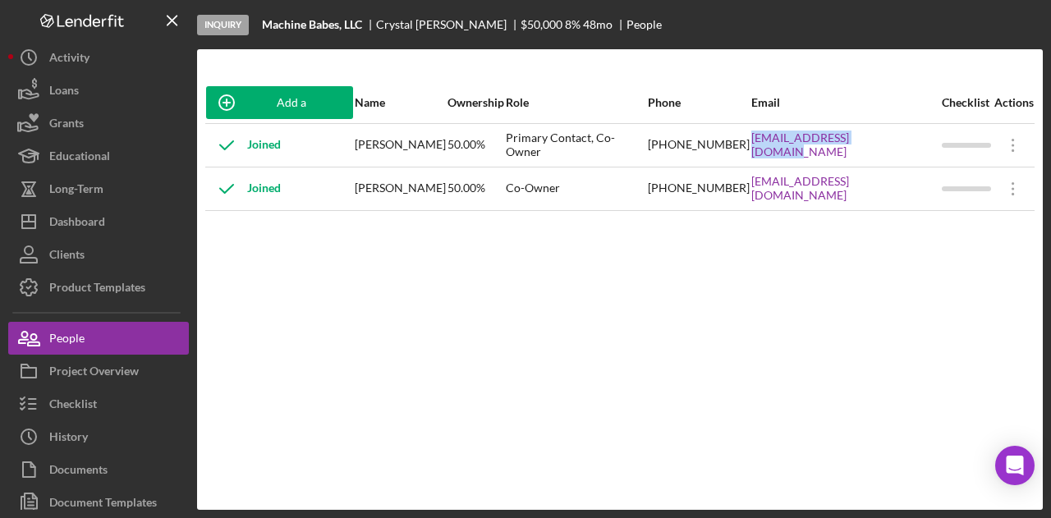
drag, startPoint x: 771, startPoint y: 158, endPoint x: 913, endPoint y: 154, distance: 142.1
click at [913, 154] on tr "Joined [PERSON_NAME] 50.00% Primary Contact, Co-Owner [PHONE_NUMBER] [EMAIL_ADD…" at bounding box center [619, 145] width 829 height 44
drag, startPoint x: 762, startPoint y: 203, endPoint x: 889, endPoint y: 209, distance: 127.4
click at [889, 209] on tr "Joined [PERSON_NAME] 50.00% Co-Owner [PHONE_NUMBER] [EMAIL_ADDRESS][DOMAIN_NAME…" at bounding box center [619, 189] width 829 height 44
copy tr "[EMAIL_ADDRESS][DOMAIN_NAME]"
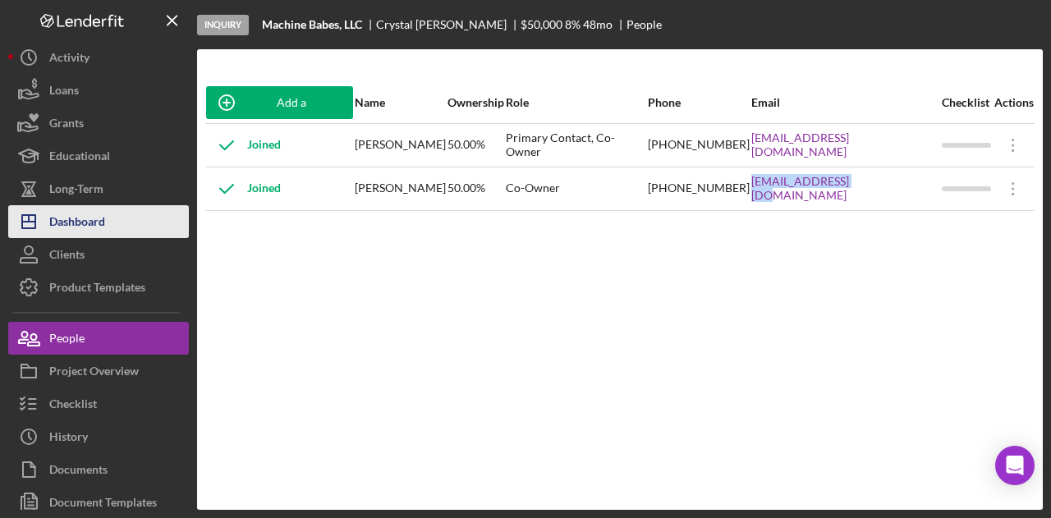
click at [95, 218] on div "Dashboard" at bounding box center [77, 223] width 56 height 37
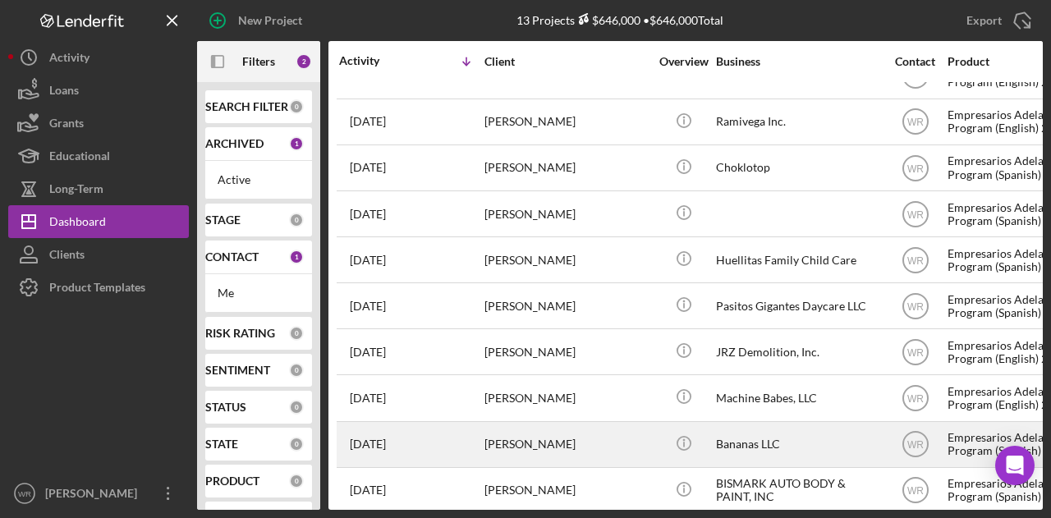
scroll to position [184, 0]
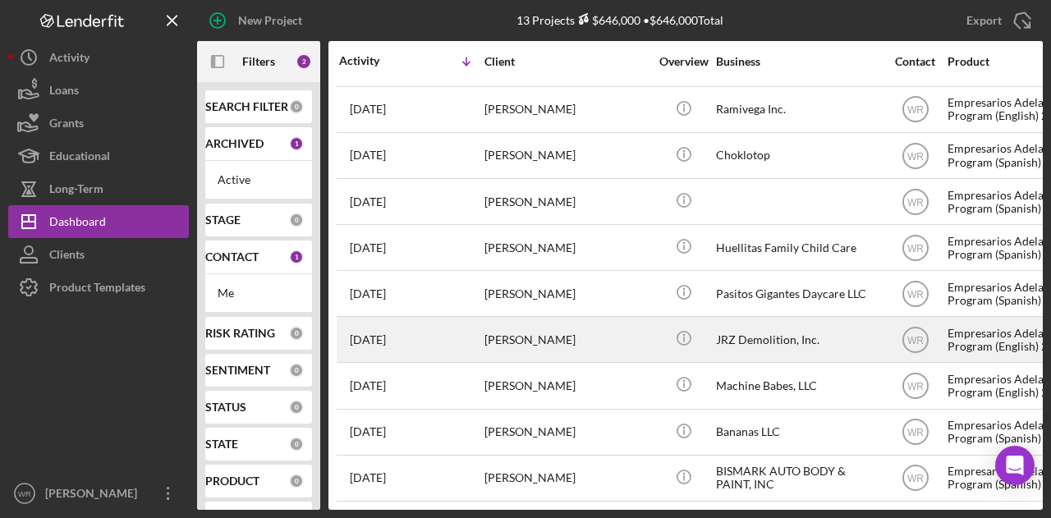
click at [508, 327] on div "[PERSON_NAME]" at bounding box center [566, 340] width 164 height 44
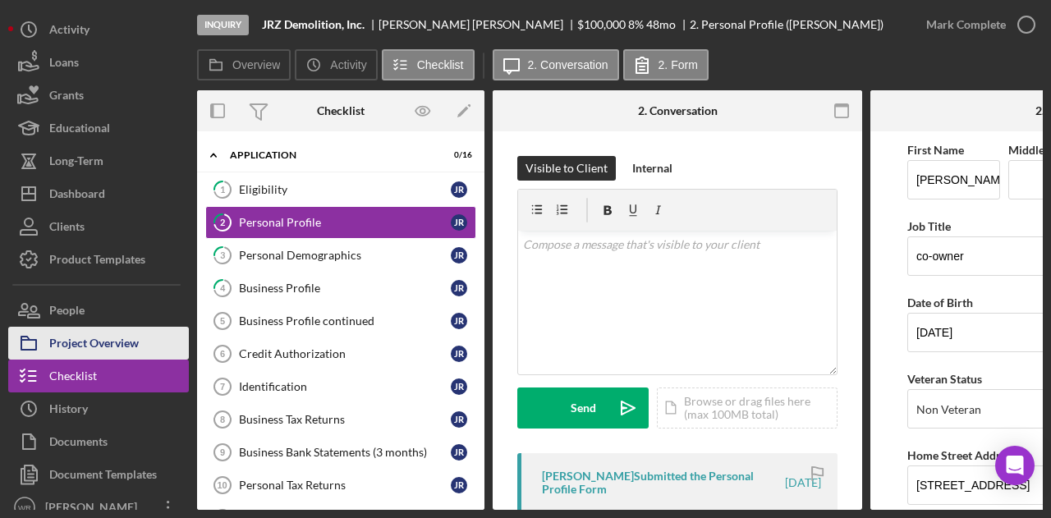
scroll to position [41, 0]
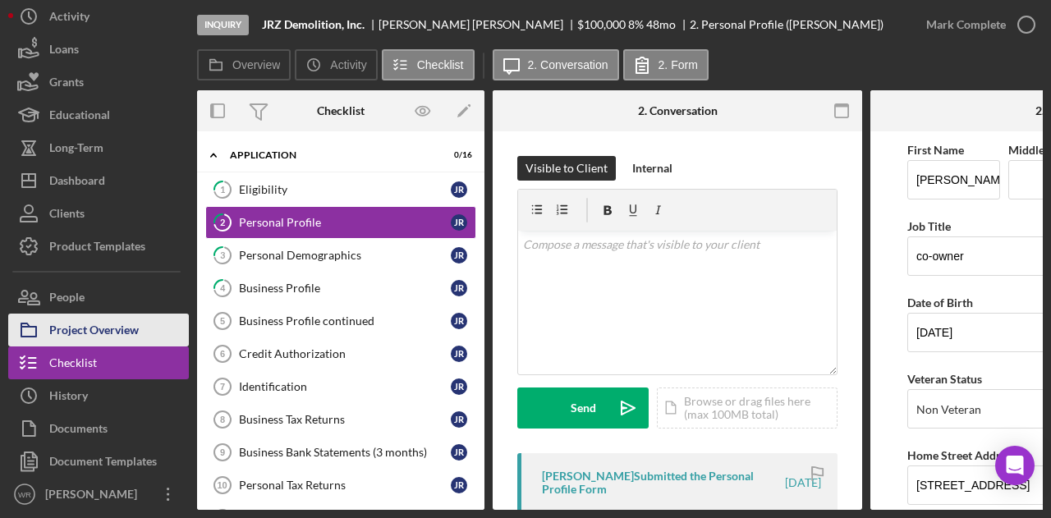
click at [110, 334] on div "Project Overview" at bounding box center [93, 332] width 89 height 37
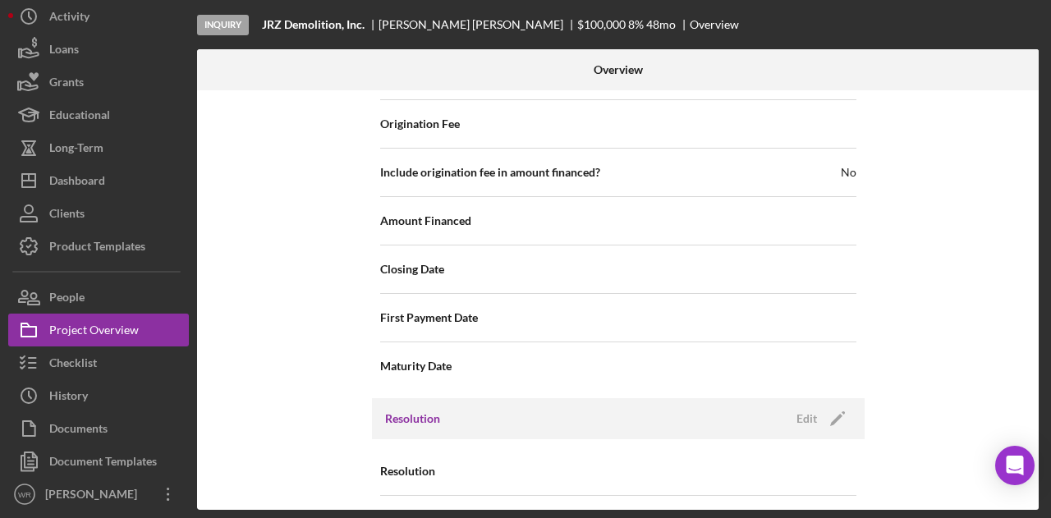
scroll to position [1892, 0]
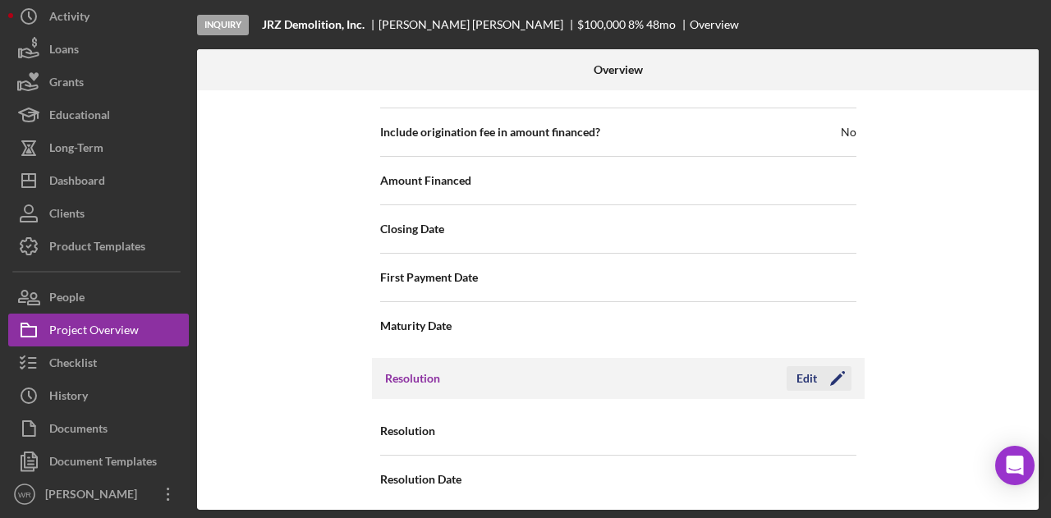
click at [831, 362] on icon "Icon/Edit" at bounding box center [837, 378] width 41 height 41
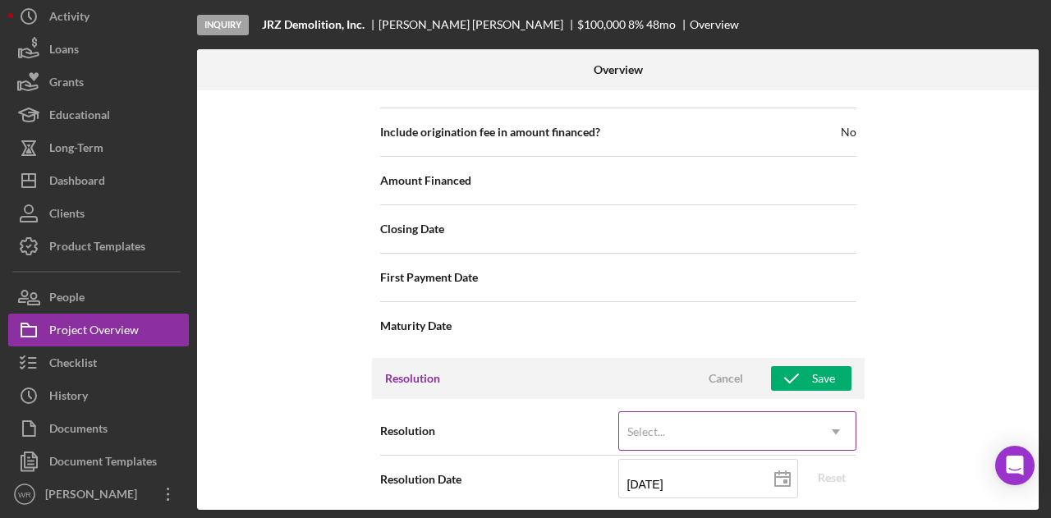
click at [812, 419] on div "Select..." at bounding box center [717, 432] width 197 height 38
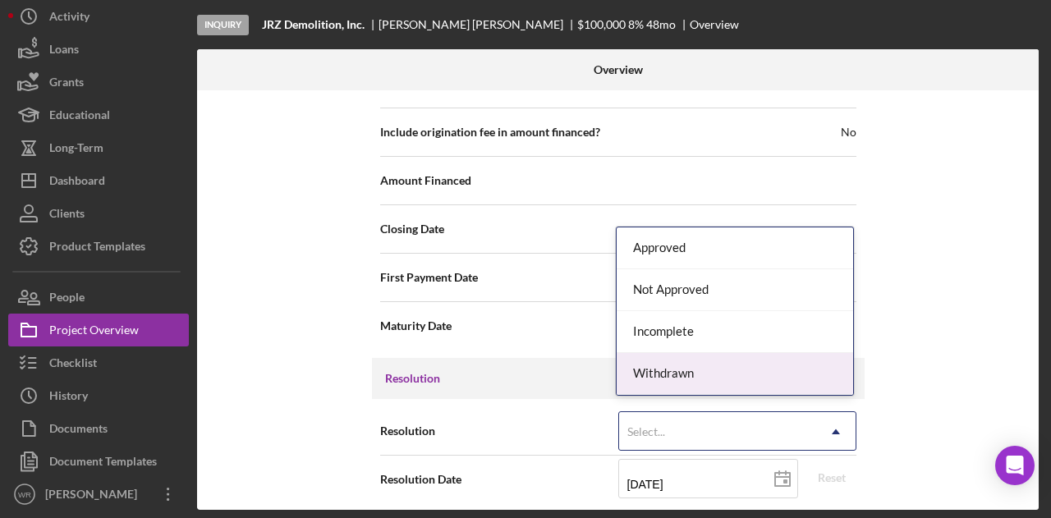
click at [740, 377] on div "Withdrawn" at bounding box center [735, 374] width 236 height 42
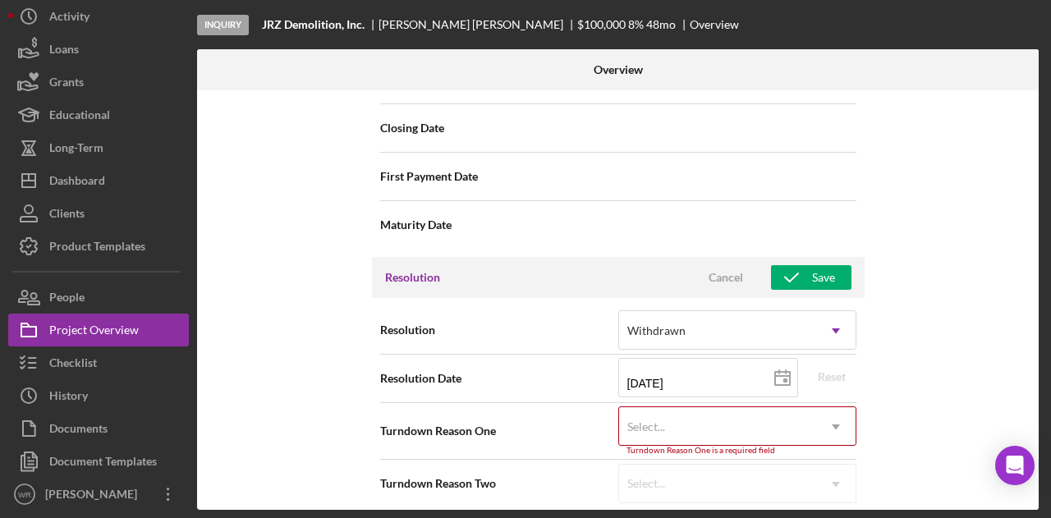
scroll to position [1997, 0]
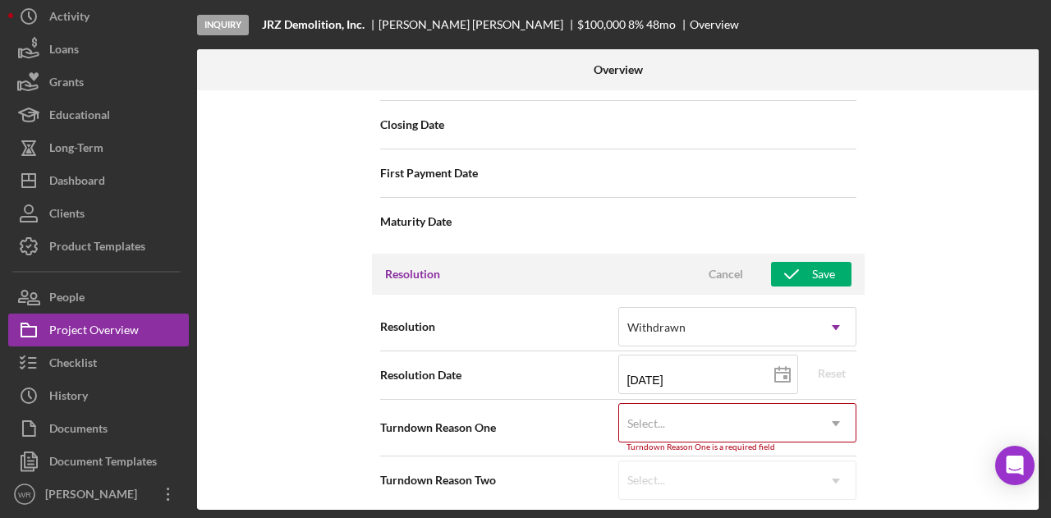
click at [781, 424] on div "Select..." at bounding box center [717, 424] width 197 height 38
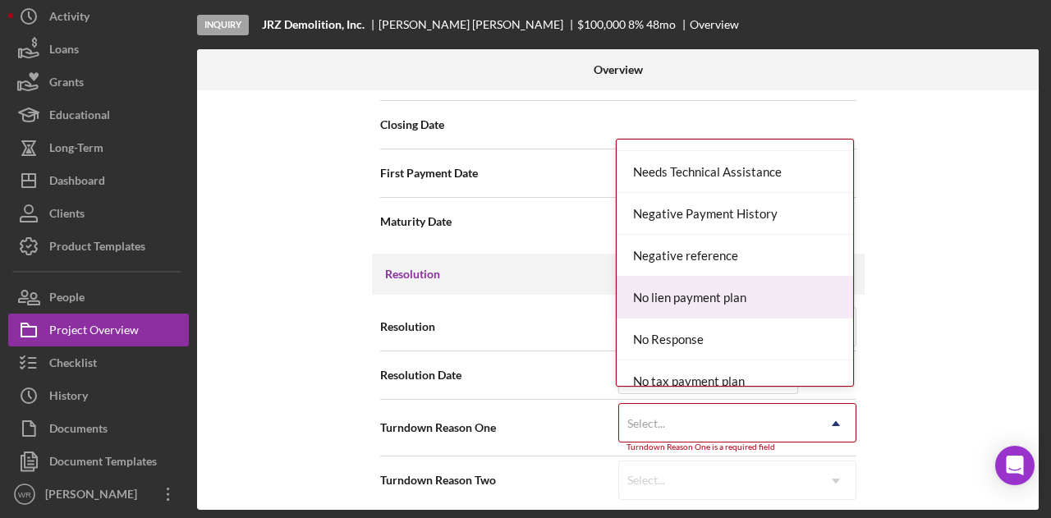
scroll to position [903, 0]
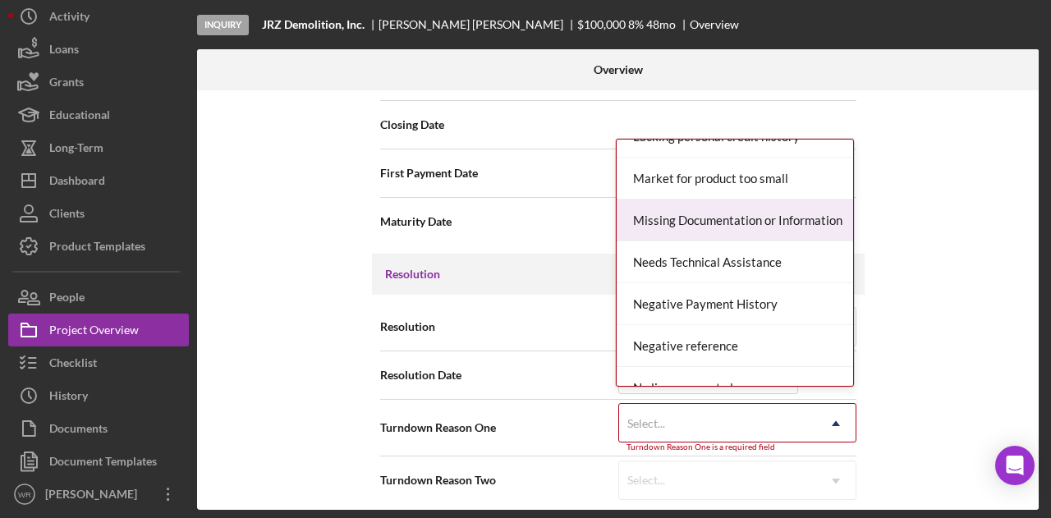
click at [726, 223] on div "Missing Documentation or Information" at bounding box center [735, 220] width 236 height 42
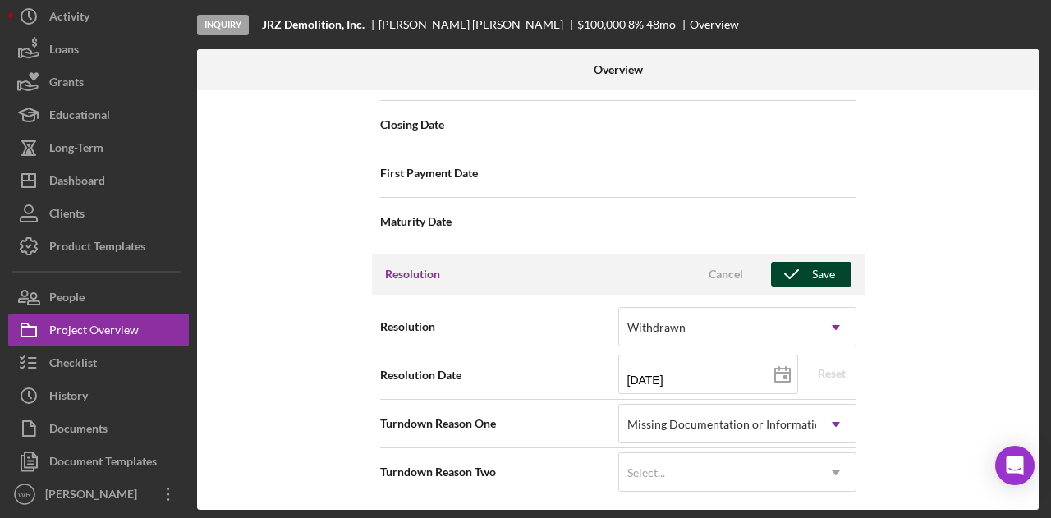
scroll to position [1988, 0]
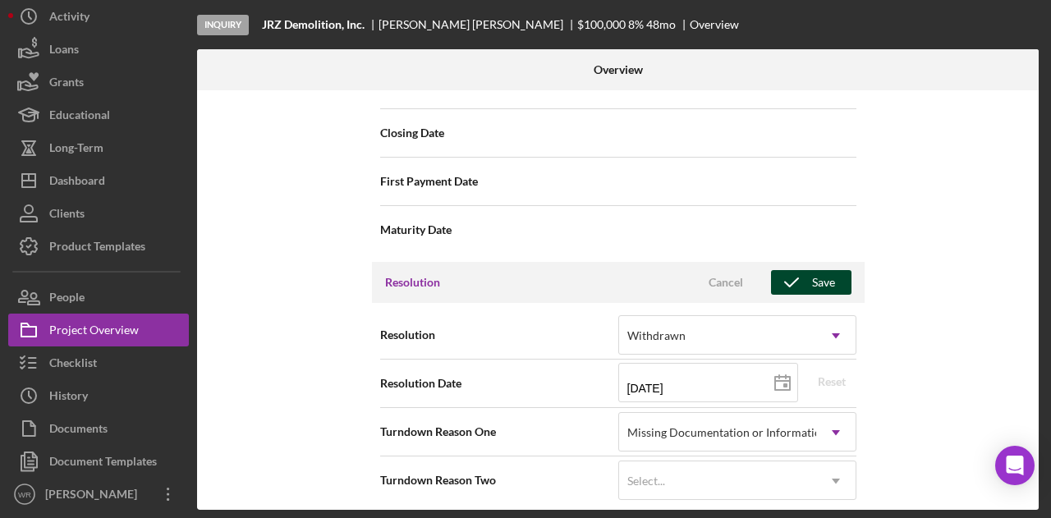
click at [804, 275] on icon "button" at bounding box center [791, 282] width 41 height 41
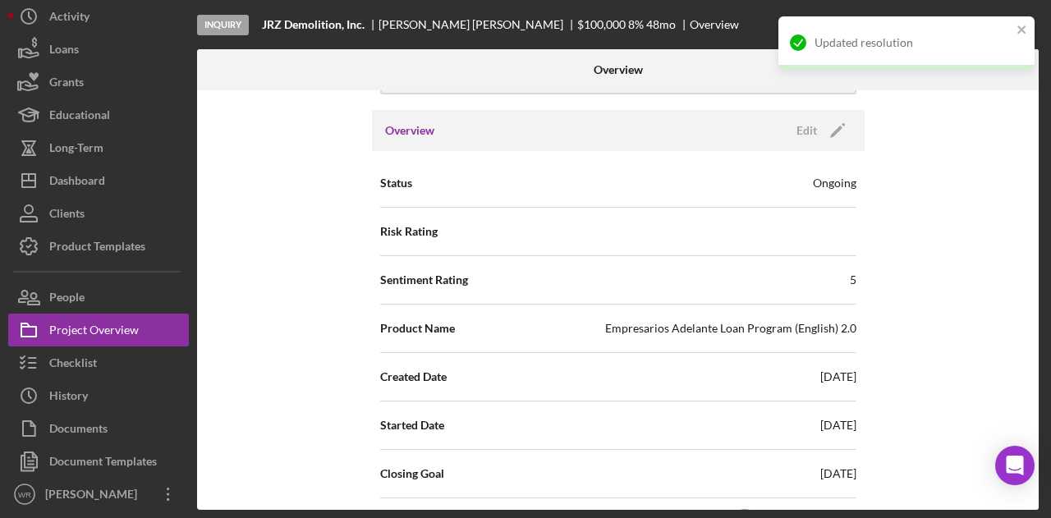
scroll to position [0, 0]
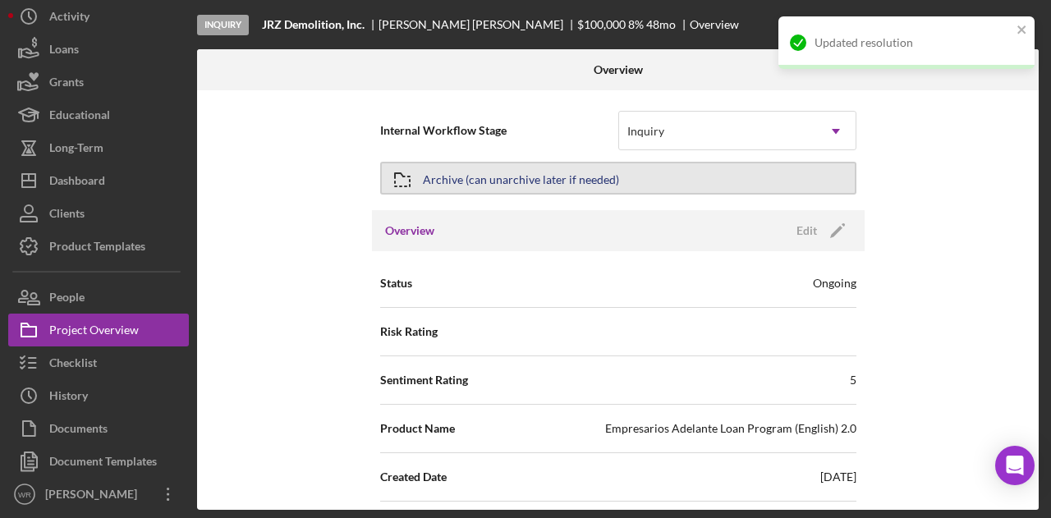
click at [584, 188] on div "Archive (can unarchive later if needed)" at bounding box center [521, 178] width 196 height 30
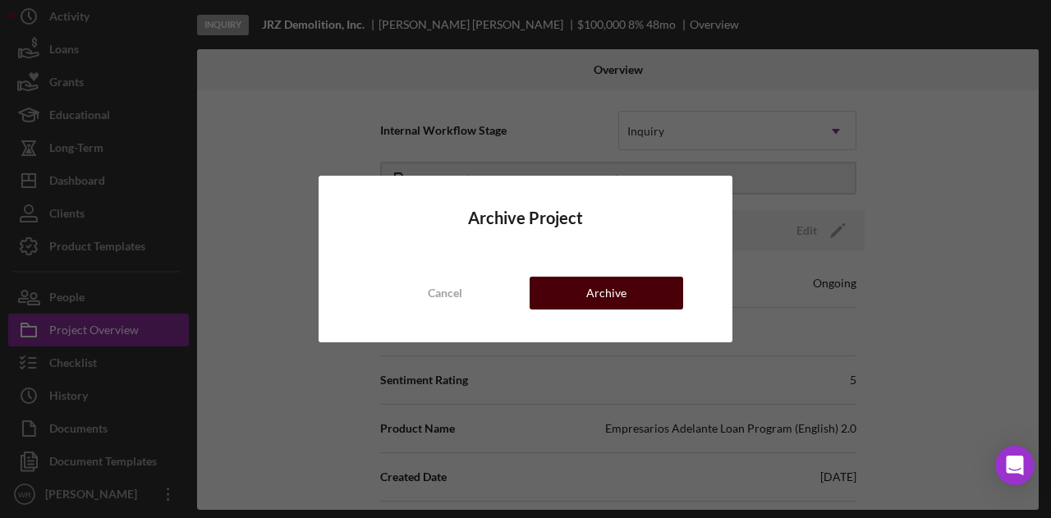
click at [603, 298] on div "Archive" at bounding box center [606, 293] width 40 height 33
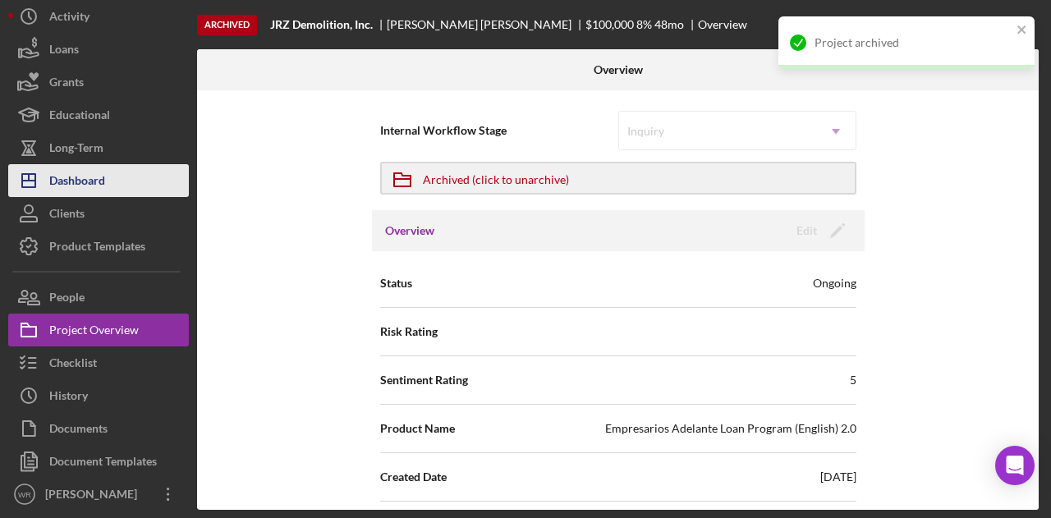
click at [133, 193] on button "Icon/Dashboard Dashboard" at bounding box center [98, 180] width 181 height 33
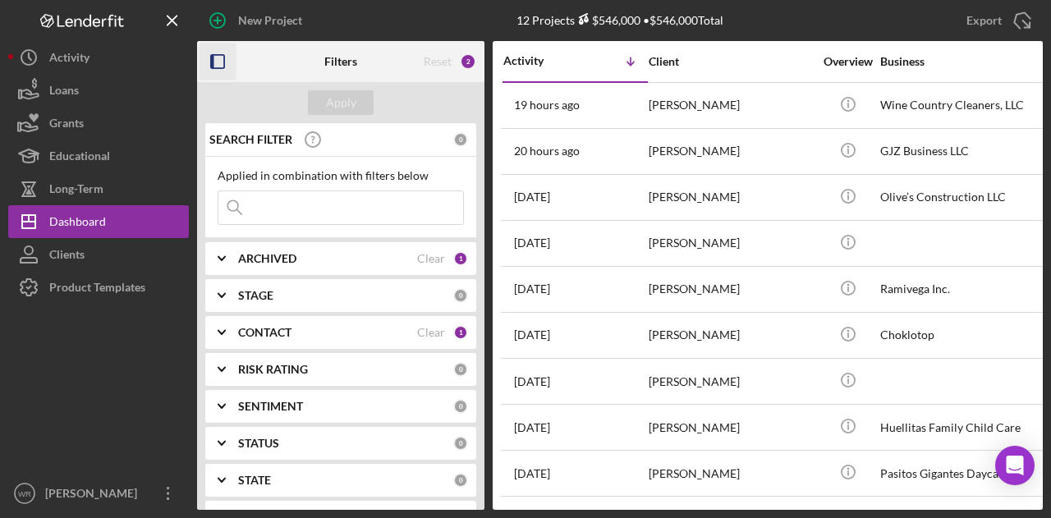
click at [222, 63] on icon "button" at bounding box center [217, 62] width 37 height 37
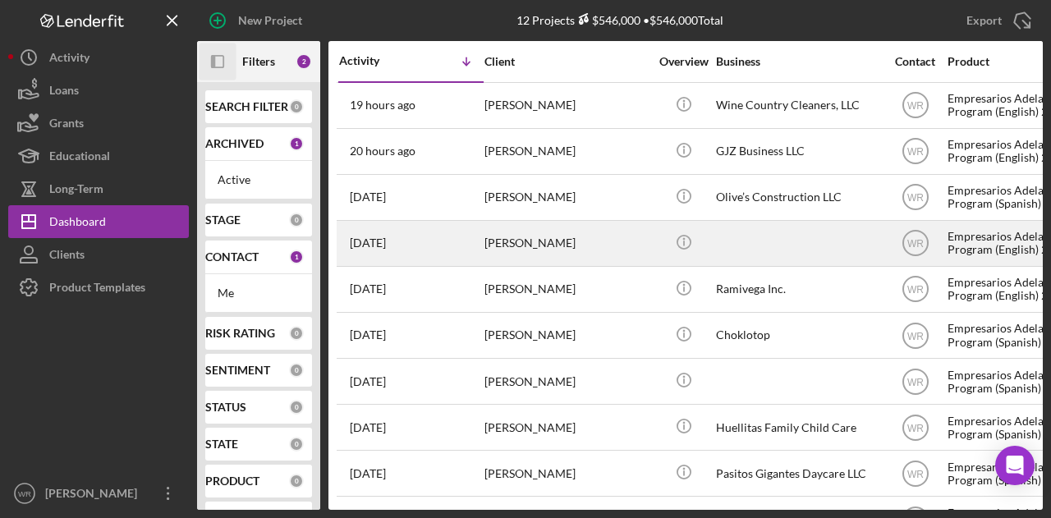
scroll to position [139, 0]
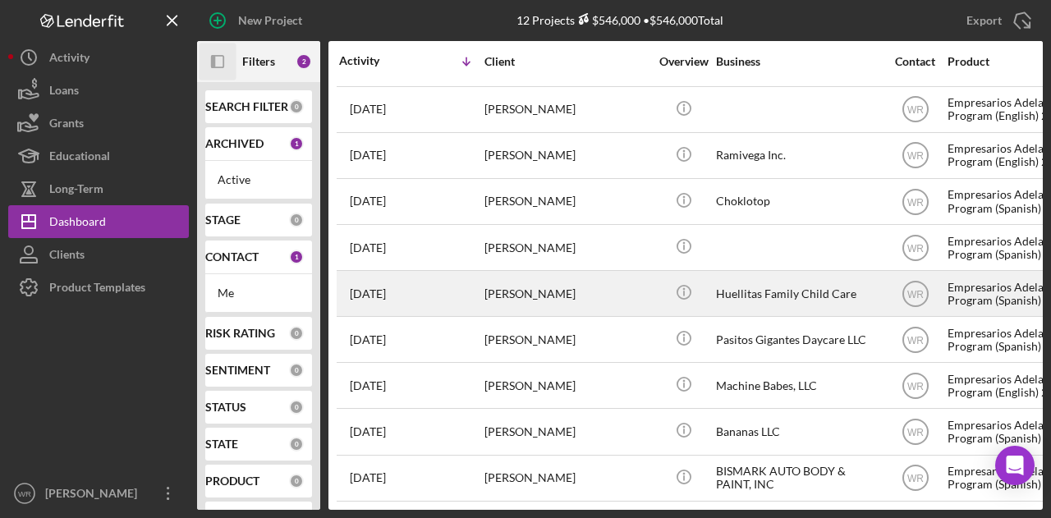
click at [519, 282] on div "[PERSON_NAME]" at bounding box center [566, 294] width 164 height 44
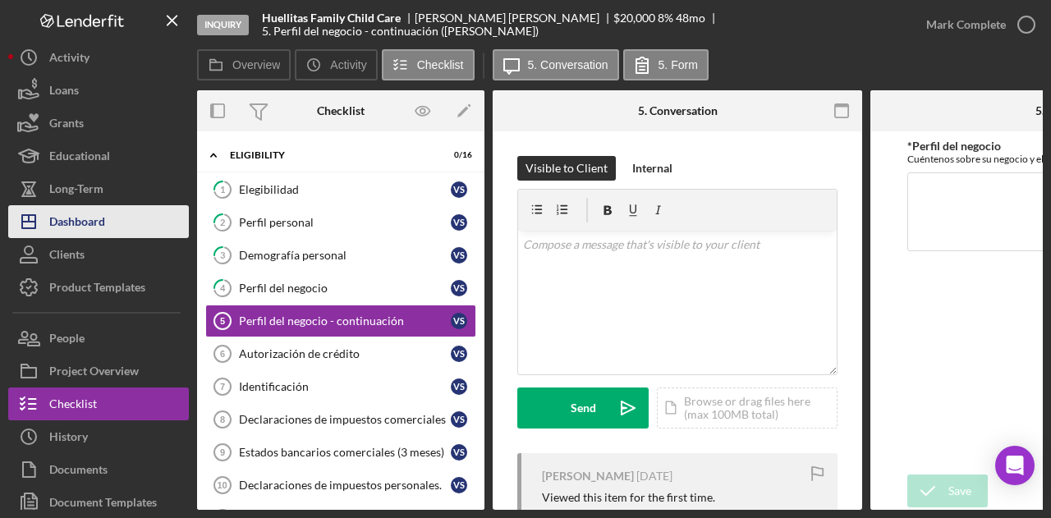
click at [90, 215] on div "Dashboard" at bounding box center [77, 223] width 56 height 37
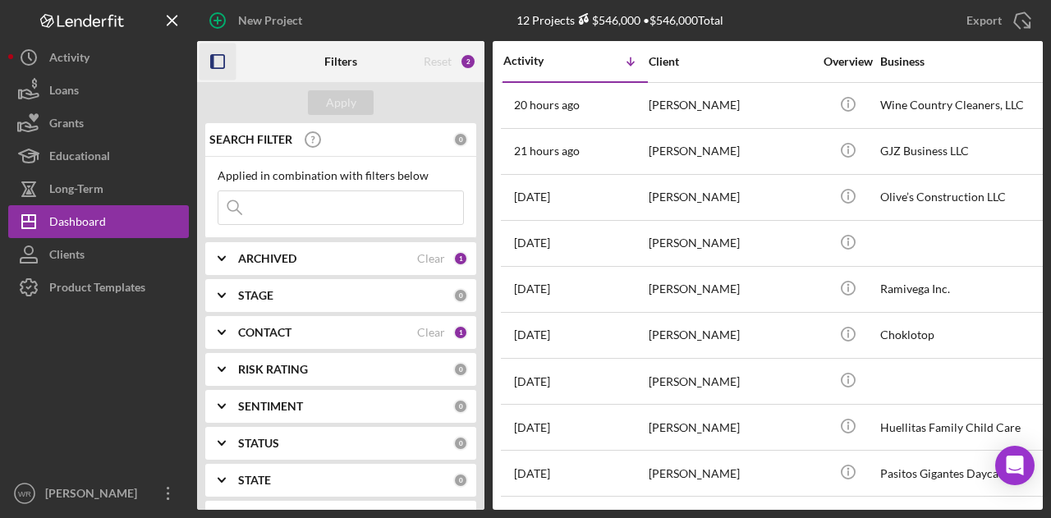
click at [230, 68] on icon "button" at bounding box center [217, 62] width 37 height 37
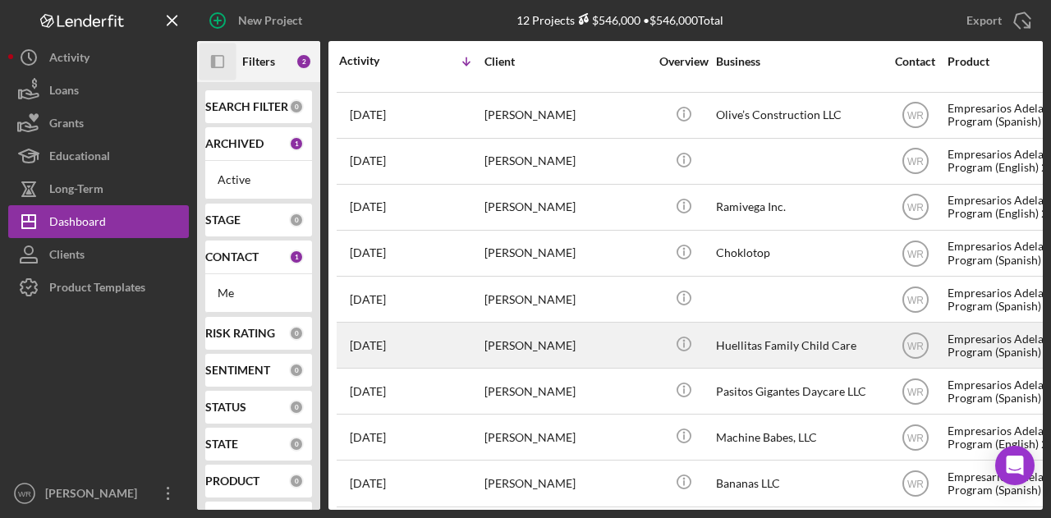
scroll to position [139, 0]
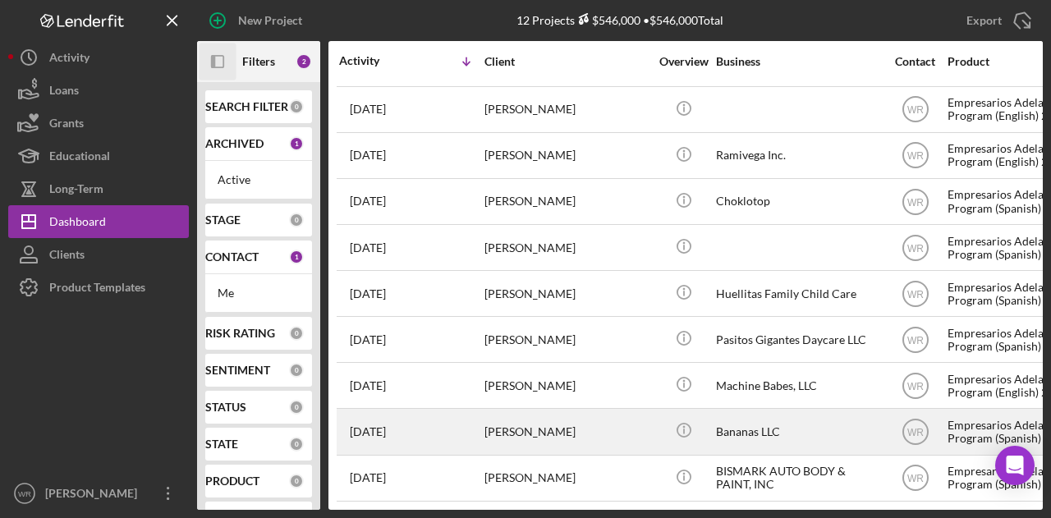
click at [506, 417] on div "[PERSON_NAME]" at bounding box center [566, 432] width 164 height 44
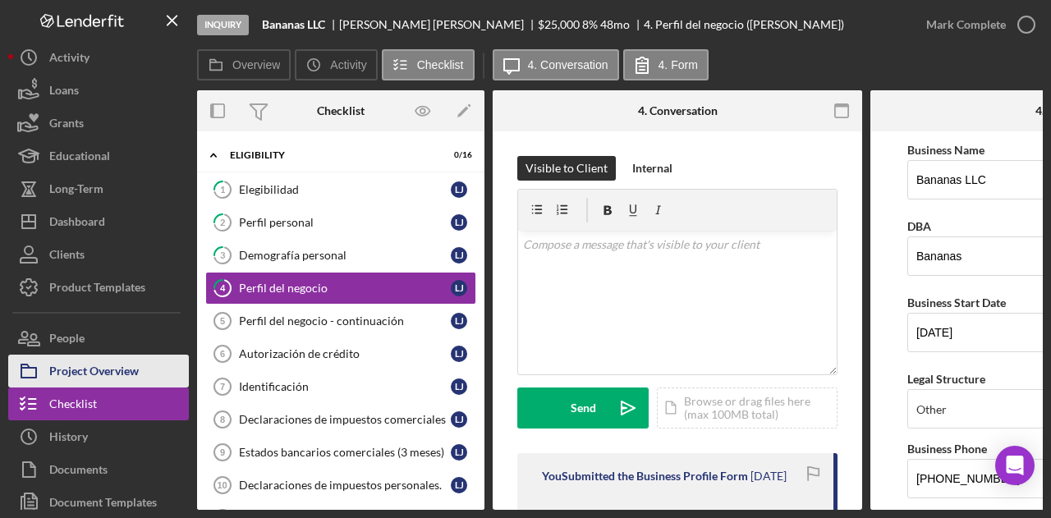
click at [127, 378] on div "Project Overview" at bounding box center [93, 373] width 89 height 37
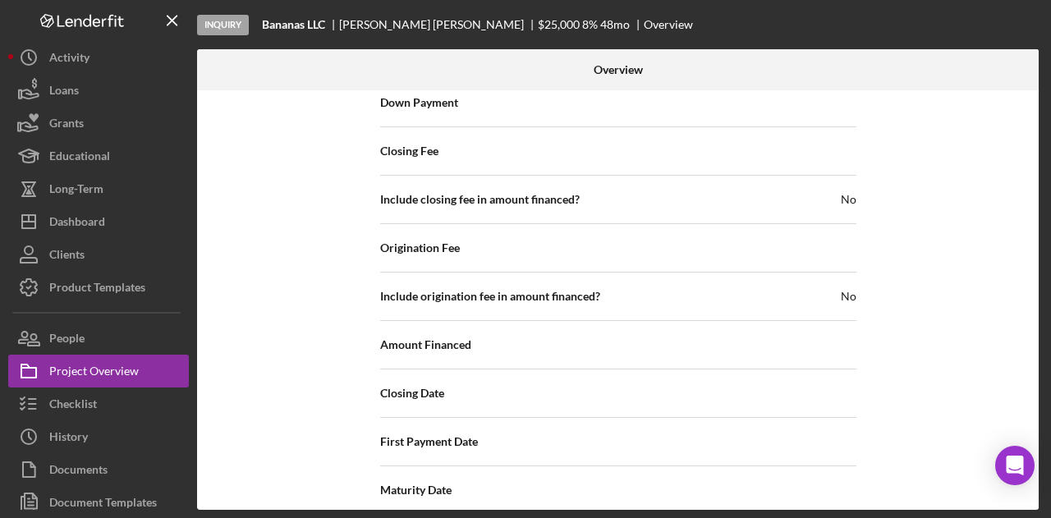
scroll to position [1892, 0]
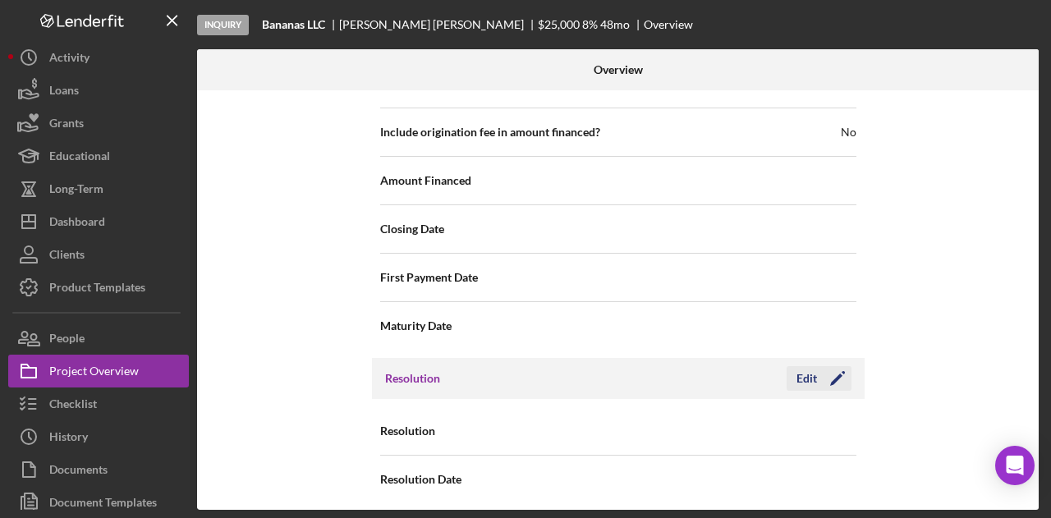
click at [847, 377] on div "Edit Icon/Edit" at bounding box center [818, 378] width 65 height 25
click at [817, 370] on icon "Icon/Edit" at bounding box center [837, 378] width 41 height 41
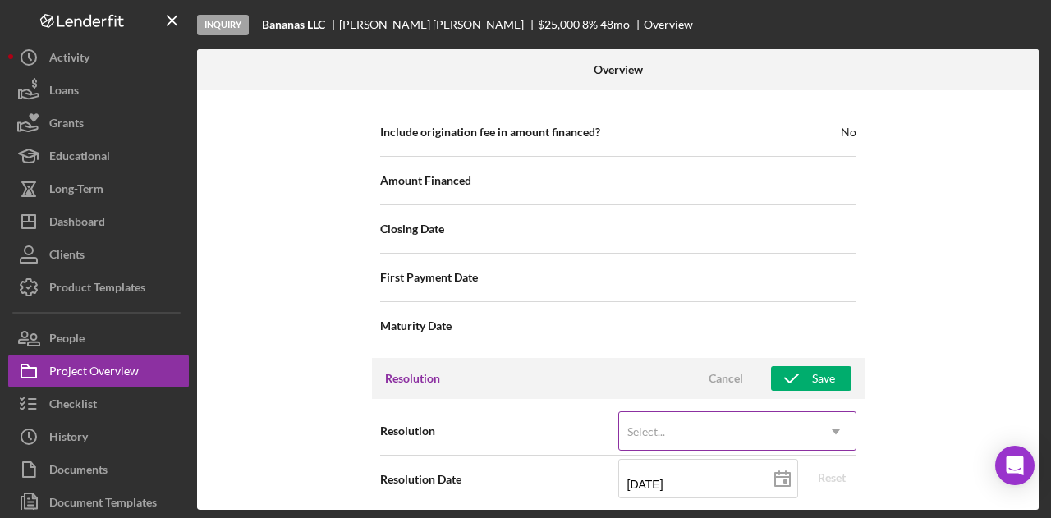
click at [756, 416] on div "Select..." at bounding box center [717, 432] width 197 height 38
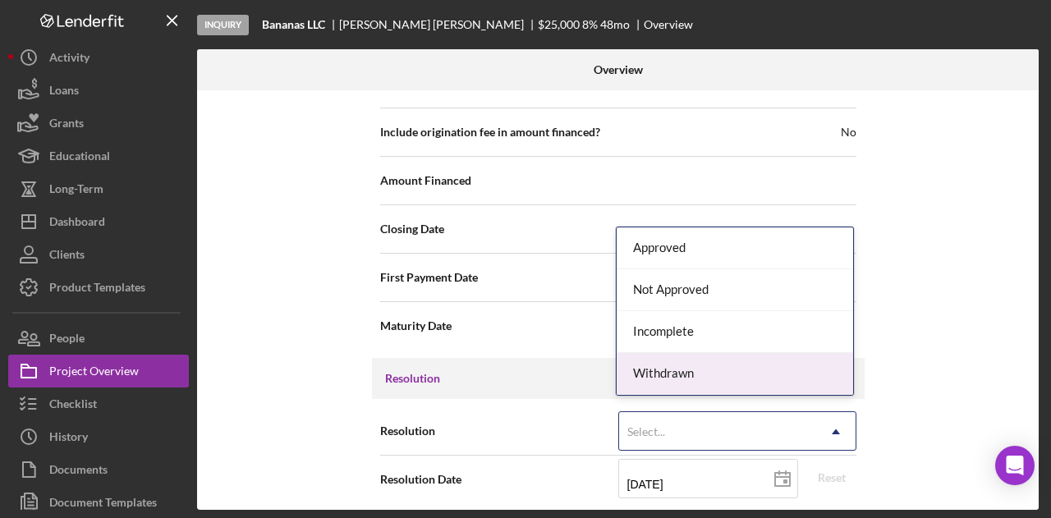
click at [738, 378] on div "Withdrawn" at bounding box center [735, 374] width 236 height 42
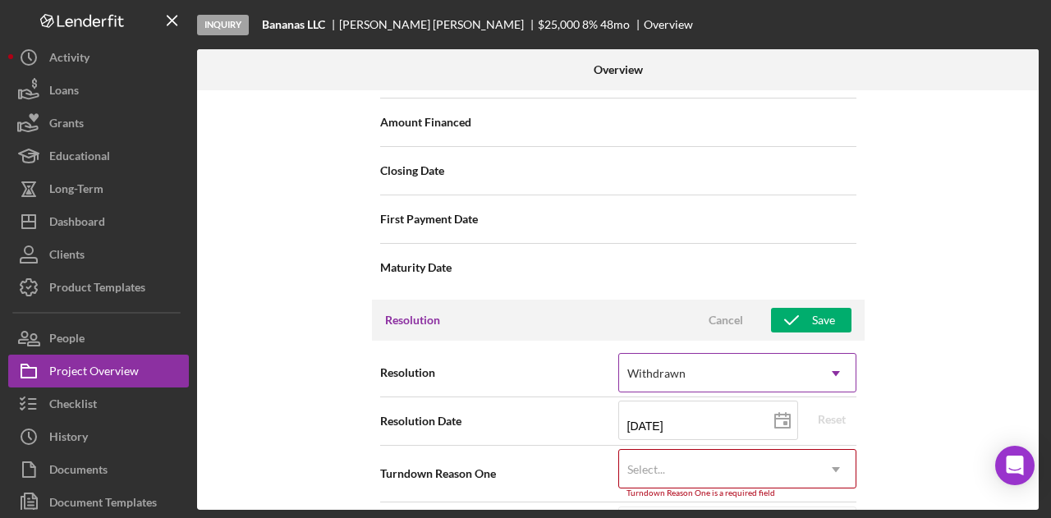
scroll to position [1997, 0]
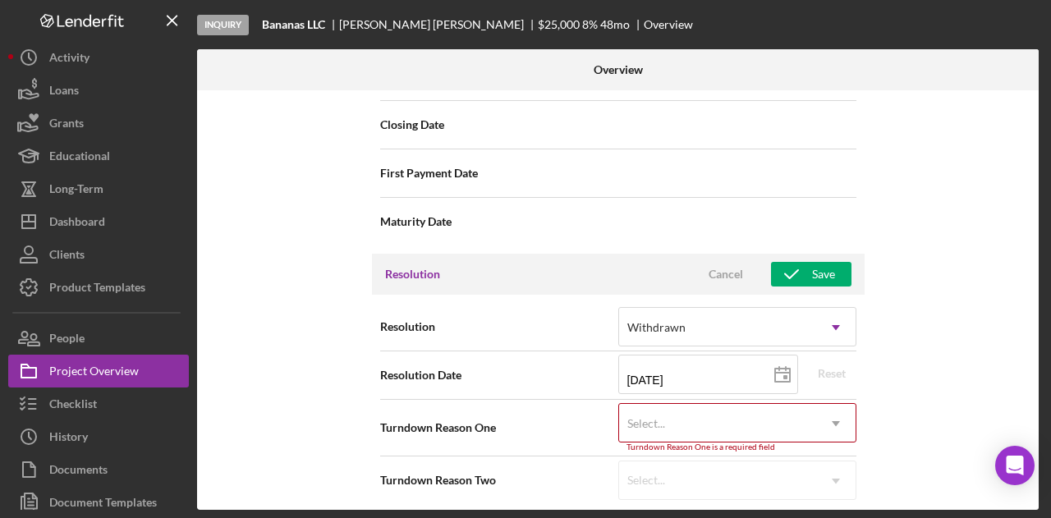
click at [727, 415] on div "Select..." at bounding box center [717, 424] width 197 height 38
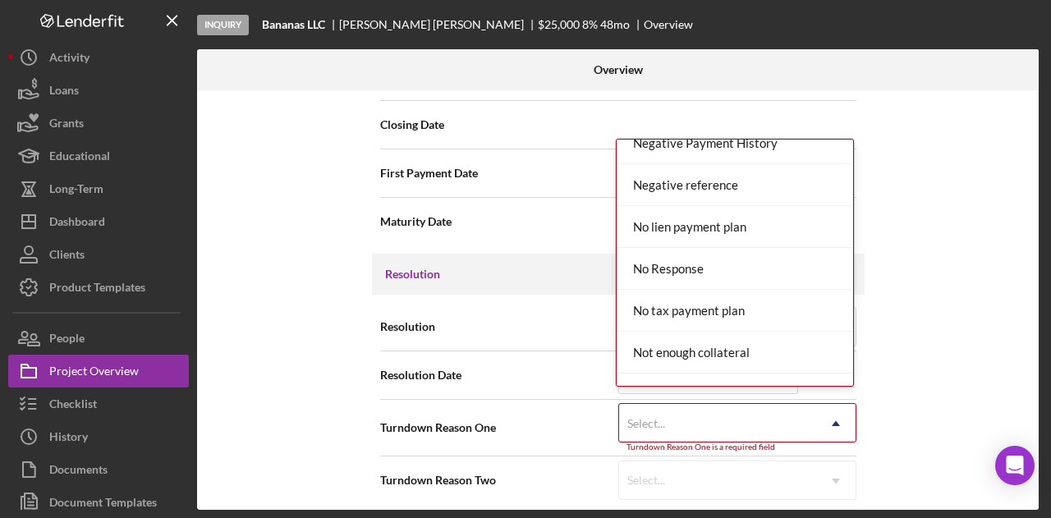
scroll to position [1067, 0]
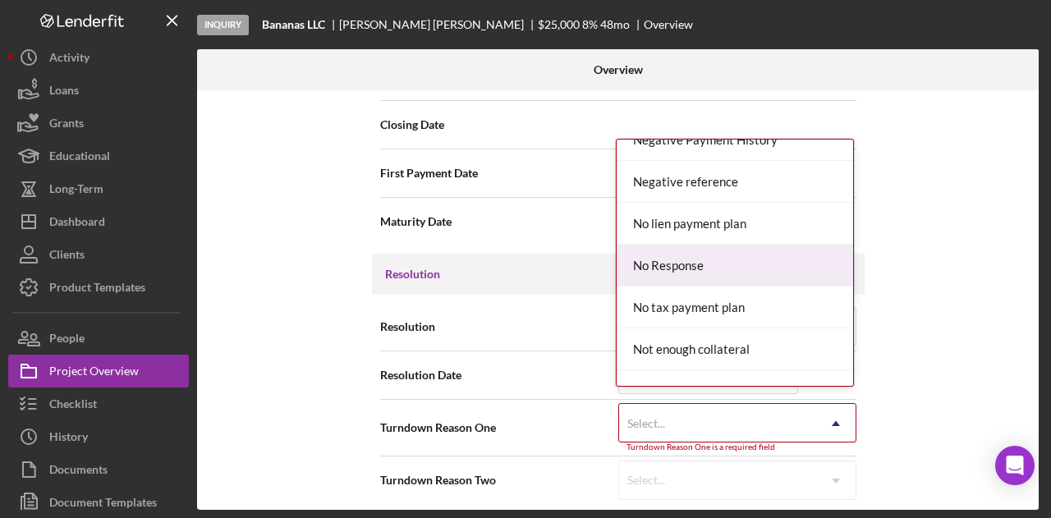
click at [704, 268] on div "No Response" at bounding box center [735, 266] width 236 height 42
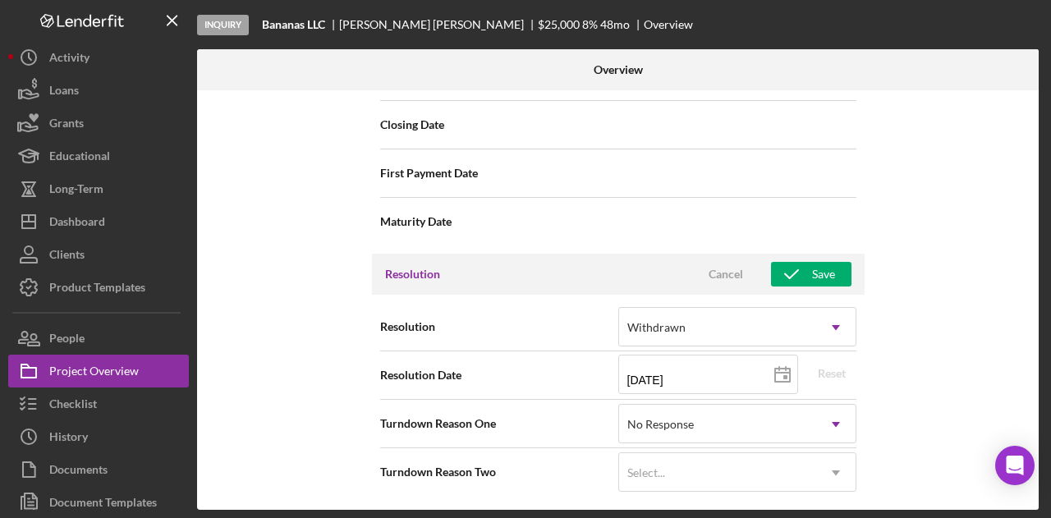
scroll to position [1988, 0]
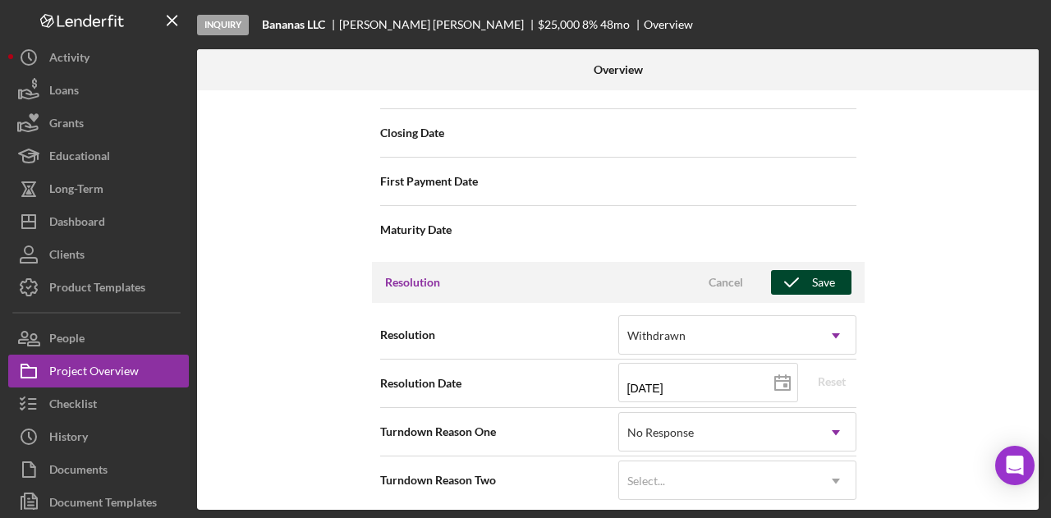
click at [827, 278] on div "Save" at bounding box center [823, 282] width 23 height 25
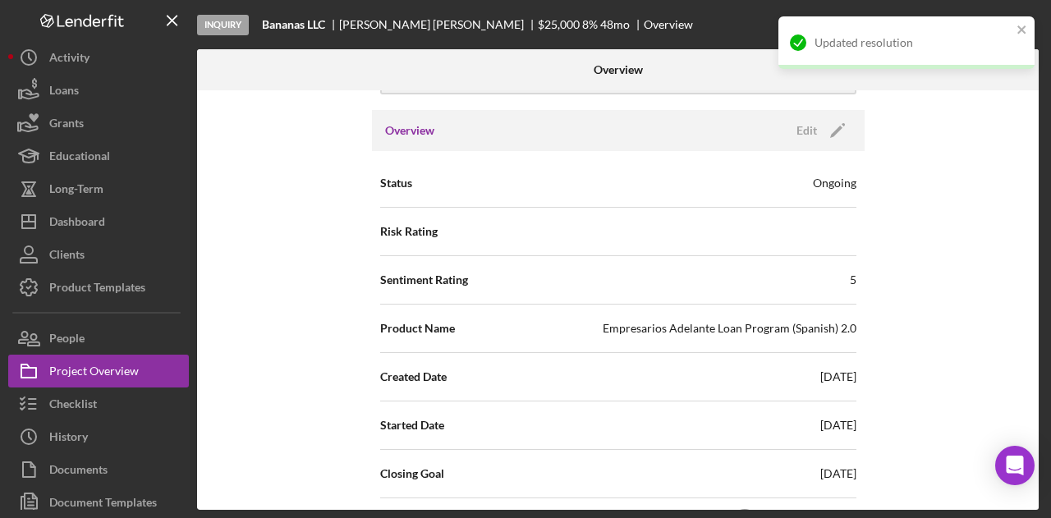
scroll to position [0, 0]
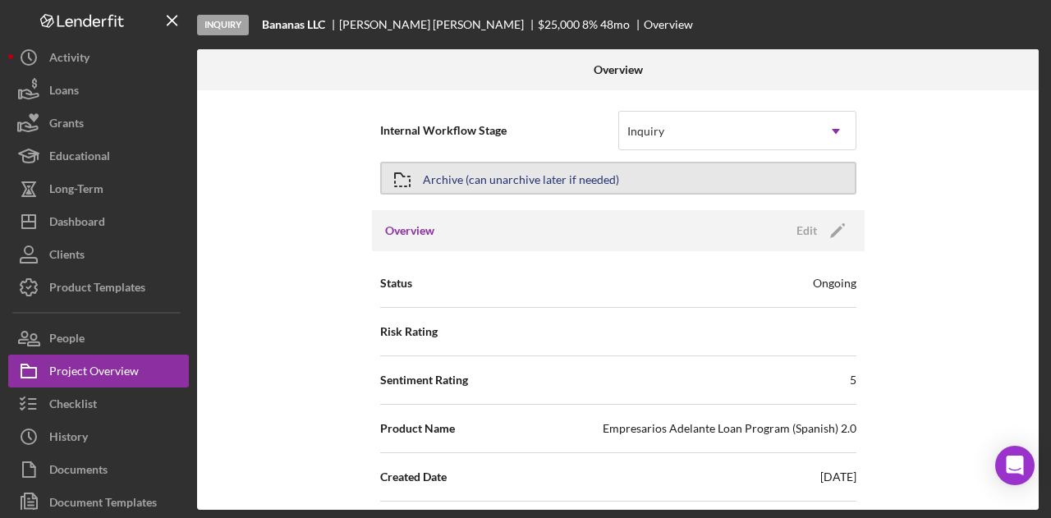
click at [662, 175] on button "Archive (can unarchive later if needed)" at bounding box center [618, 178] width 476 height 33
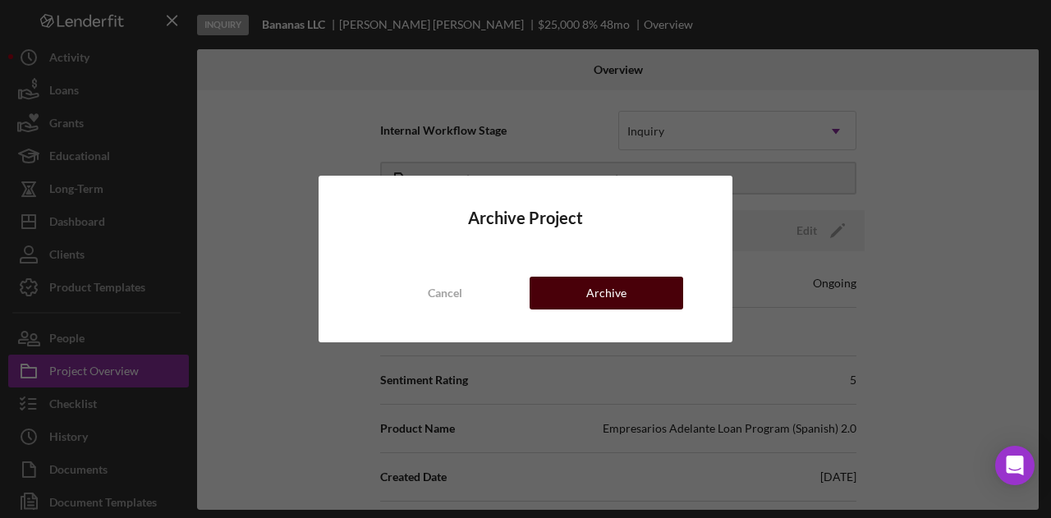
click at [665, 291] on button "Archive" at bounding box center [606, 293] width 154 height 33
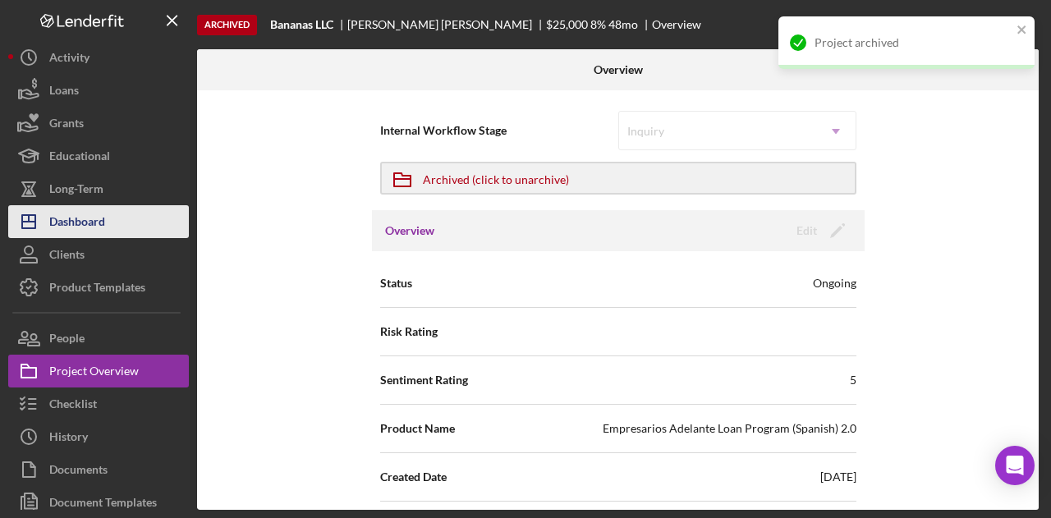
click at [112, 226] on button "Icon/Dashboard Dashboard" at bounding box center [98, 221] width 181 height 33
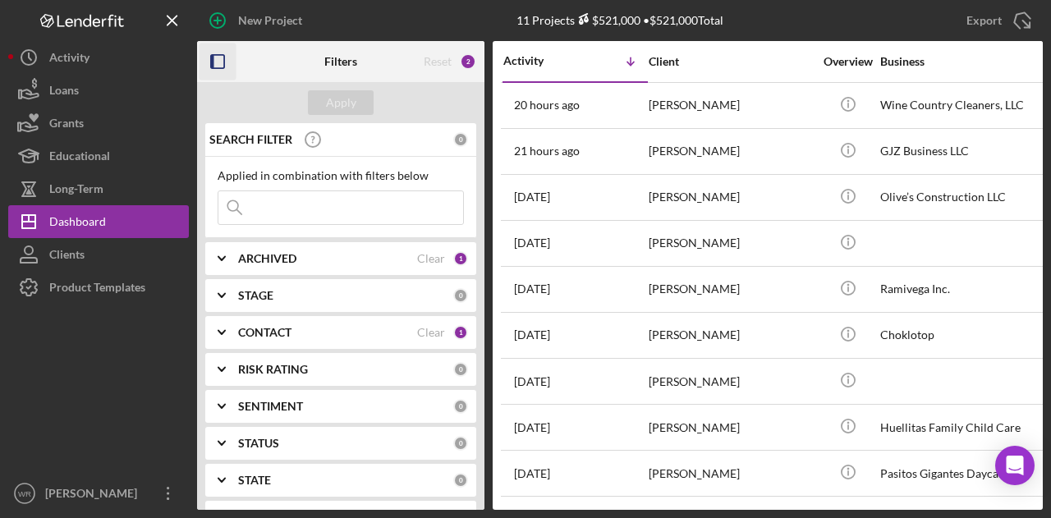
click at [213, 58] on icon "button" at bounding box center [217, 62] width 37 height 37
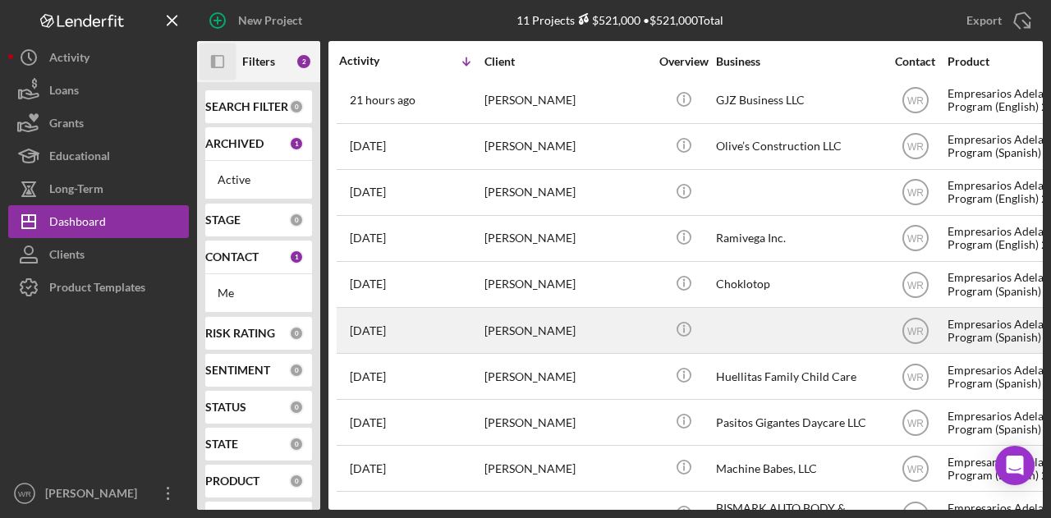
scroll to position [94, 0]
